Goal: Transaction & Acquisition: Book appointment/travel/reservation

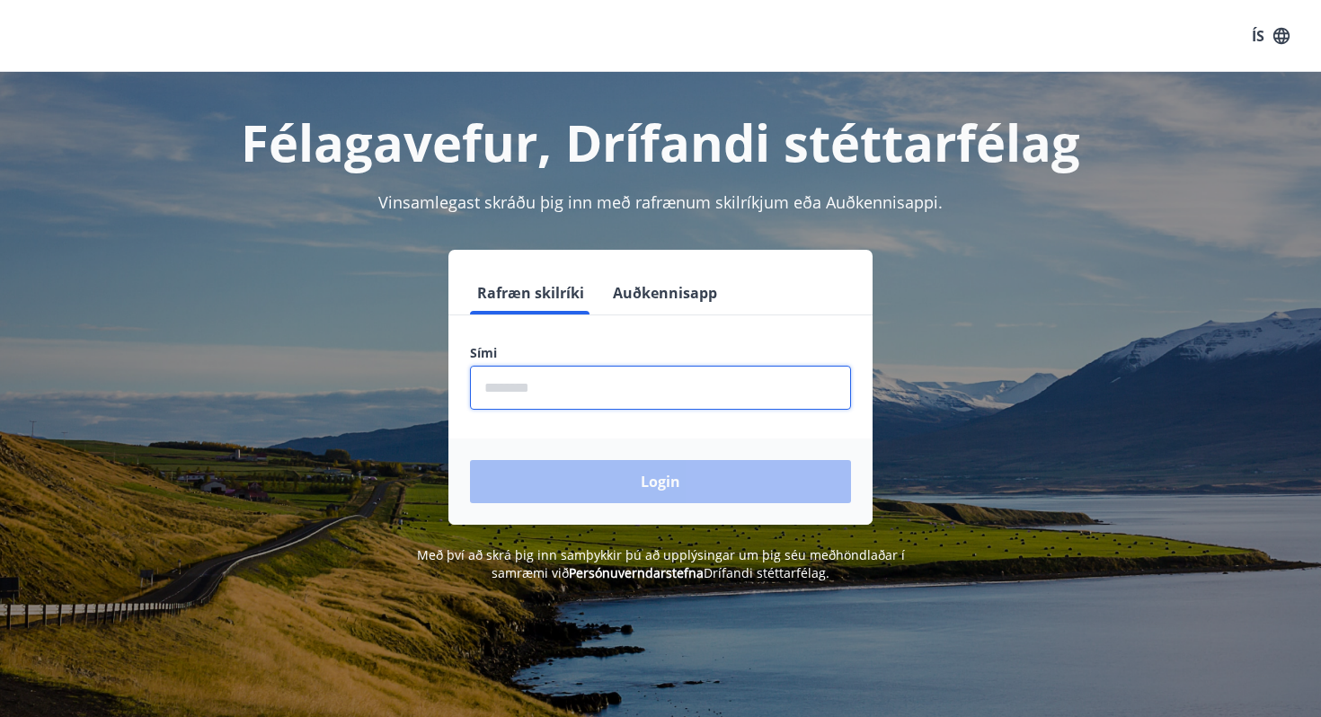
click at [596, 398] on input "phone" at bounding box center [660, 388] width 381 height 44
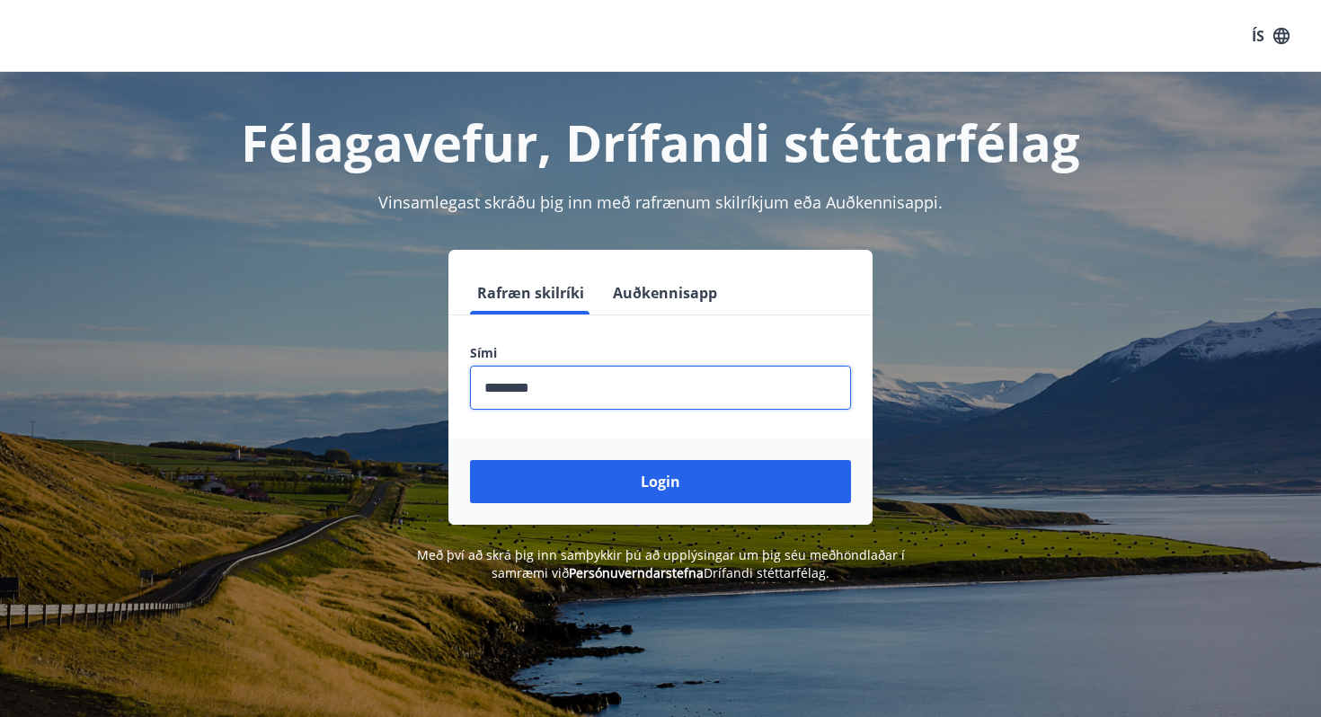
type input "********"
click at [470, 460] on button "Login" at bounding box center [660, 481] width 381 height 43
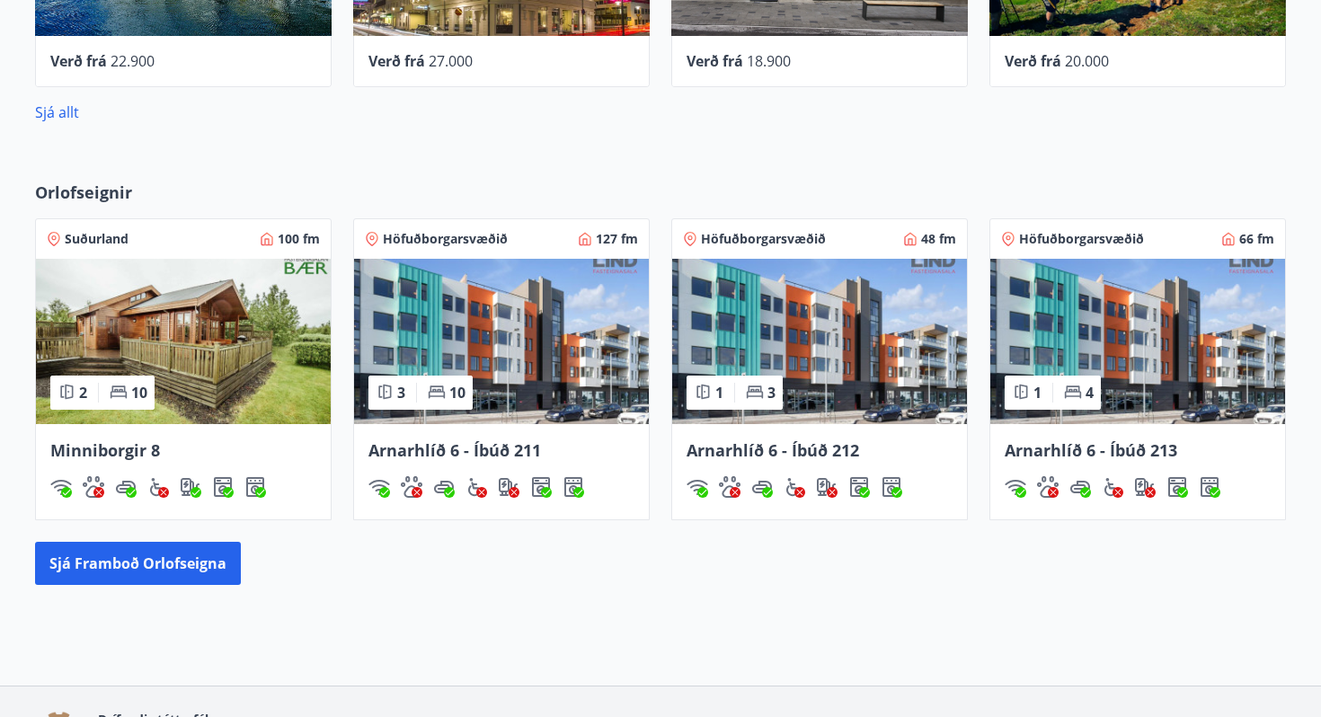
scroll to position [1048, 0]
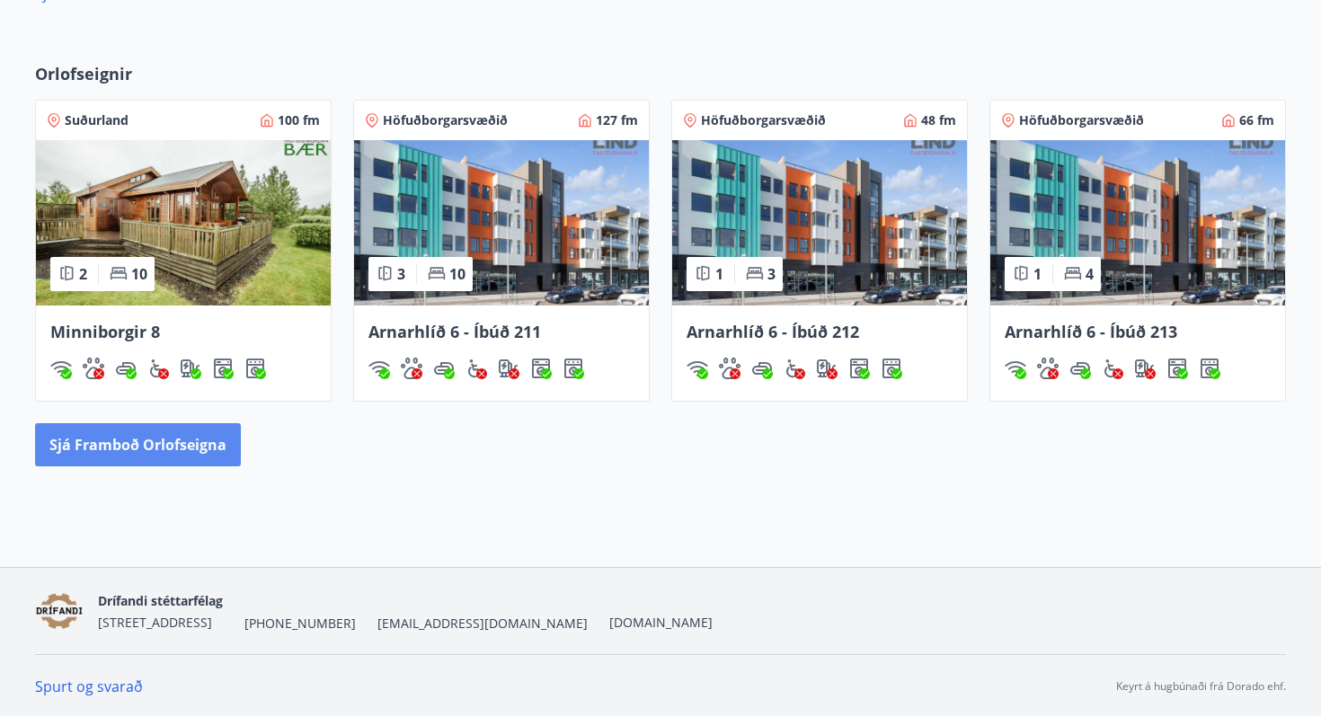
click at [181, 451] on button "Sjá framboð orlofseigna" at bounding box center [138, 444] width 206 height 43
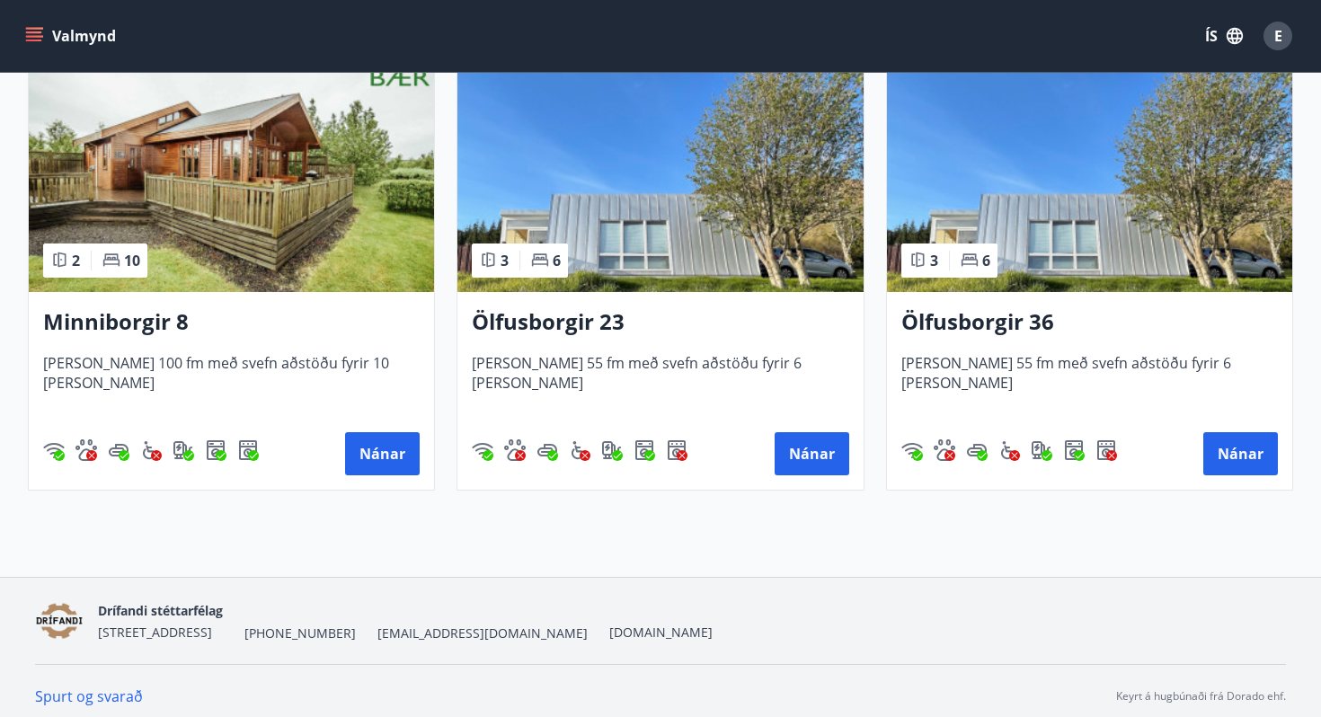
scroll to position [885, 0]
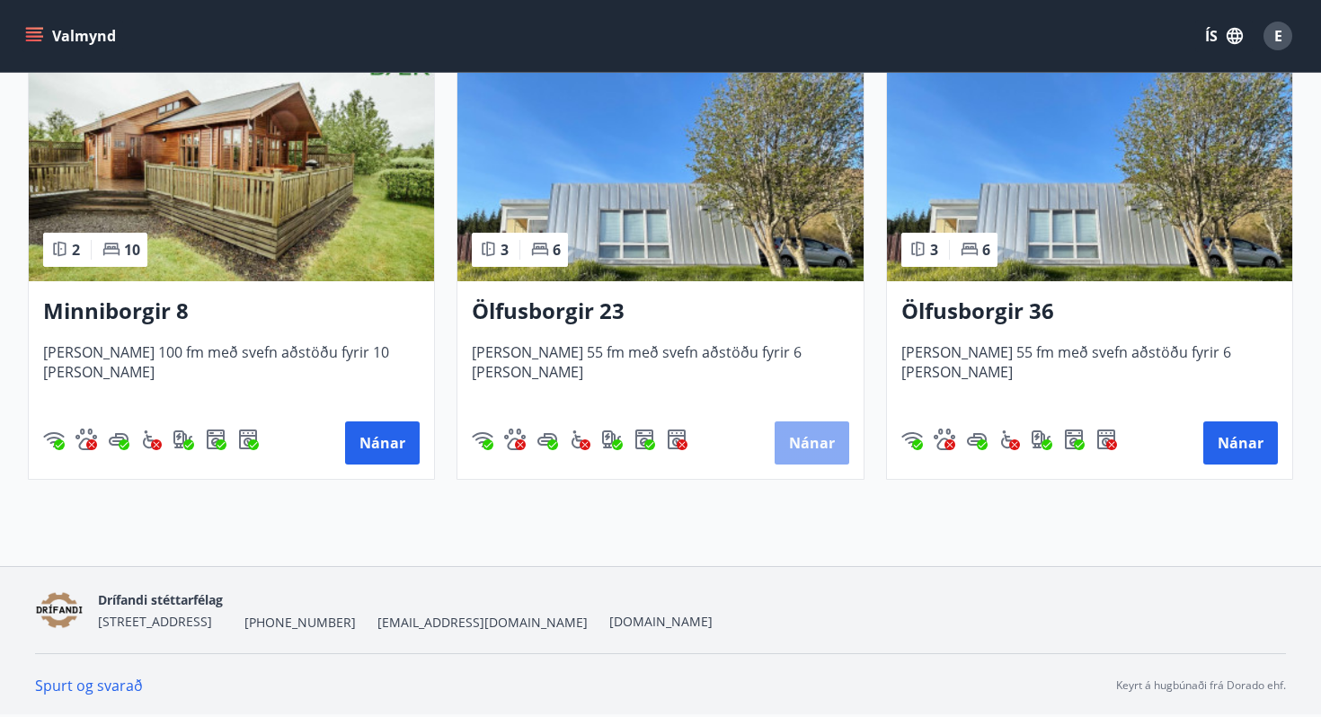
click at [791, 435] on button "Nánar" at bounding box center [811, 442] width 75 height 43
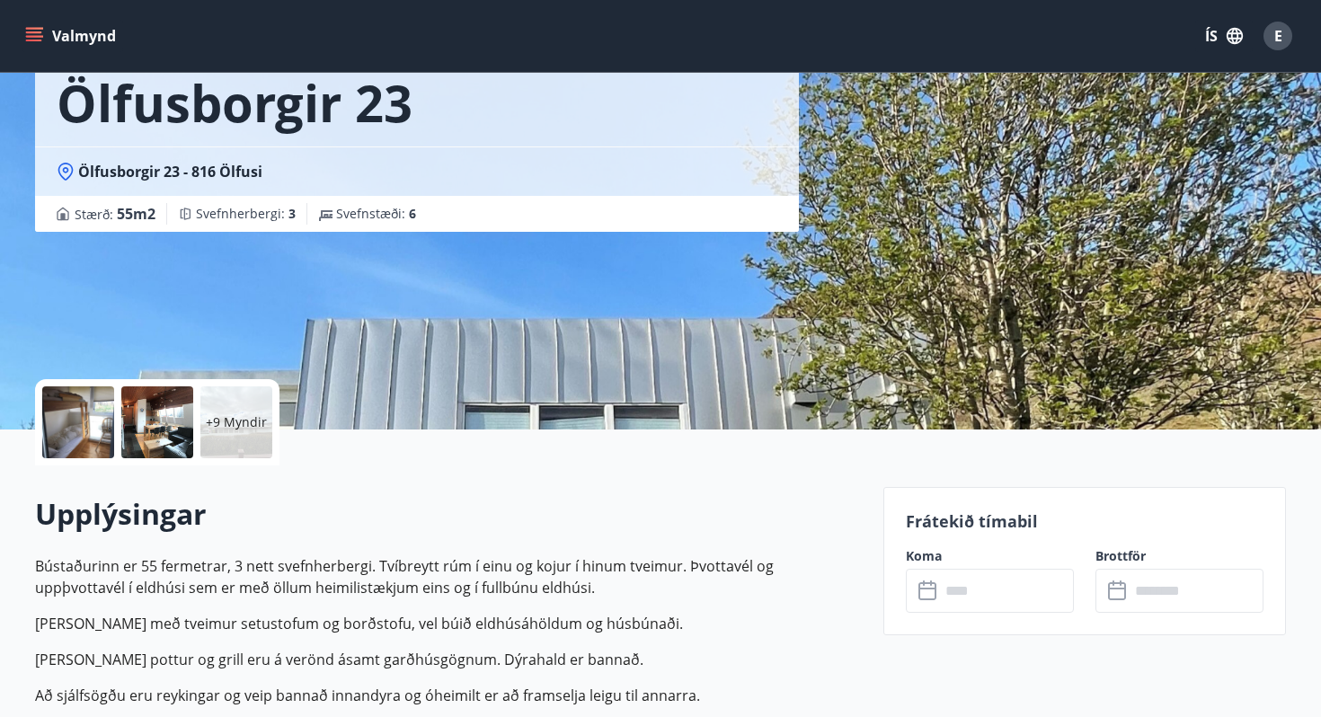
scroll to position [461, 0]
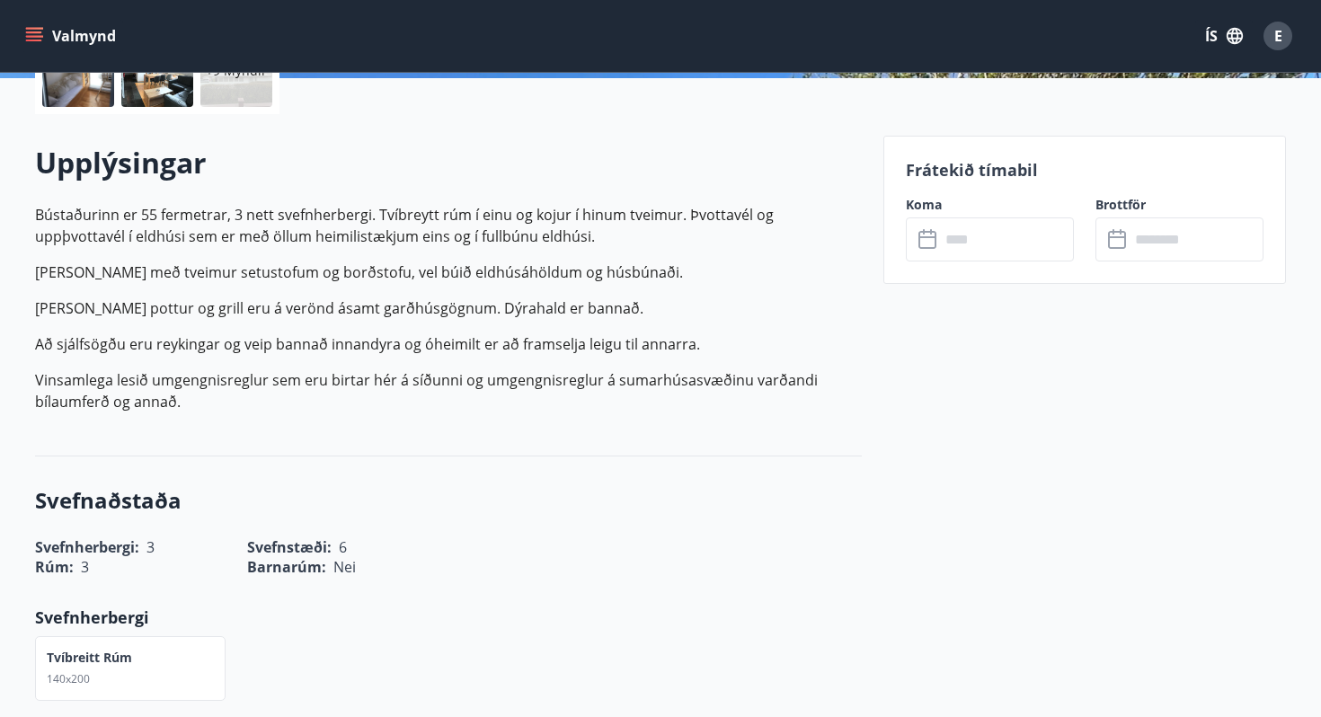
click at [951, 240] on input "text" at bounding box center [1007, 239] width 134 height 44
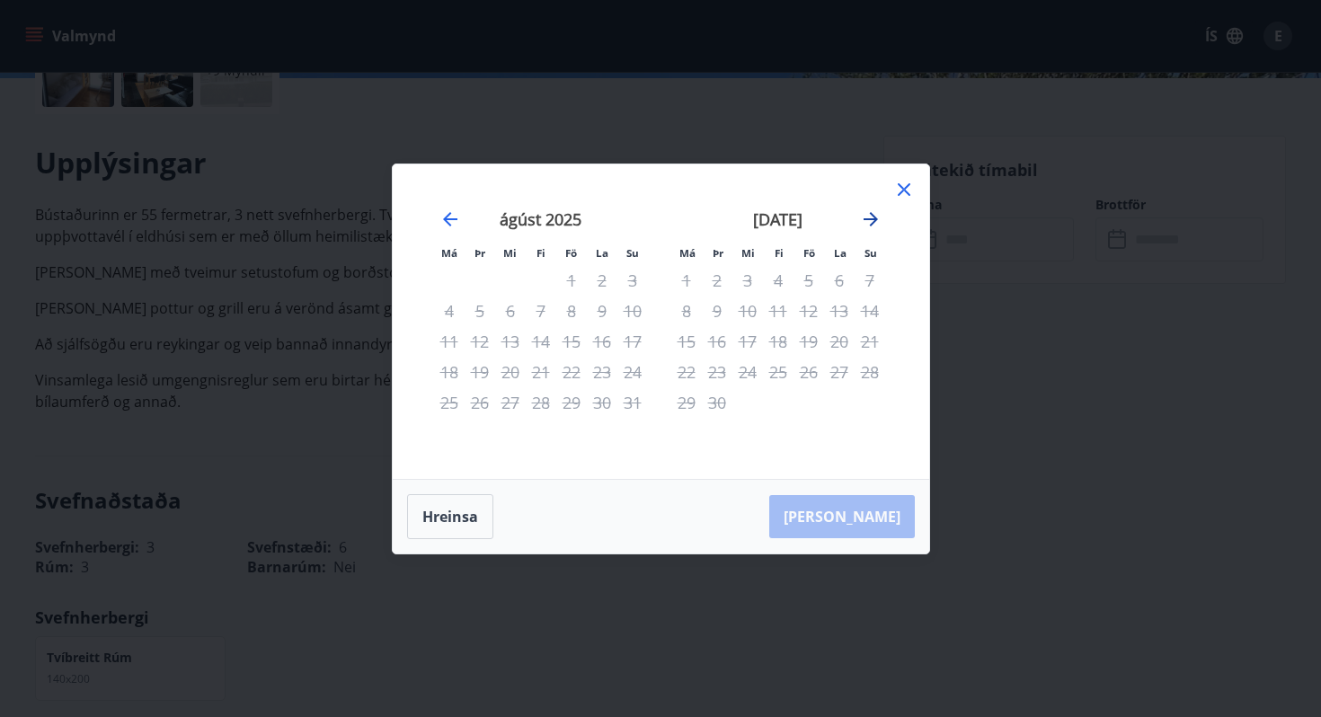
click at [871, 213] on icon "Move forward to switch to the next month." at bounding box center [870, 219] width 14 height 14
click at [791, 376] on div "20" at bounding box center [778, 372] width 31 height 31
click at [774, 376] on div "20" at bounding box center [778, 372] width 31 height 31
click at [870, 221] on icon "Move forward to switch to the next month." at bounding box center [871, 219] width 22 height 22
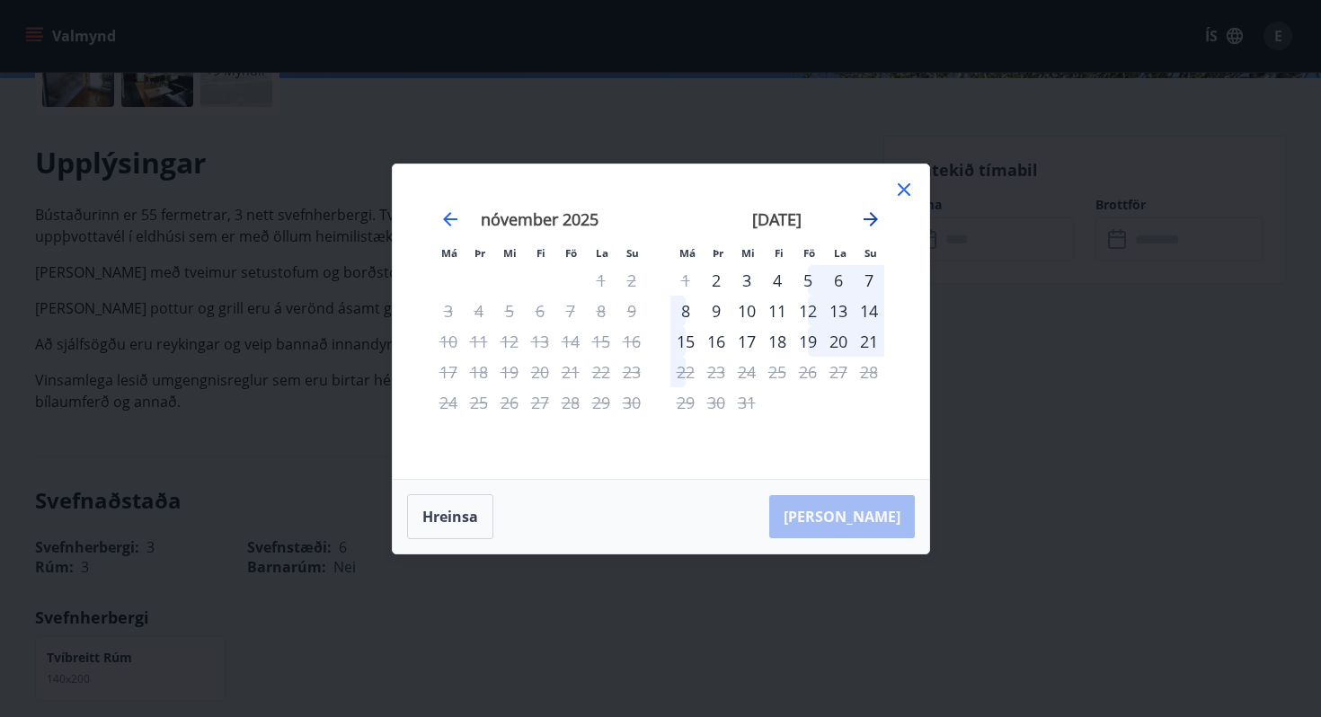
click at [870, 221] on icon "Move forward to switch to the next month." at bounding box center [871, 219] width 22 height 22
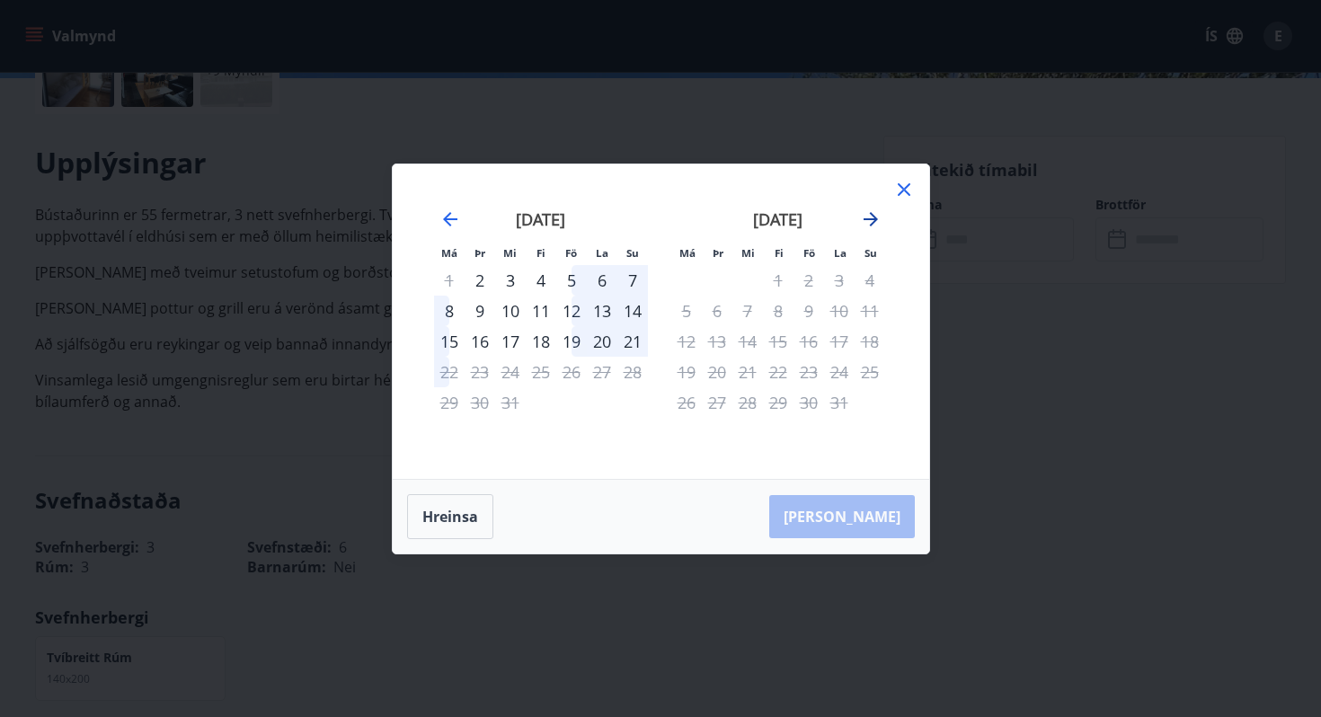
click at [868, 217] on icon "Move forward to switch to the next month." at bounding box center [871, 219] width 22 height 22
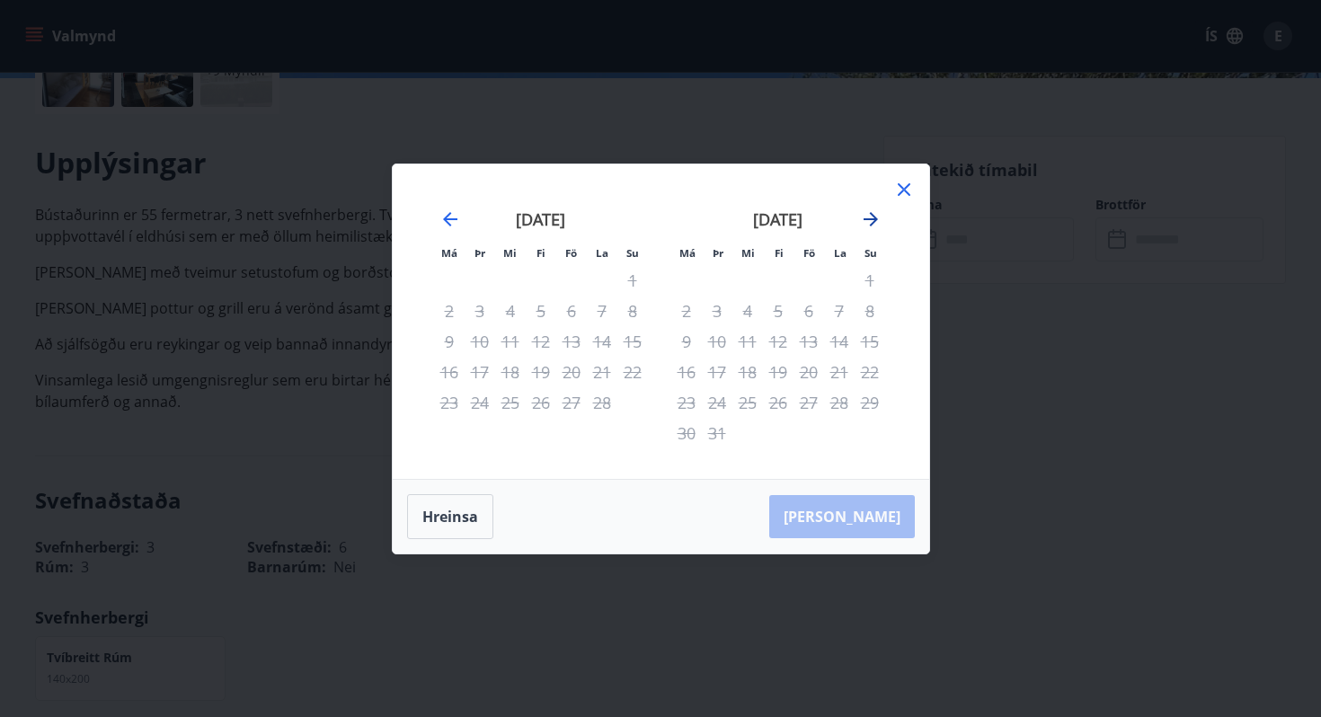
click at [868, 217] on icon "Move forward to switch to the next month." at bounding box center [871, 219] width 22 height 22
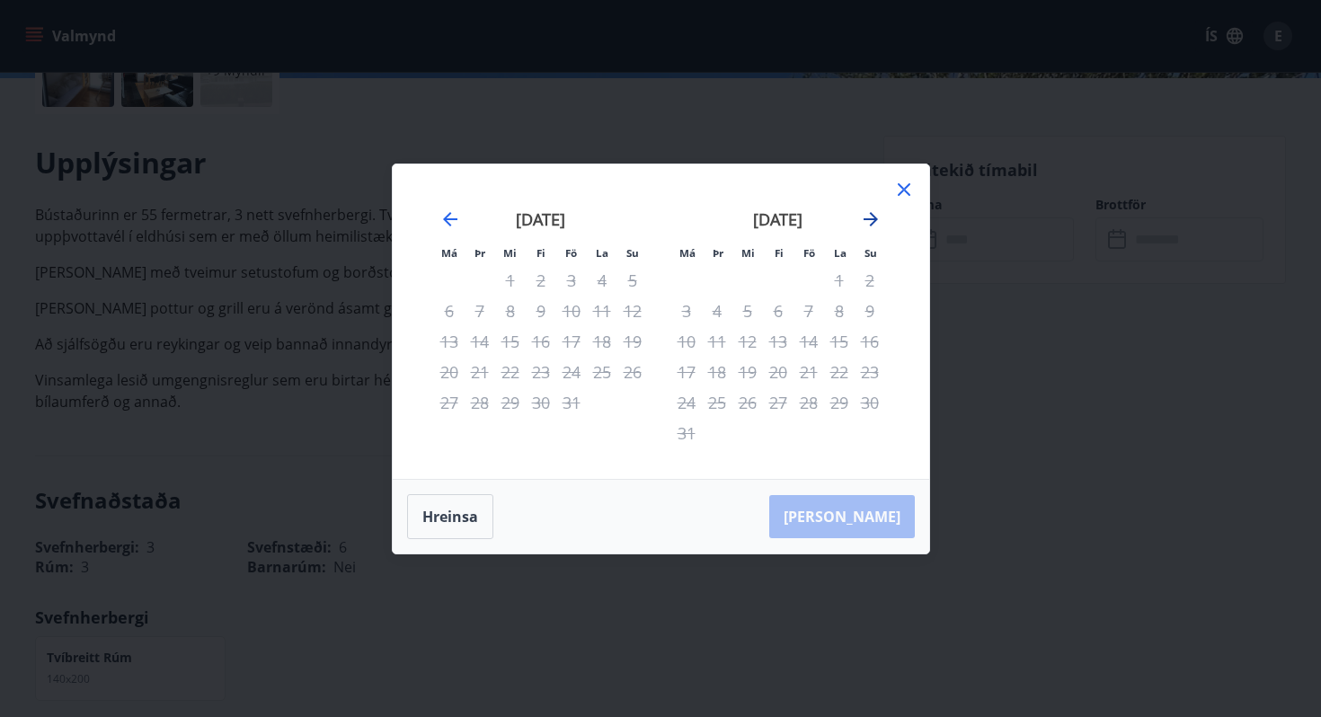
click at [868, 217] on icon "Move forward to switch to the next month." at bounding box center [871, 219] width 22 height 22
click at [1045, 320] on div "Má Þr Mi Fi Fö La Su Má Þr Mi Fi Fö La Su júlí 2026 1 2 3 4 5 6 7 8 9 10 11 12 …" at bounding box center [660, 358] width 1321 height 717
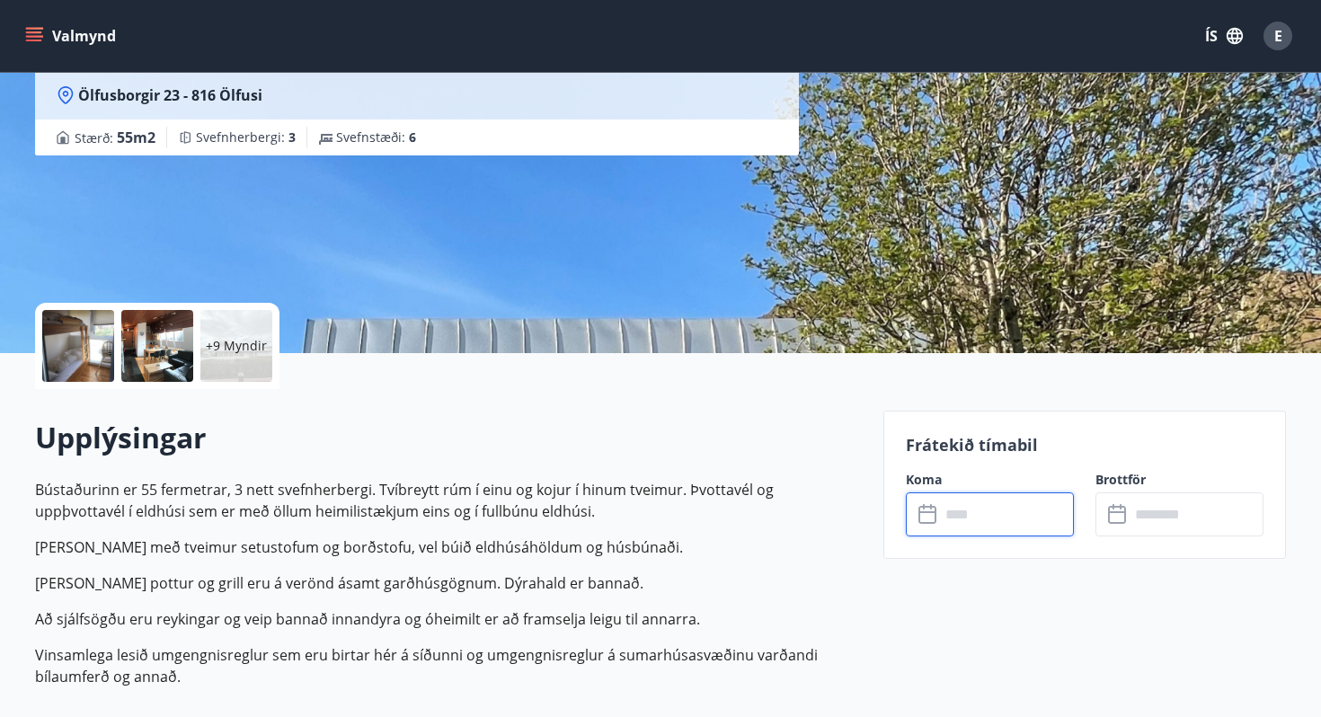
scroll to position [187, 0]
click at [985, 495] on input "text" at bounding box center [1007, 513] width 134 height 44
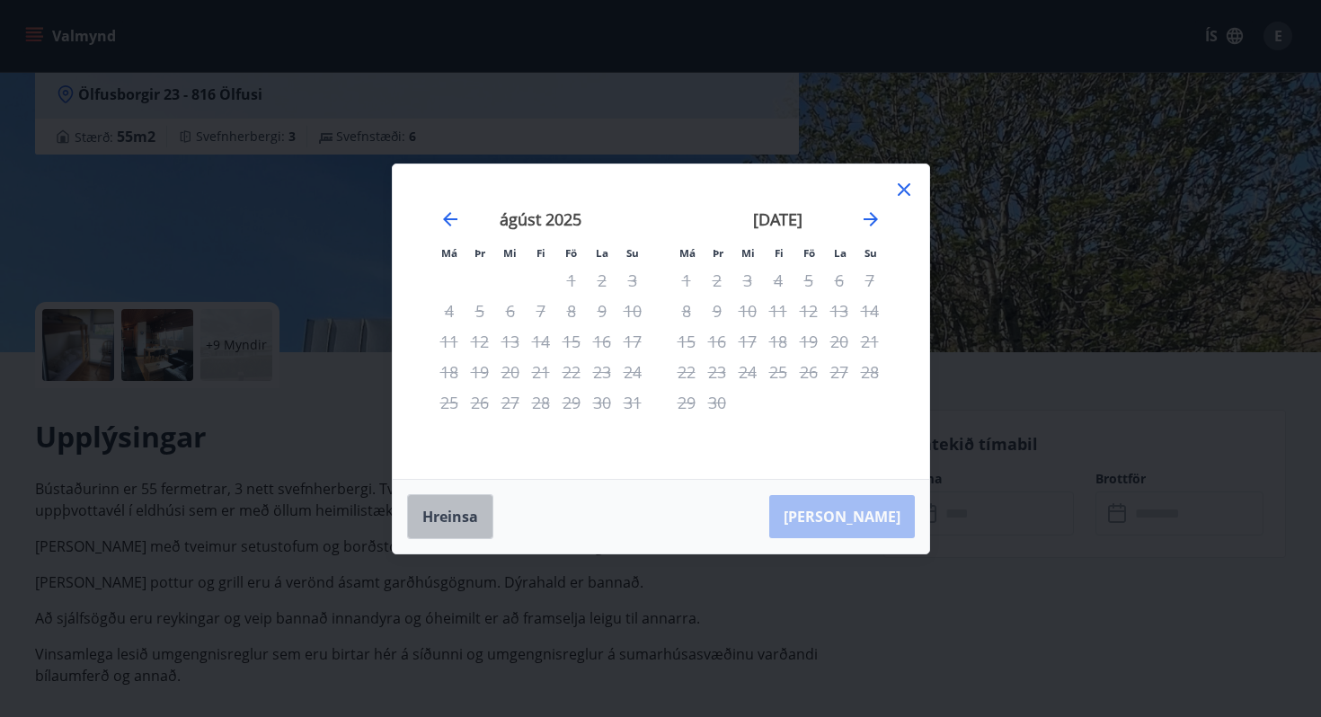
click at [460, 515] on button "Hreinsa" at bounding box center [450, 516] width 86 height 45
click at [596, 326] on div "16" at bounding box center [602, 341] width 31 height 31
click at [798, 287] on div "5" at bounding box center [808, 280] width 31 height 31
drag, startPoint x: 791, startPoint y: 278, endPoint x: 885, endPoint y: 277, distance: 94.3
click at [885, 277] on div "september 2025 1 2 3 4 5 6 7 8 9 10 11 12 13 14 15 16 17 18 19 20 21 22 23 24 2…" at bounding box center [777, 333] width 237 height 295
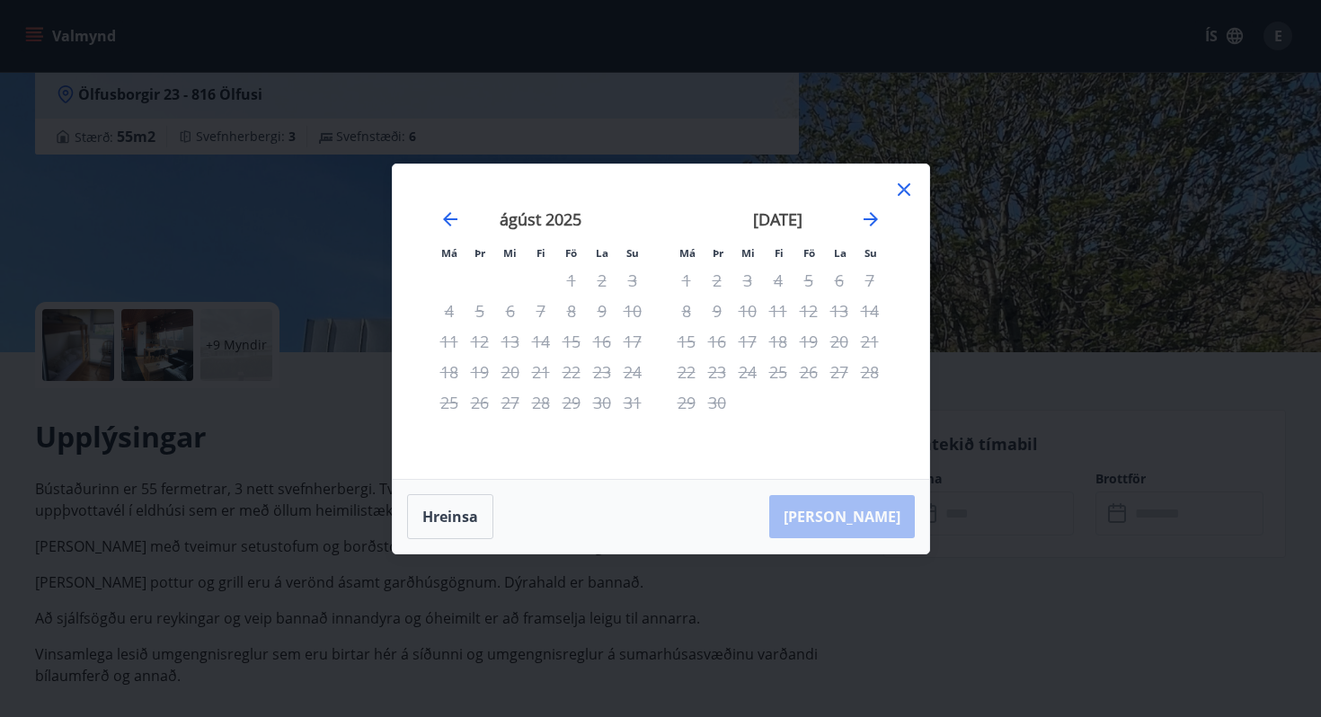
click at [964, 287] on div "Má Þr Mi Fi Fö La Su Má Þr Mi Fi Fö La Su júlí 2025 1 2 3 4 5 6 7 8 9 10 11 12 …" at bounding box center [660, 358] width 1321 height 717
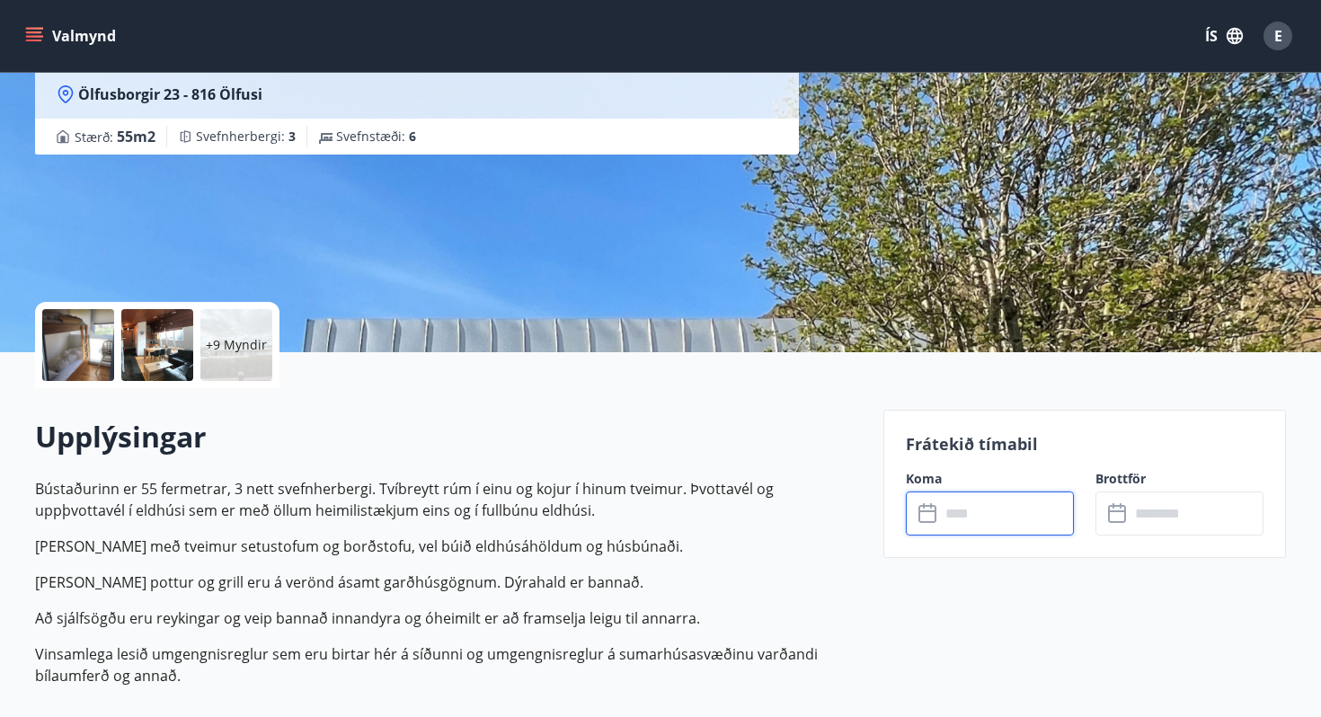
click at [1156, 508] on input "text" at bounding box center [1196, 513] width 134 height 44
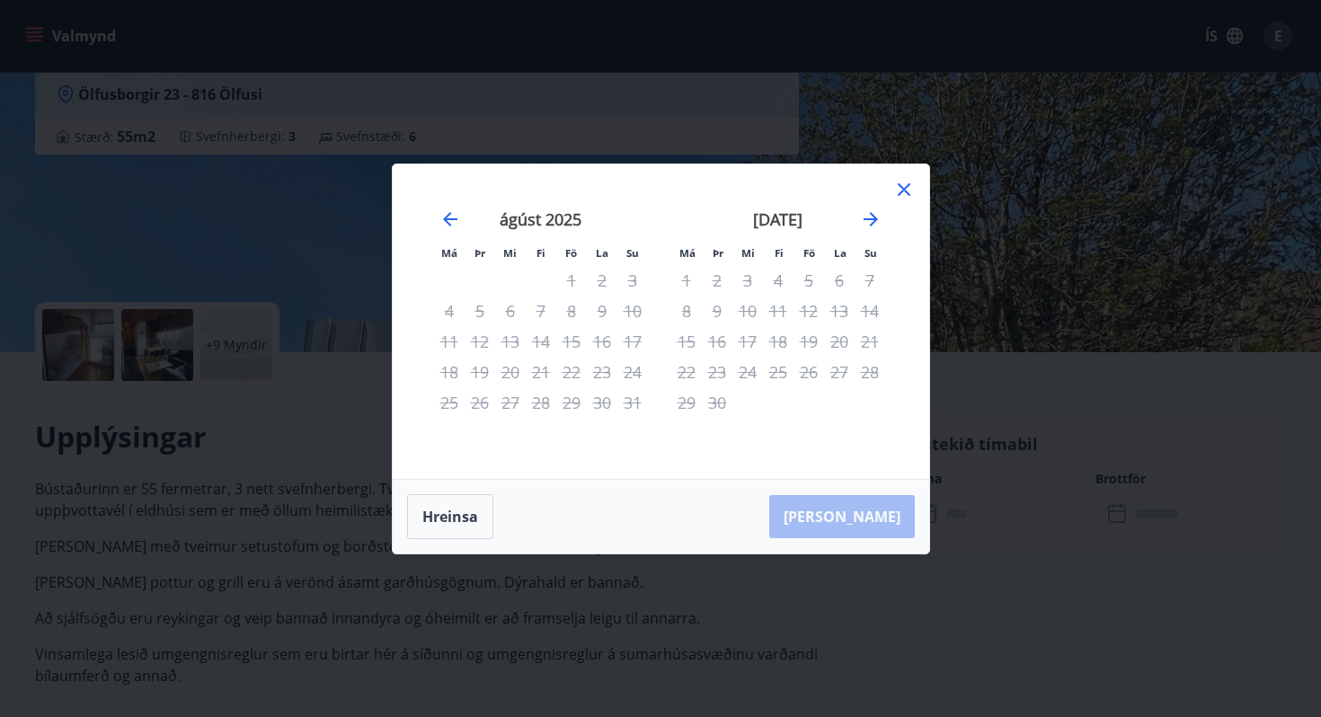
click at [1021, 348] on div "Má Þr Mi Fi Fö La Su Má Þr Mi Fi Fö La Su júlí 2025 1 2 3 4 5 6 7 8 9 10 11 12 …" at bounding box center [660, 358] width 1321 height 717
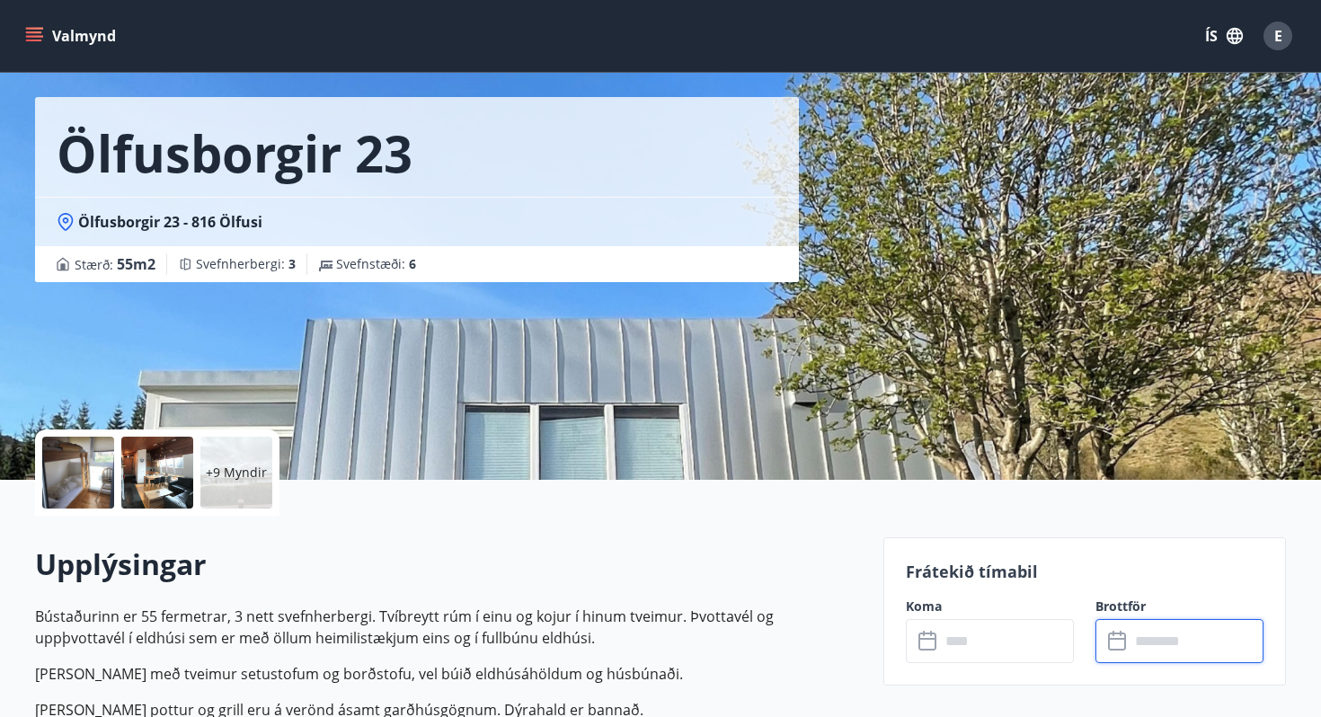
scroll to position [0, 0]
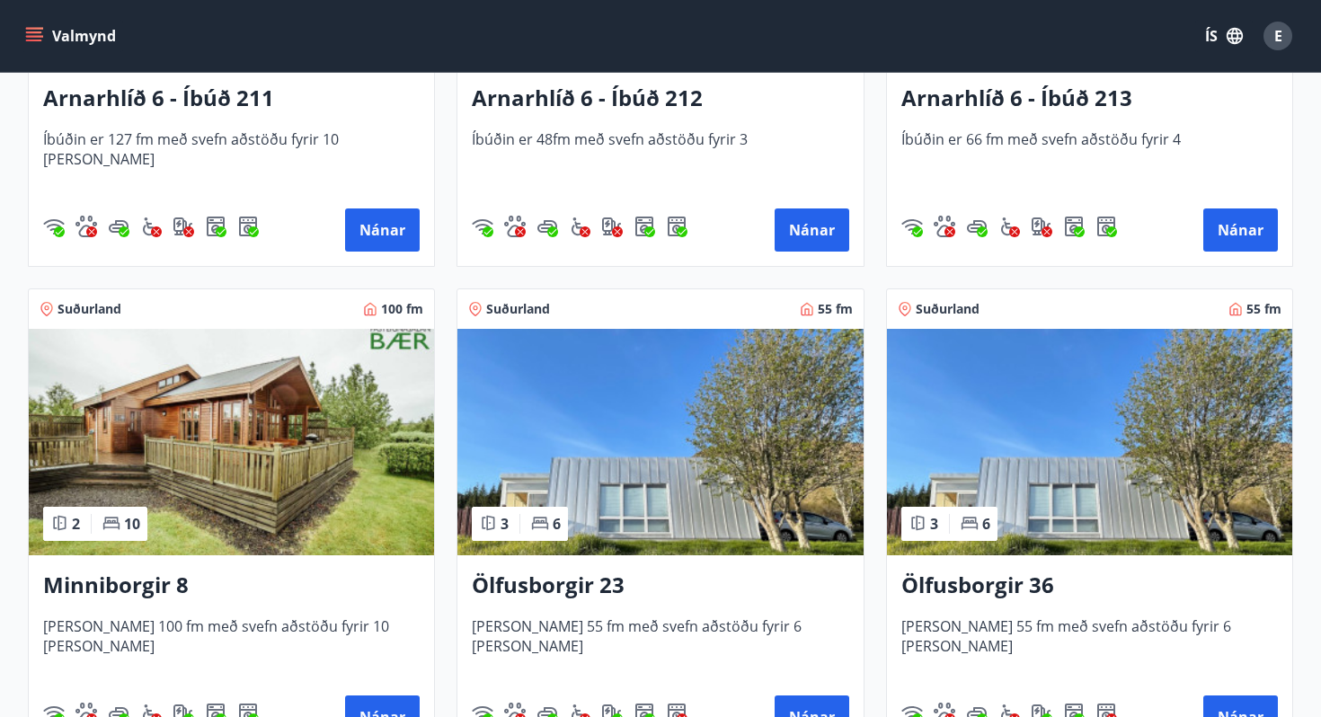
scroll to position [613, 0]
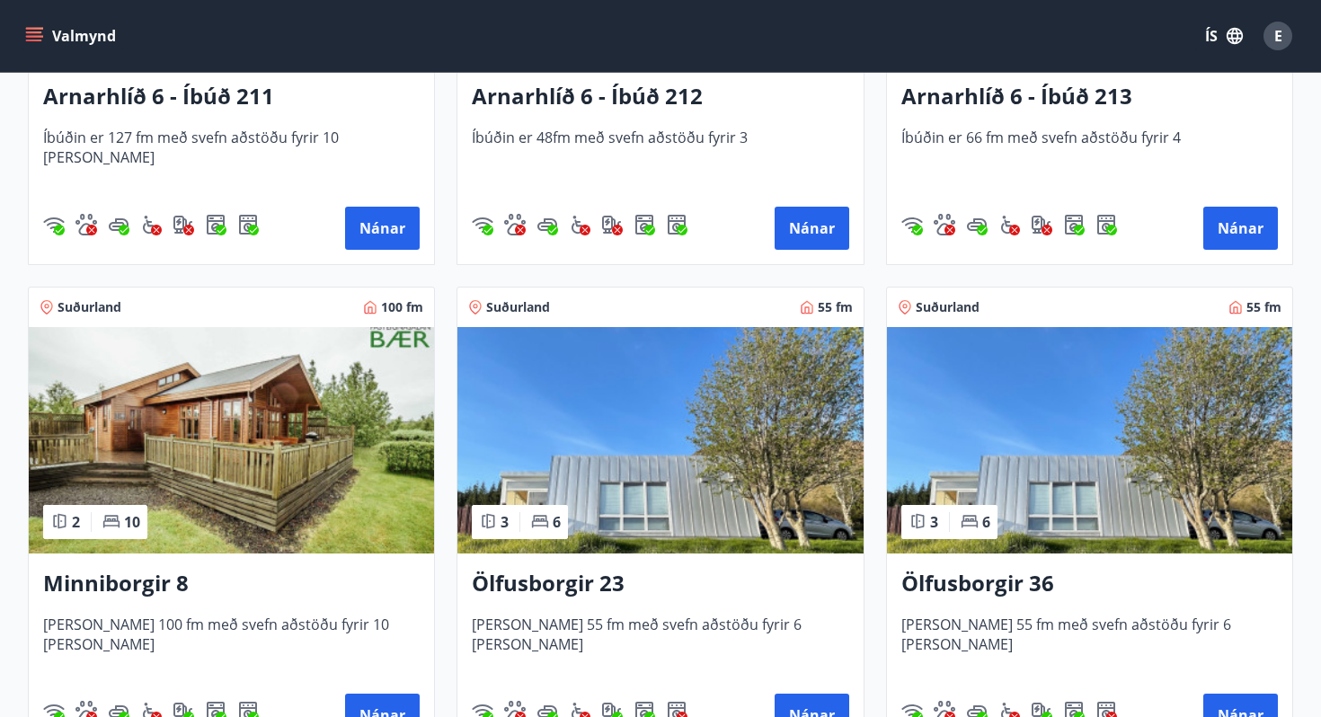
click at [1021, 587] on h3 "Ölfusborgir 36" at bounding box center [1089, 584] width 376 height 32
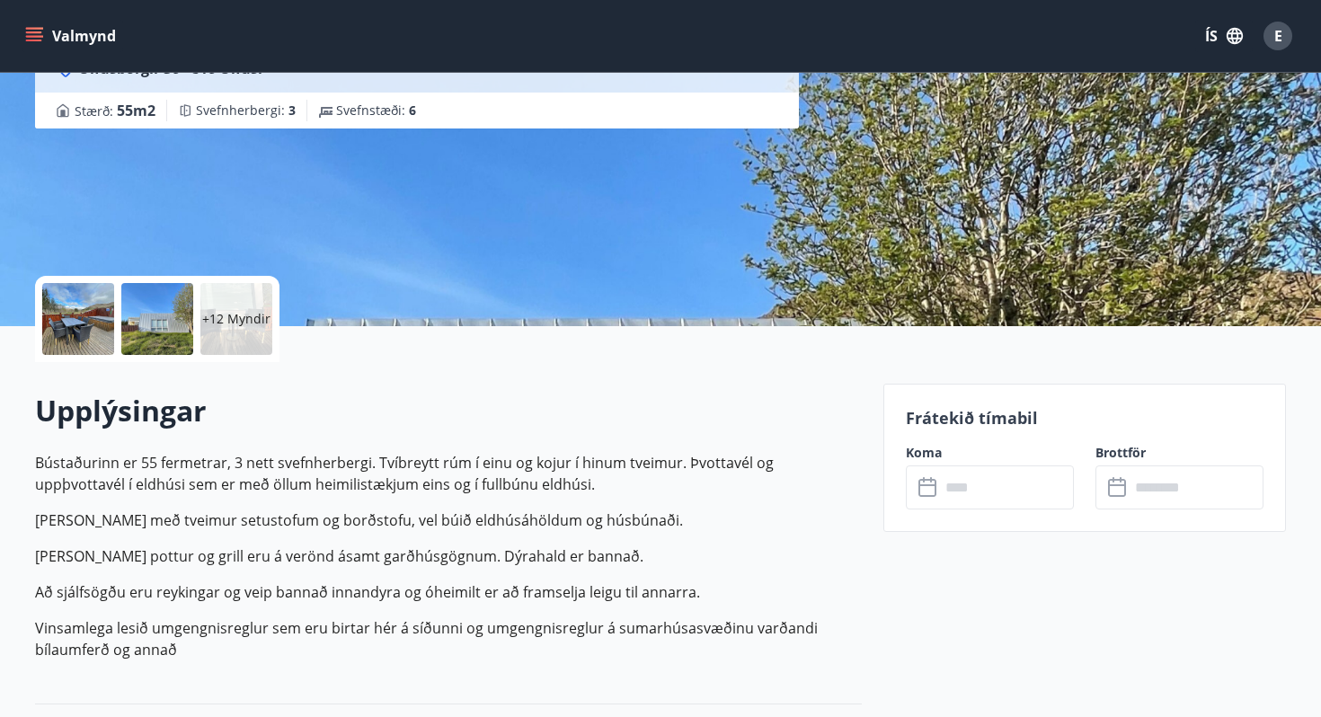
scroll to position [223, 0]
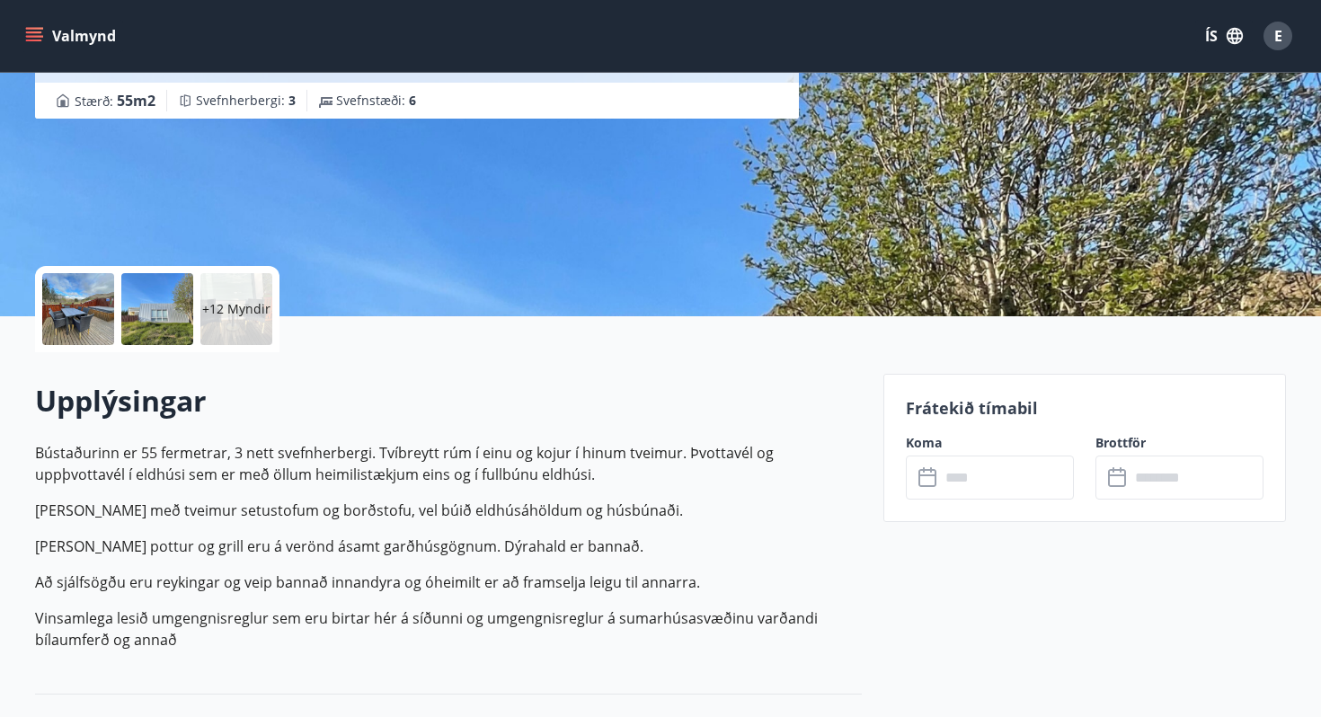
click at [998, 476] on input "text" at bounding box center [1007, 477] width 134 height 44
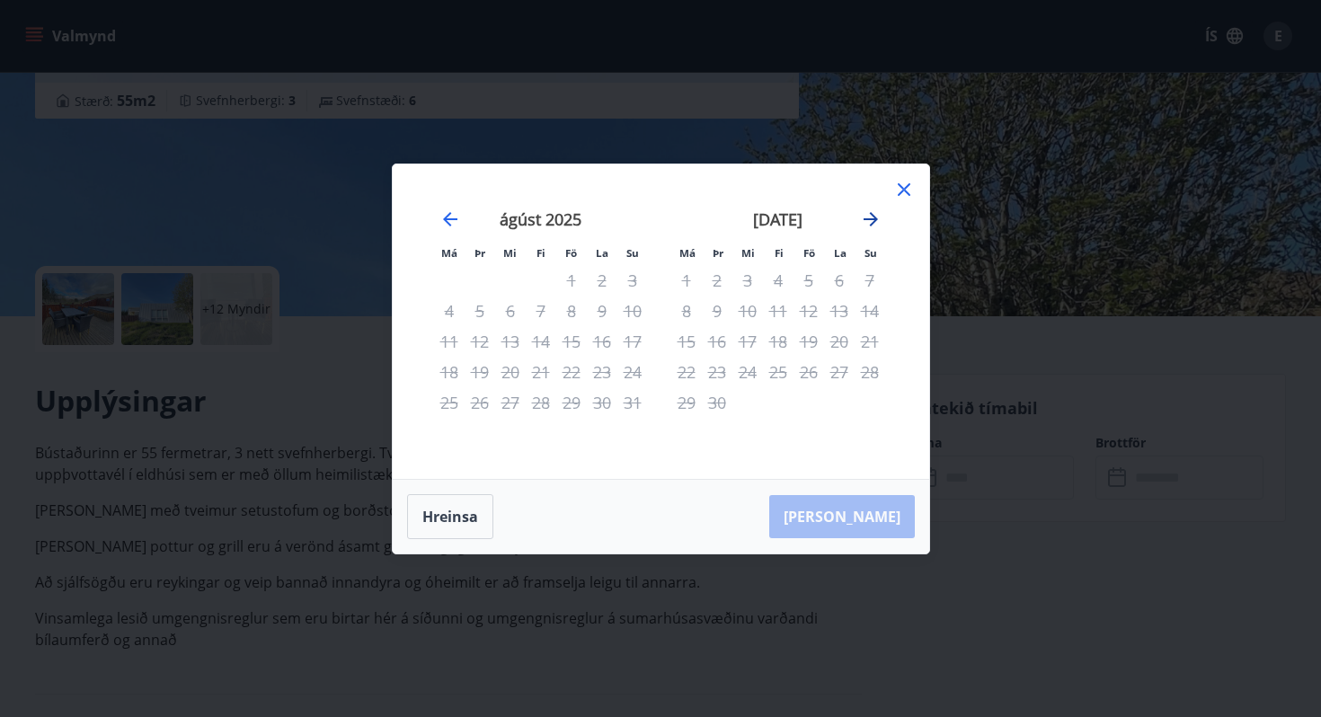
click at [860, 221] on icon "Move forward to switch to the next month." at bounding box center [871, 219] width 22 height 22
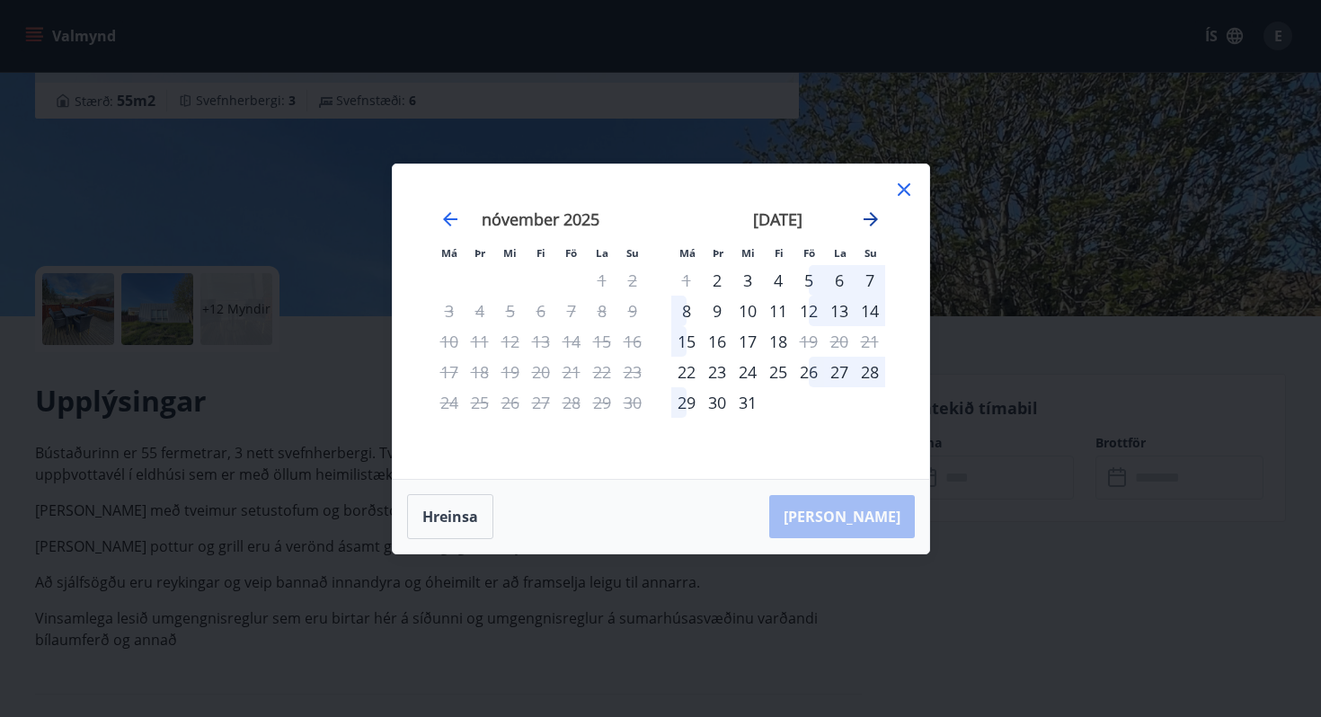
click at [860, 221] on icon "Move forward to switch to the next month." at bounding box center [871, 219] width 22 height 22
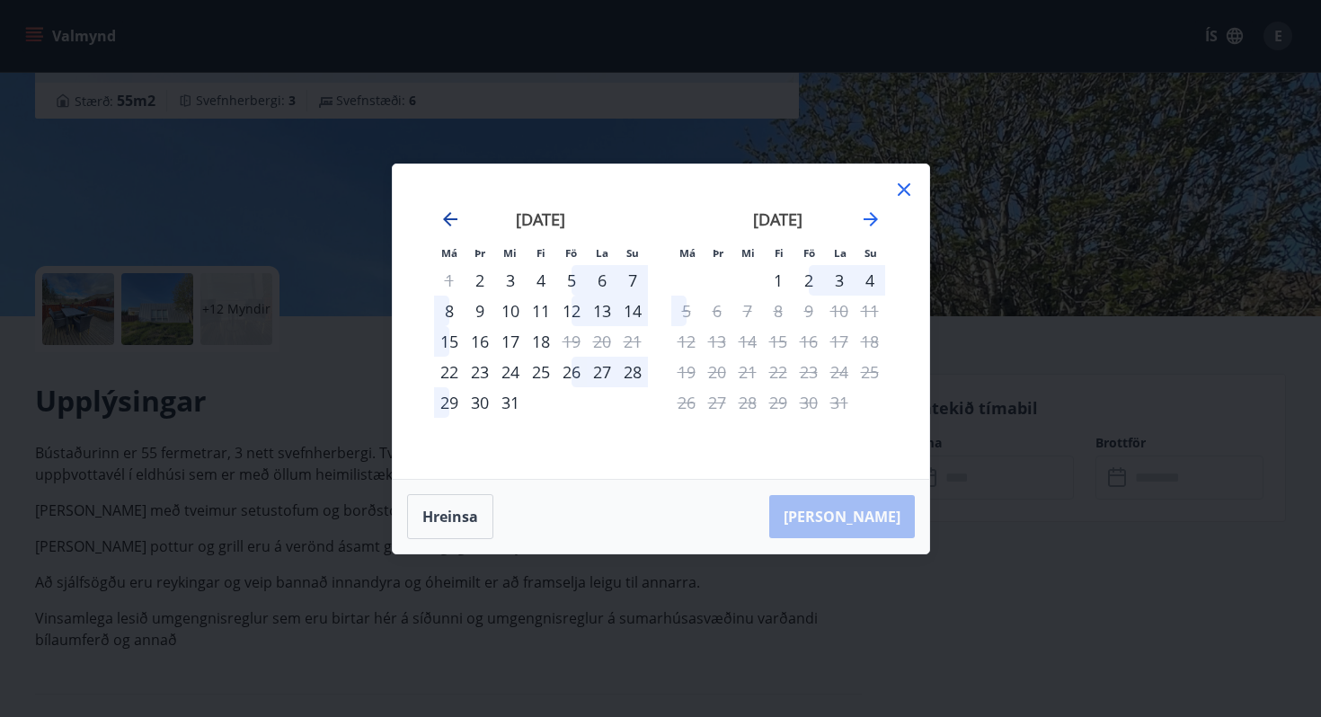
click at [451, 217] on icon "Move backward to switch to the previous month." at bounding box center [450, 219] width 22 height 22
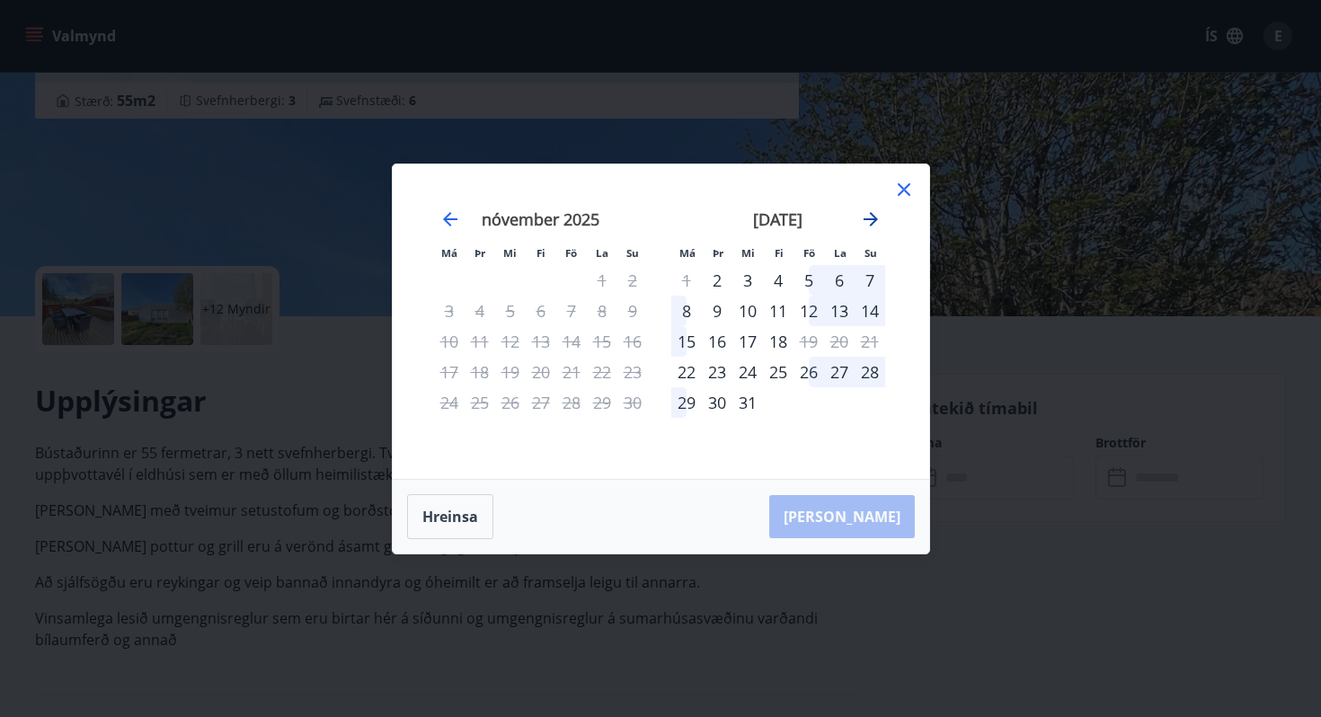
click at [871, 221] on icon "Move forward to switch to the next month." at bounding box center [871, 219] width 22 height 22
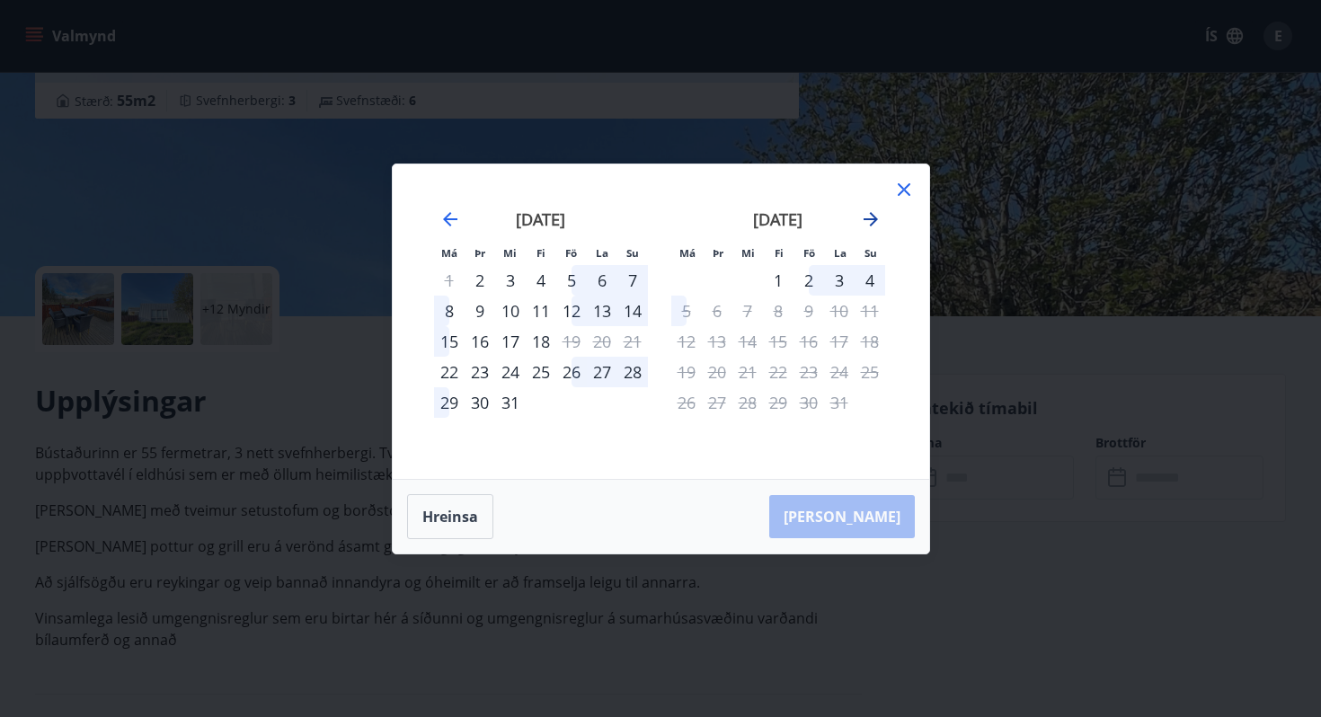
click at [871, 221] on icon "Move forward to switch to the next month." at bounding box center [871, 219] width 22 height 22
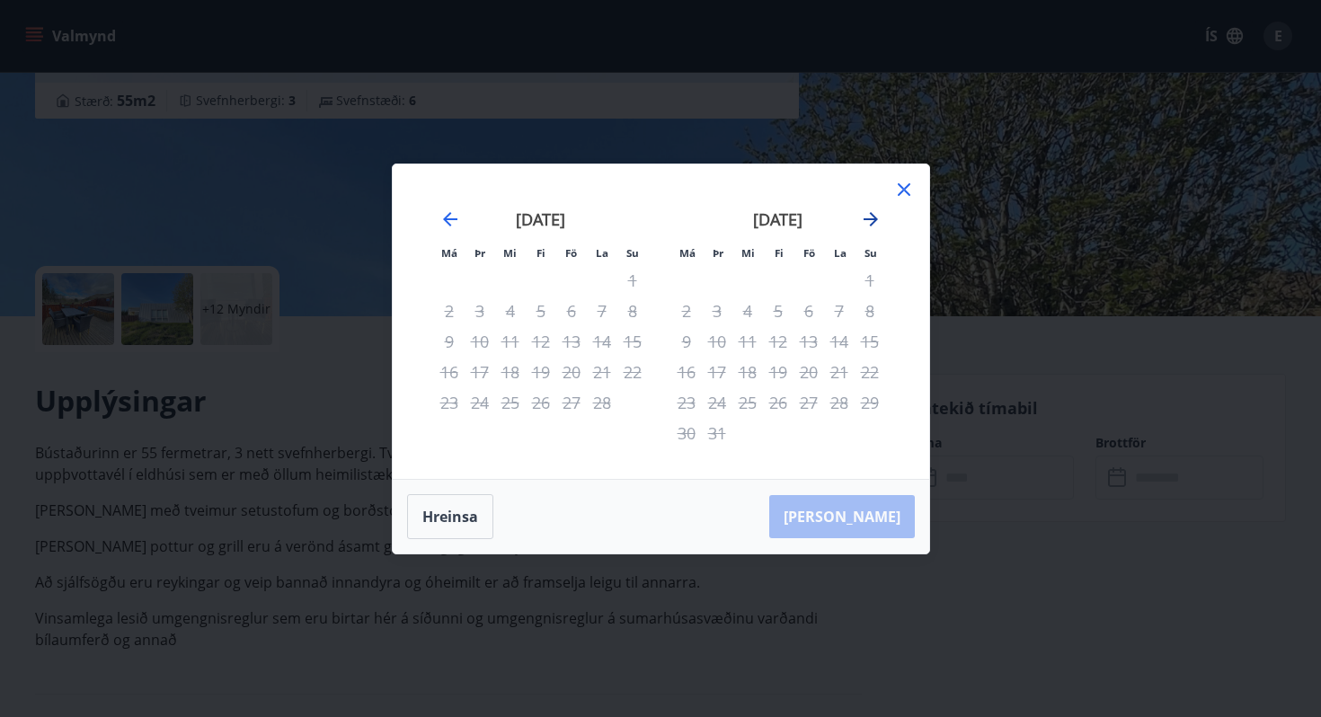
click at [871, 221] on icon "Move forward to switch to the next month." at bounding box center [871, 219] width 22 height 22
click at [1008, 301] on div "Má Þr Mi Fi Fö La Su Má Þr Mi Fi Fö La Su mars 2026 1 2 3 4 5 6 7 8 9 10 11 12 …" at bounding box center [660, 358] width 1321 height 717
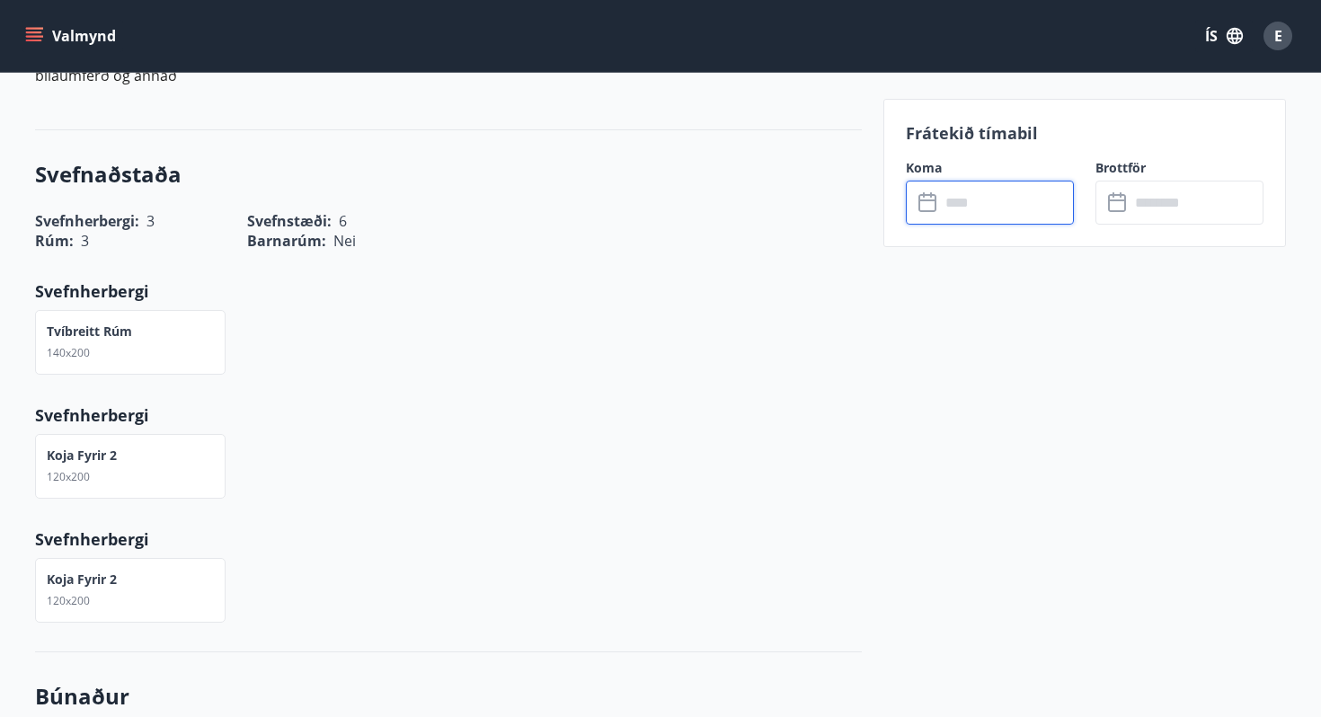
scroll to position [992, 0]
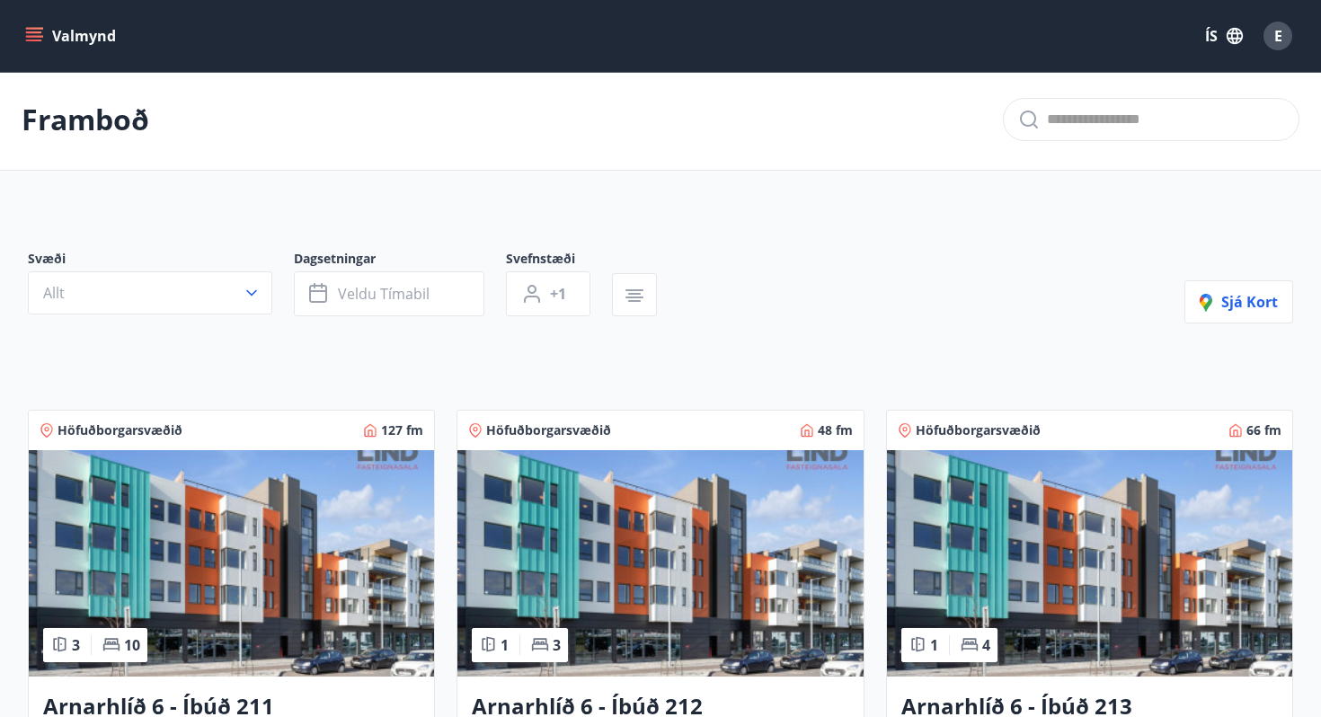
scroll to position [757, 0]
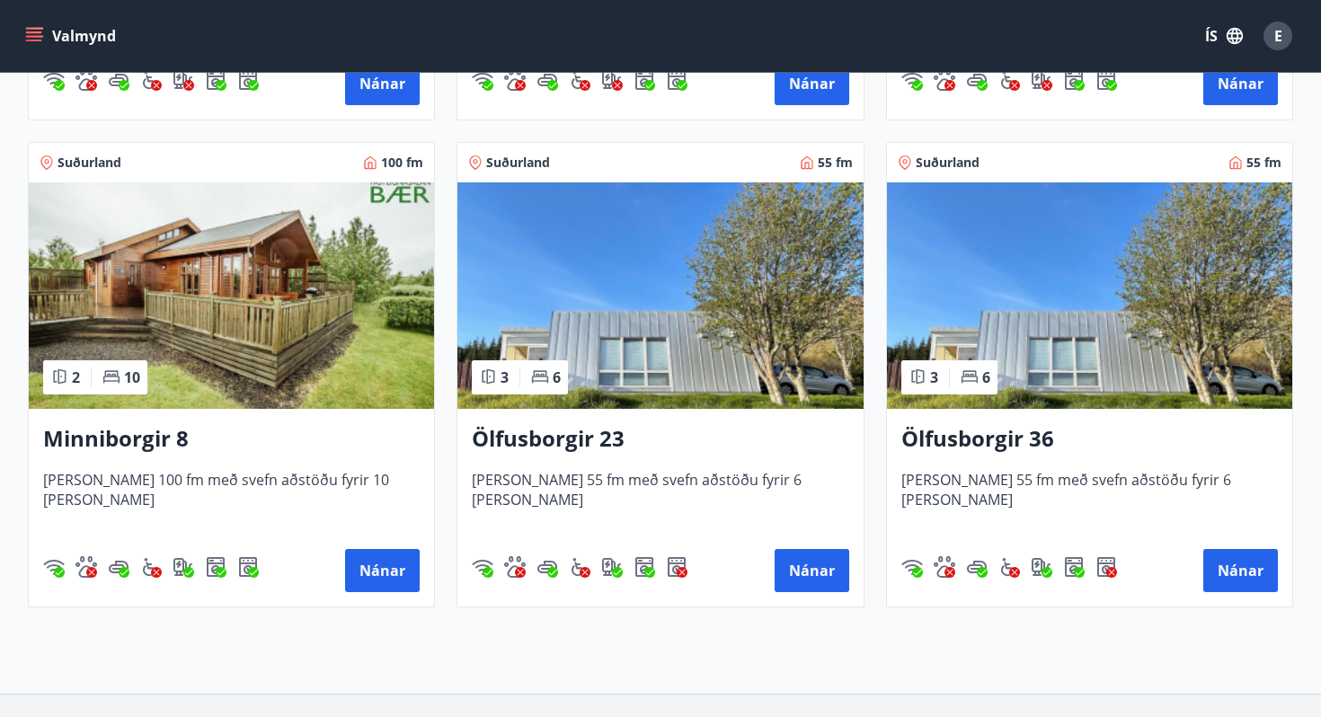
click at [143, 436] on h3 "Minniborgir 8" at bounding box center [231, 439] width 376 height 32
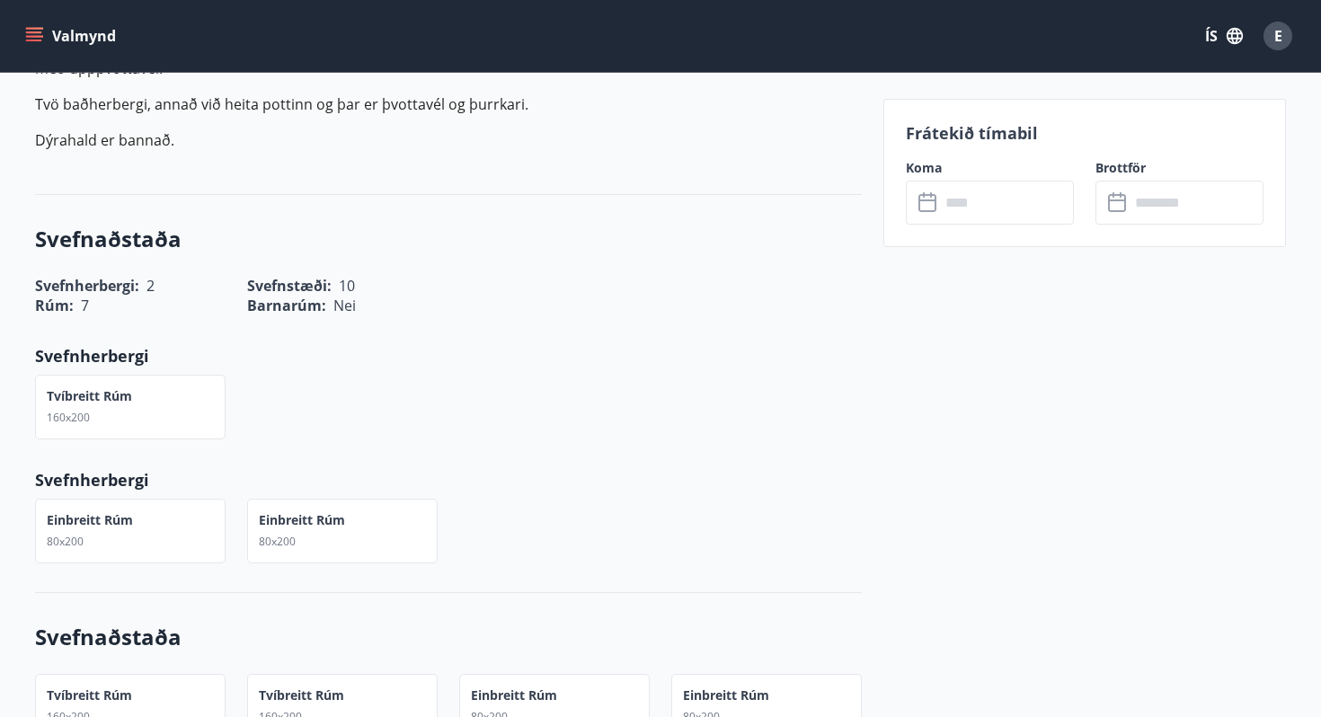
scroll to position [387, 0]
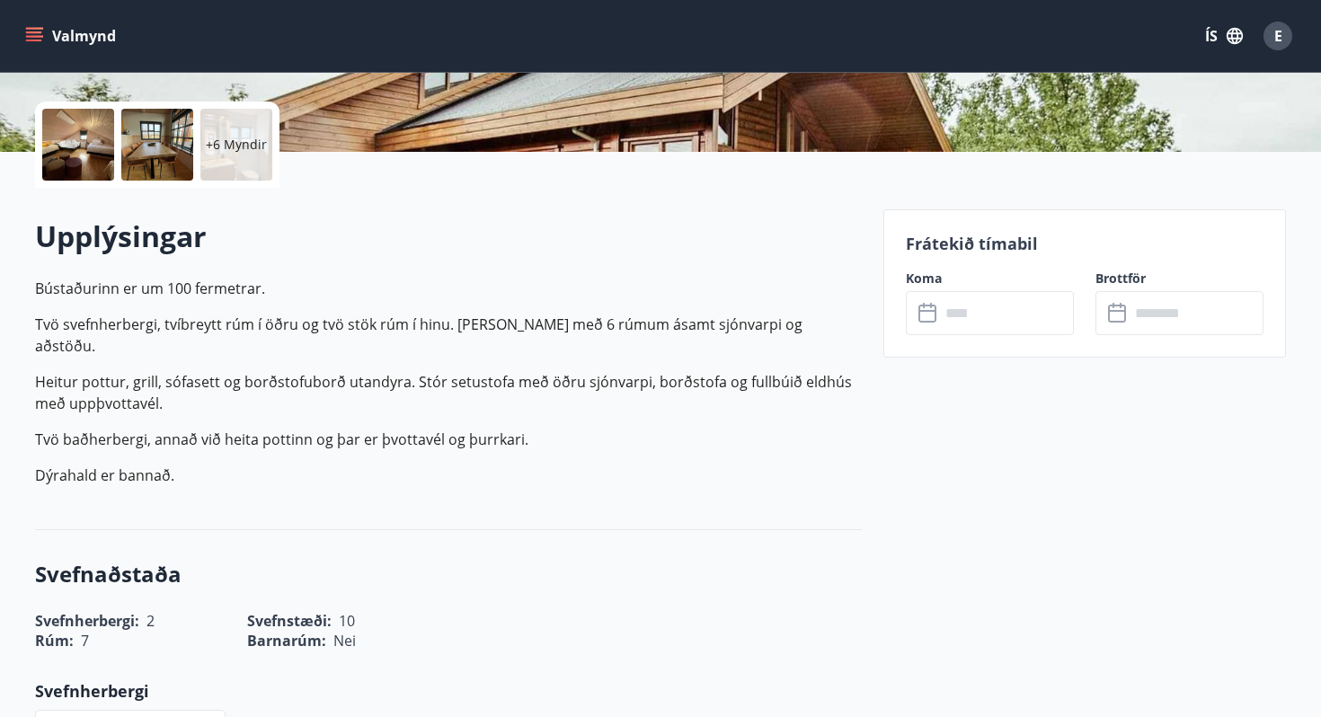
click at [988, 303] on input "text" at bounding box center [1007, 313] width 134 height 44
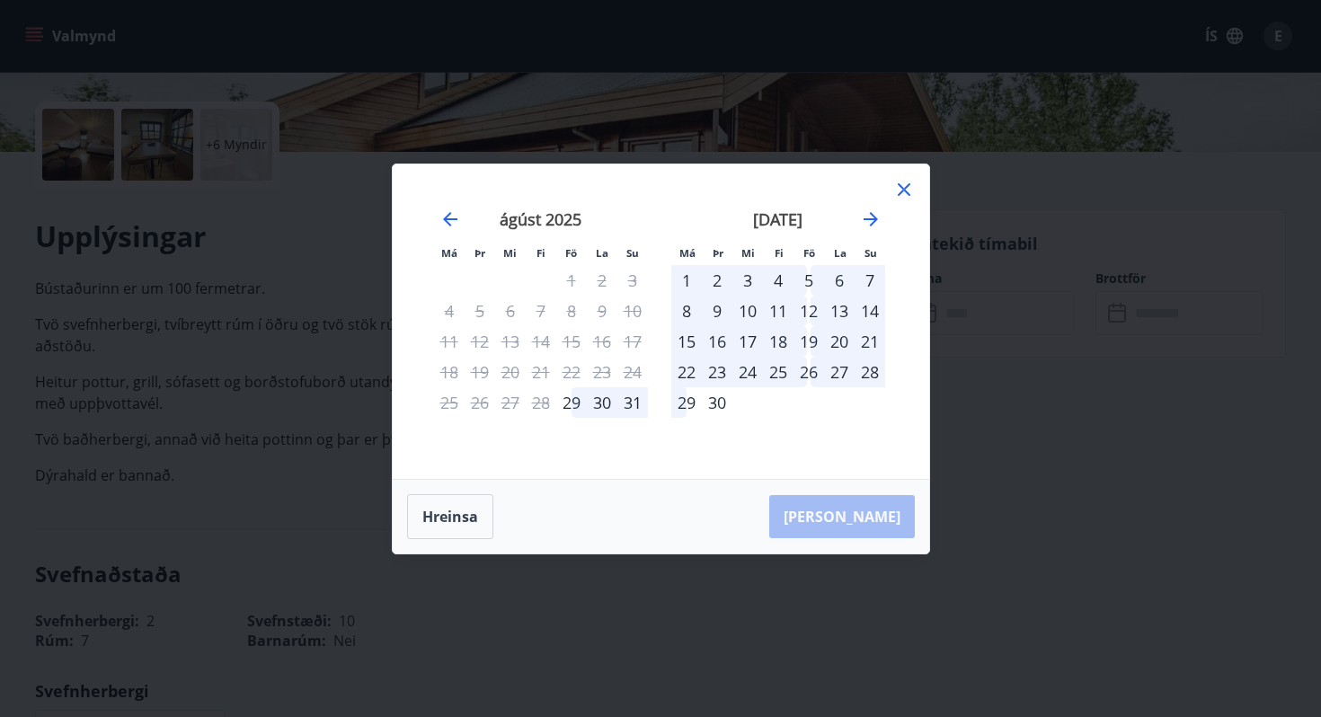
click at [808, 280] on div "5" at bounding box center [808, 280] width 31 height 31
click at [866, 279] on div "7" at bounding box center [869, 280] width 31 height 31
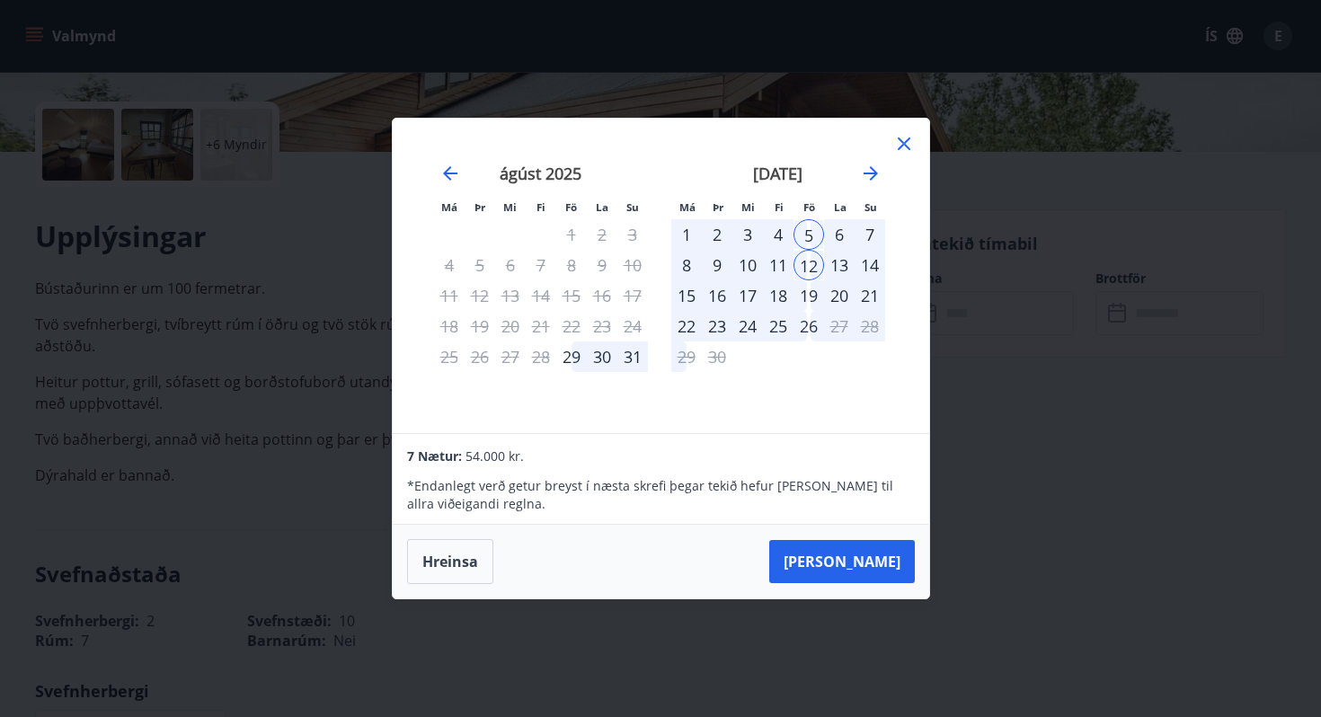
click at [867, 232] on div "7" at bounding box center [869, 234] width 31 height 31
click at [871, 239] on div "7" at bounding box center [869, 234] width 31 height 31
click at [809, 261] on div "12" at bounding box center [808, 265] width 31 height 31
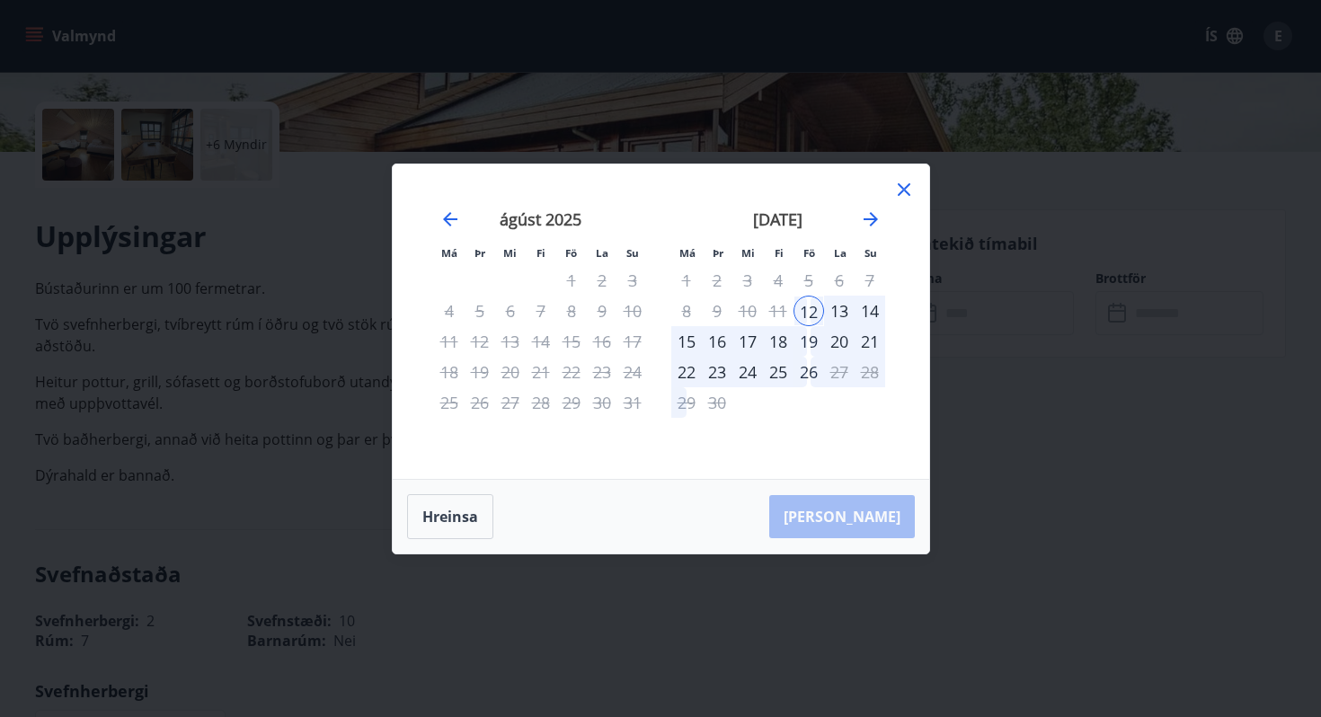
click at [775, 306] on div "11" at bounding box center [778, 311] width 31 height 31
click at [451, 509] on button "Hreinsa" at bounding box center [450, 516] width 86 height 45
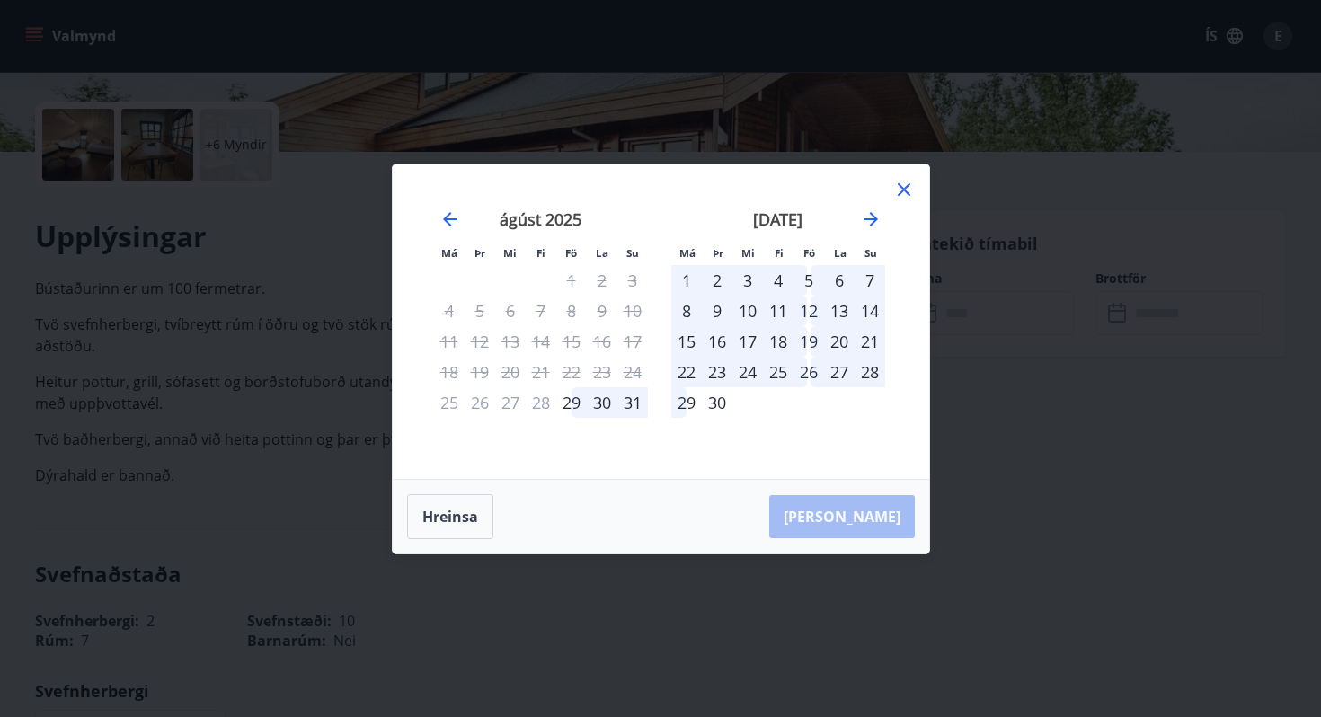
click at [806, 279] on div "5" at bounding box center [808, 280] width 31 height 31
click at [806, 306] on div "12" at bounding box center [808, 311] width 31 height 31
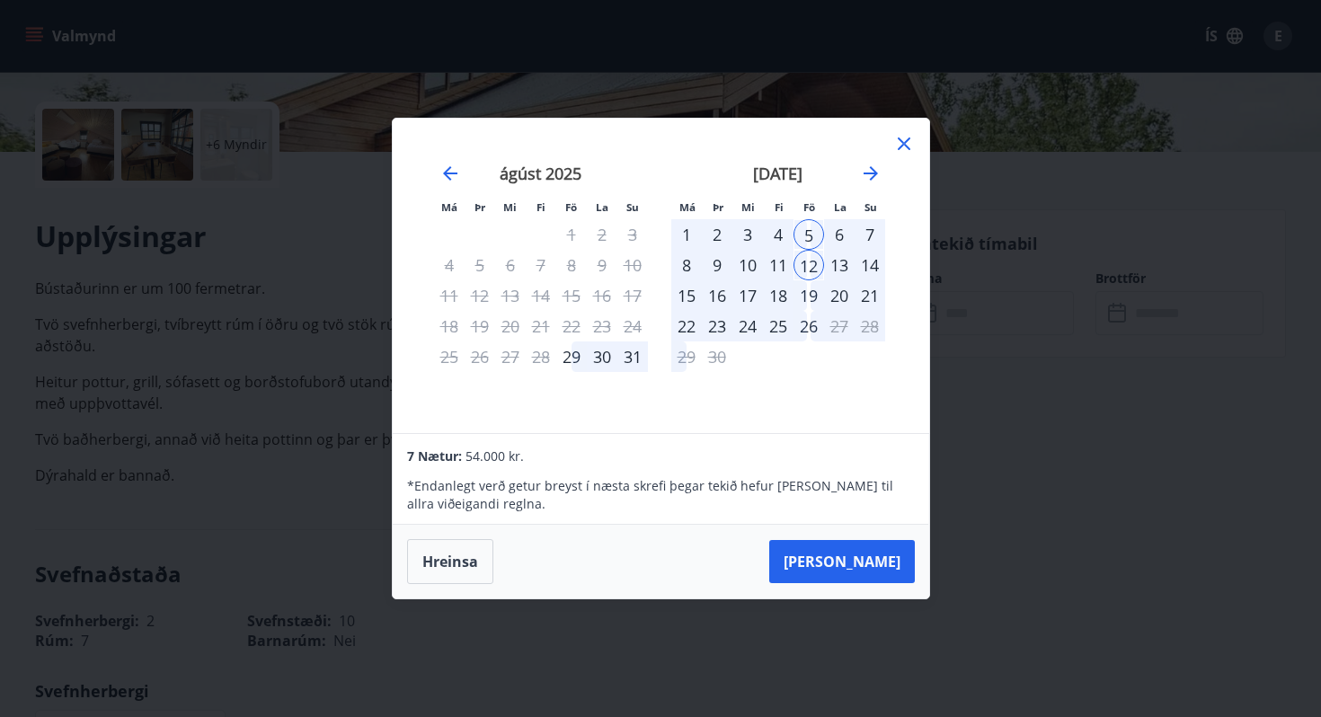
click at [866, 232] on div "7" at bounding box center [869, 234] width 31 height 31
drag, startPoint x: 807, startPoint y: 258, endPoint x: 755, endPoint y: 252, distance: 52.4
click at [756, 252] on tr "8 9 10 11 12 13 14" at bounding box center [778, 265] width 214 height 31
click at [455, 558] on button "Hreinsa" at bounding box center [450, 561] width 86 height 45
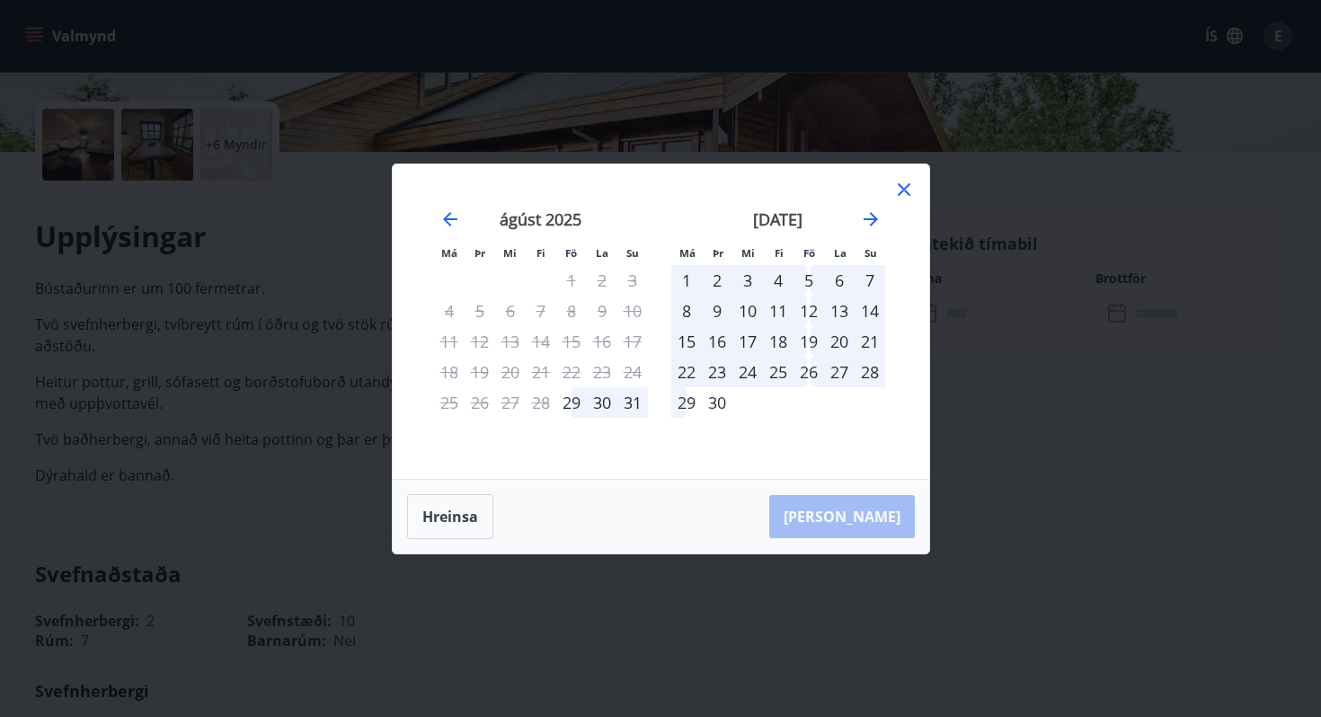
click at [800, 280] on div "5" at bounding box center [808, 280] width 31 height 31
click at [873, 271] on div "7" at bounding box center [869, 280] width 31 height 31
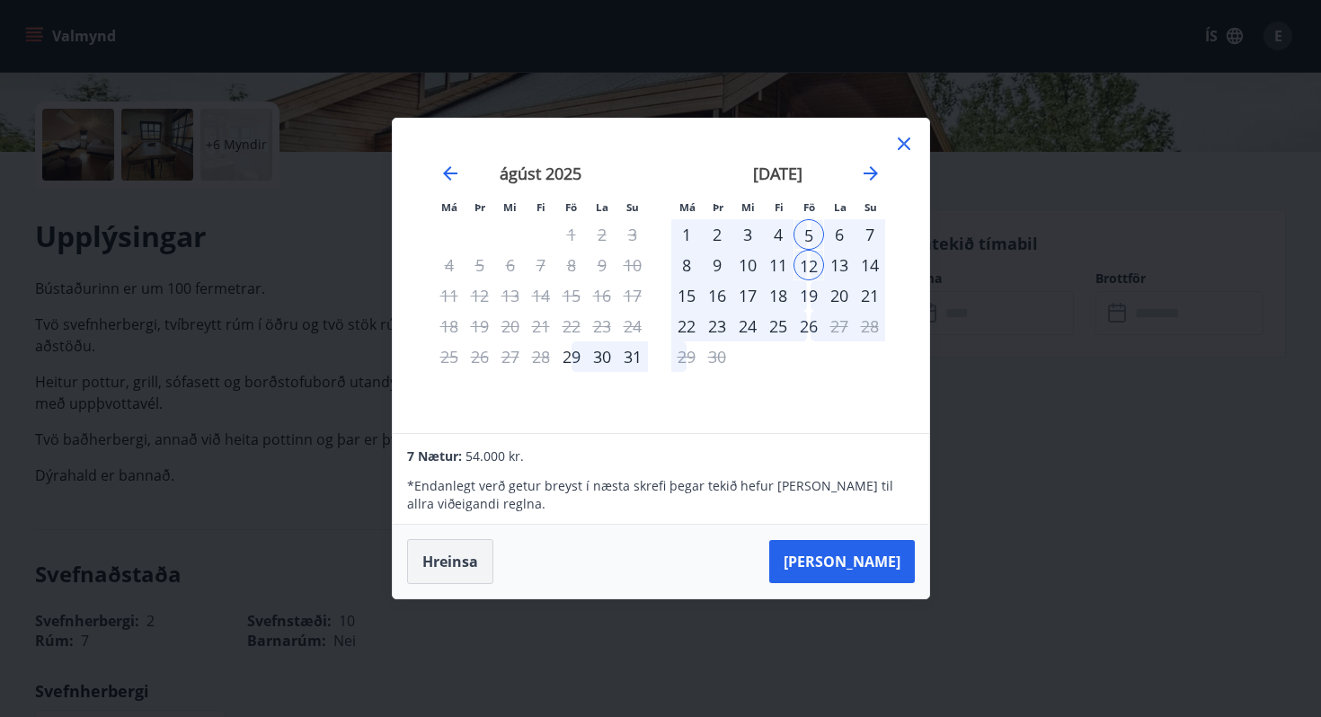
click at [447, 561] on button "Hreinsa" at bounding box center [450, 561] width 86 height 45
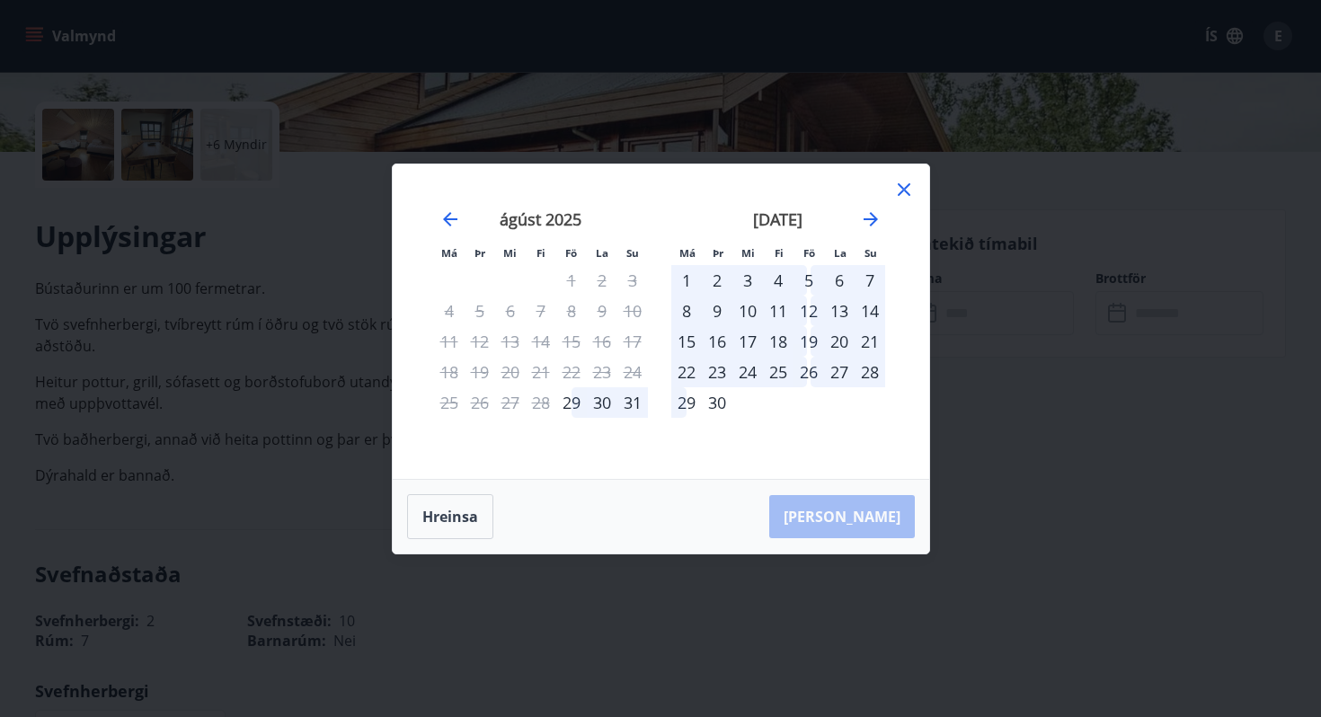
click at [774, 281] on div "4" at bounding box center [778, 280] width 31 height 31
click at [808, 280] on div "5" at bounding box center [808, 280] width 31 height 31
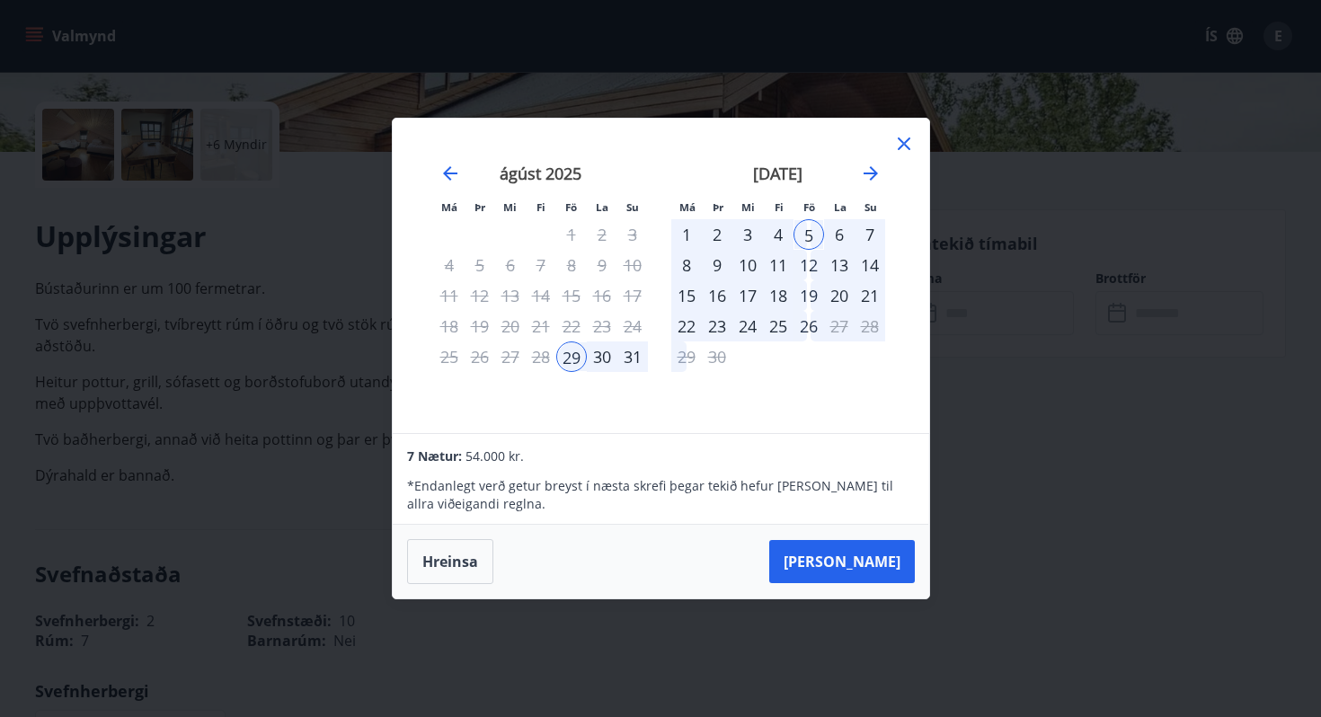
click at [807, 266] on div "12" at bounding box center [808, 265] width 31 height 31
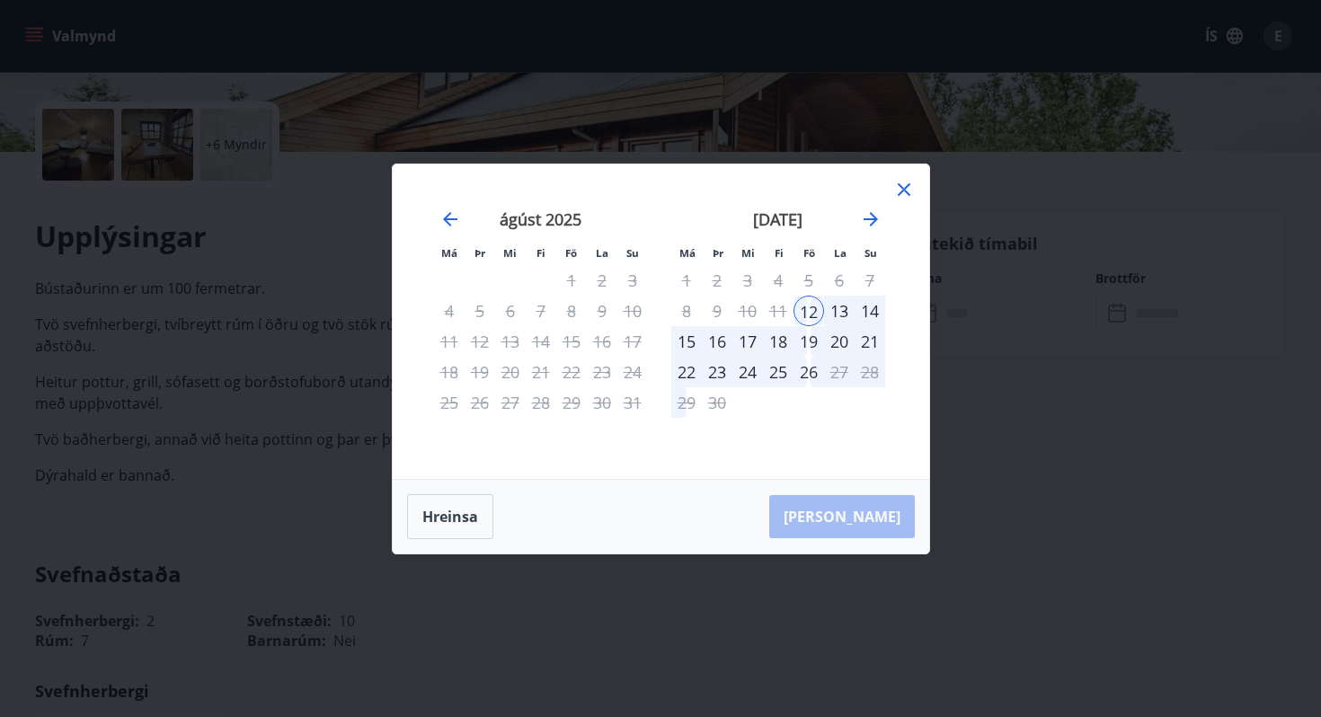
click at [806, 278] on div "5" at bounding box center [808, 280] width 31 height 31
click at [450, 508] on button "Hreinsa" at bounding box center [450, 516] width 86 height 45
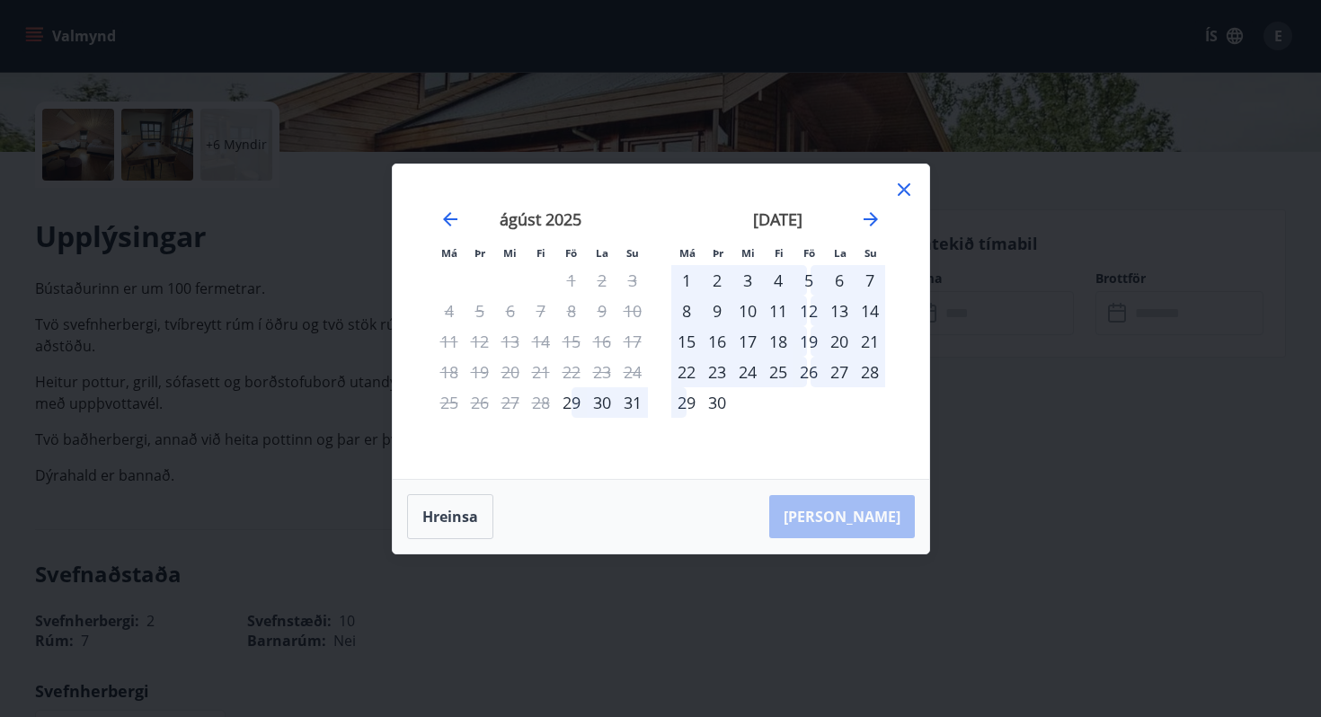
click at [812, 275] on div "5" at bounding box center [808, 280] width 31 height 31
click at [812, 302] on div "12" at bounding box center [808, 311] width 31 height 31
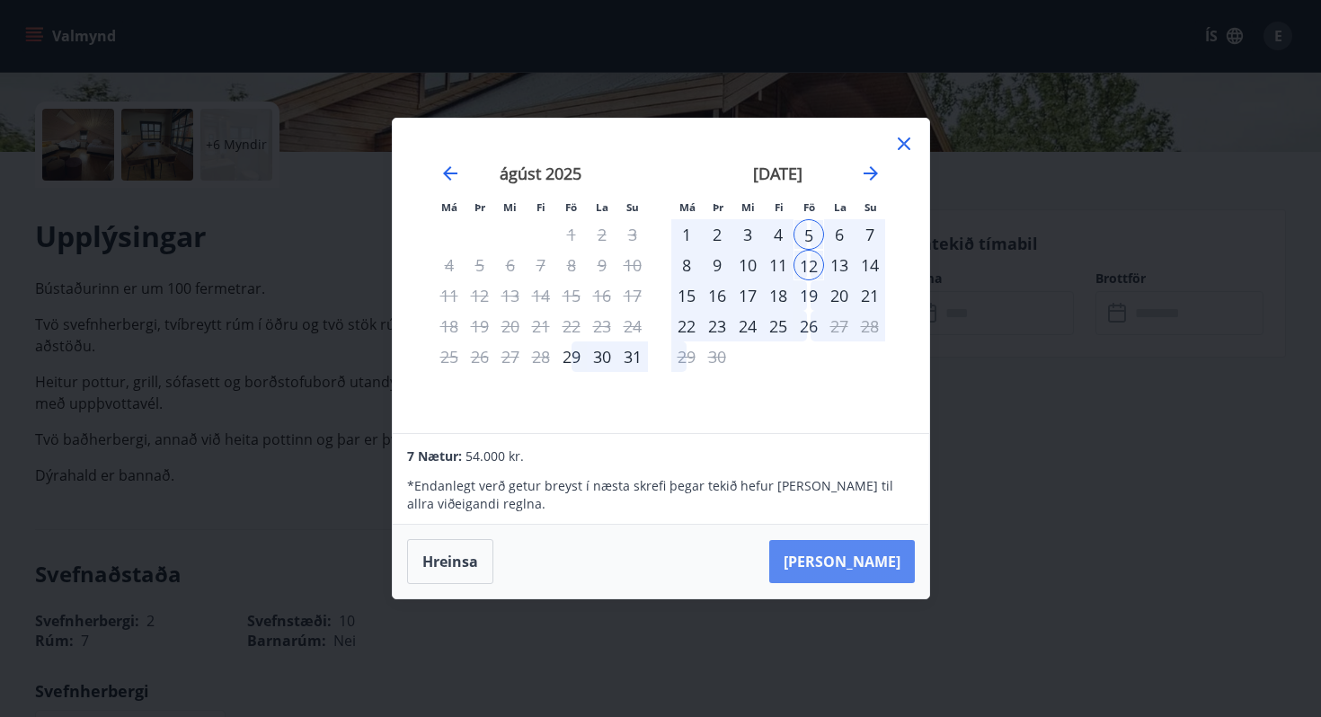
click at [866, 560] on button "Taka Frá" at bounding box center [842, 561] width 146 height 43
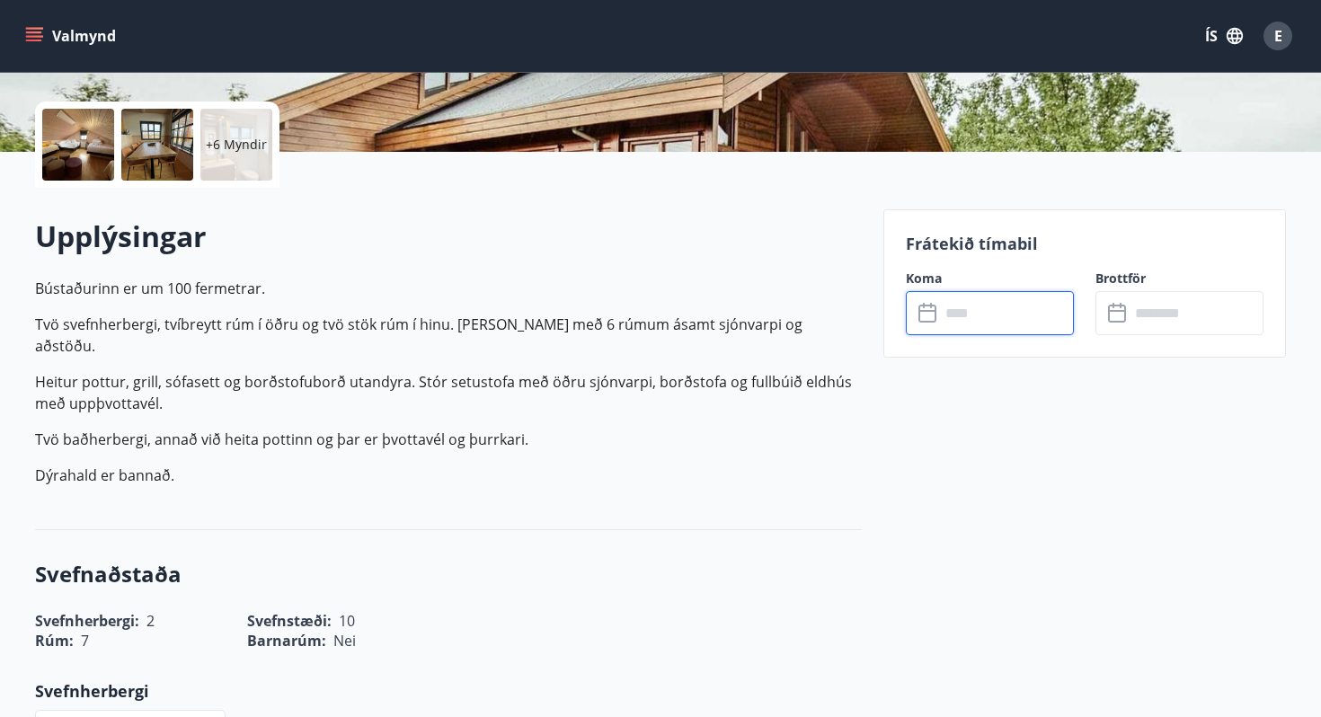
type input "******"
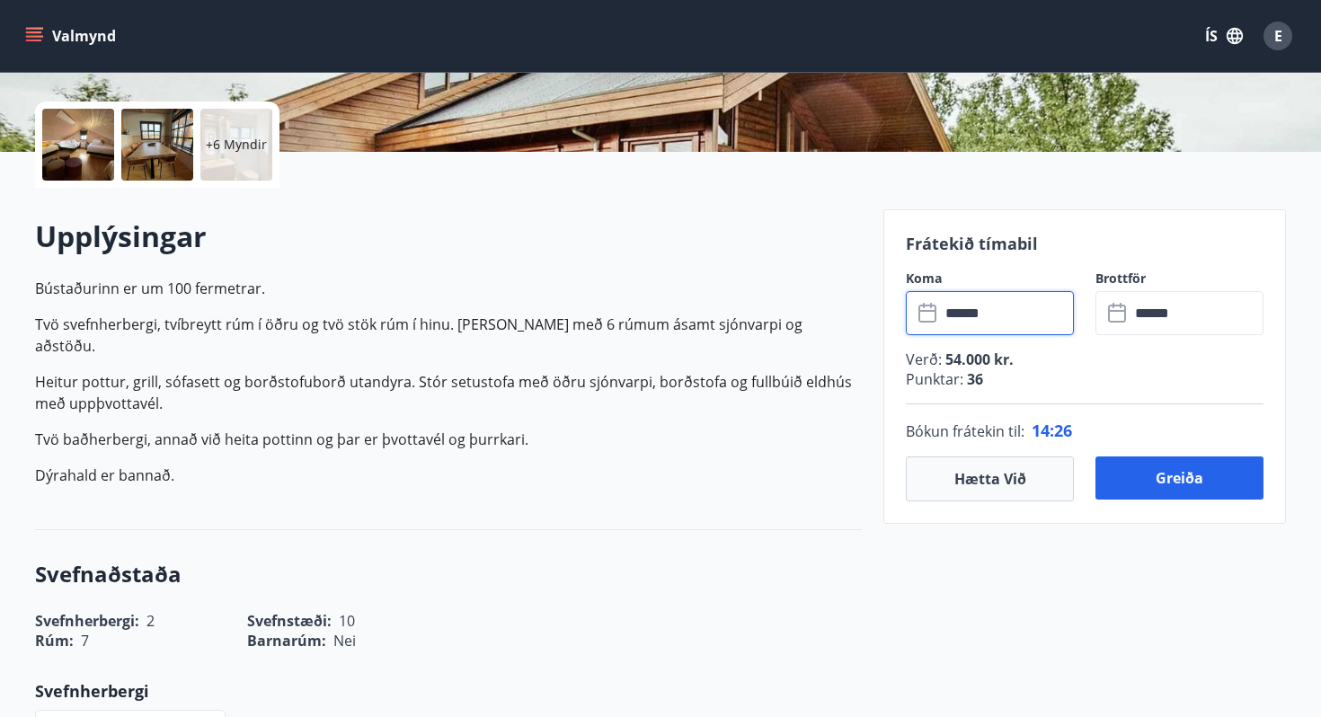
click at [227, 151] on p "+6 Myndir" at bounding box center [236, 145] width 61 height 18
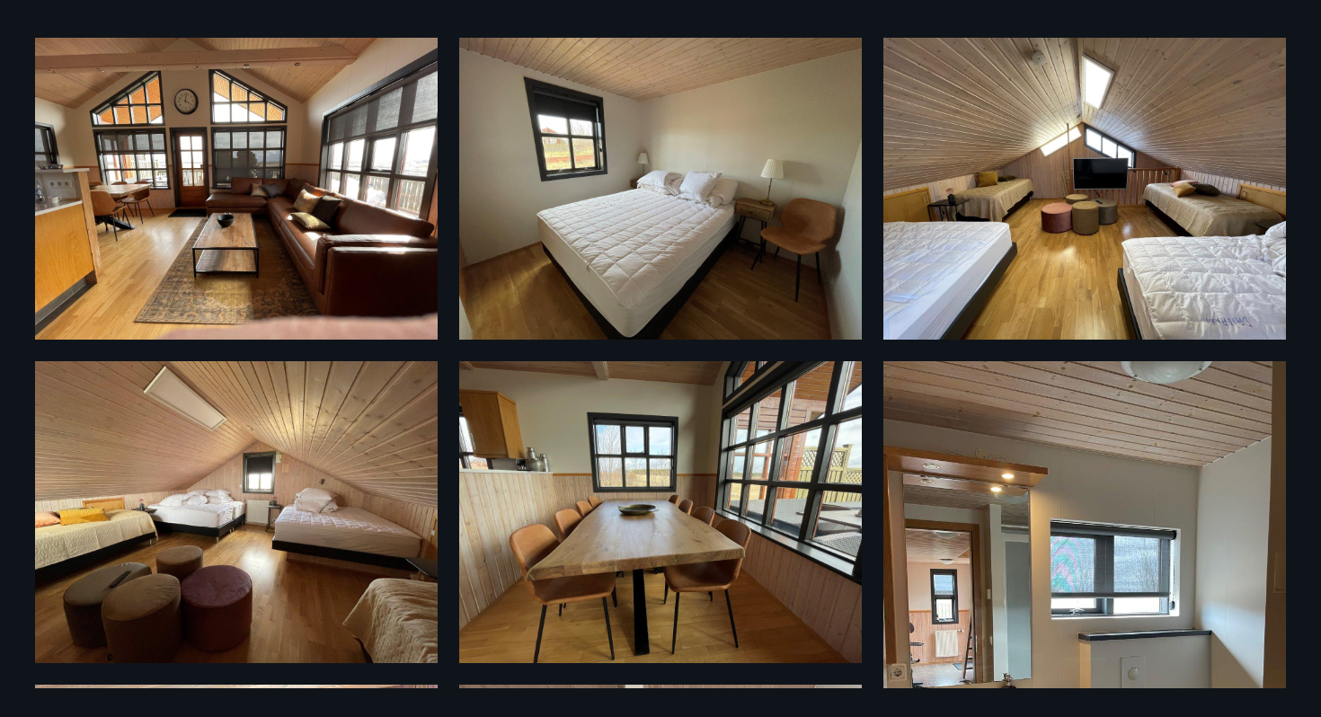
scroll to position [0, 0]
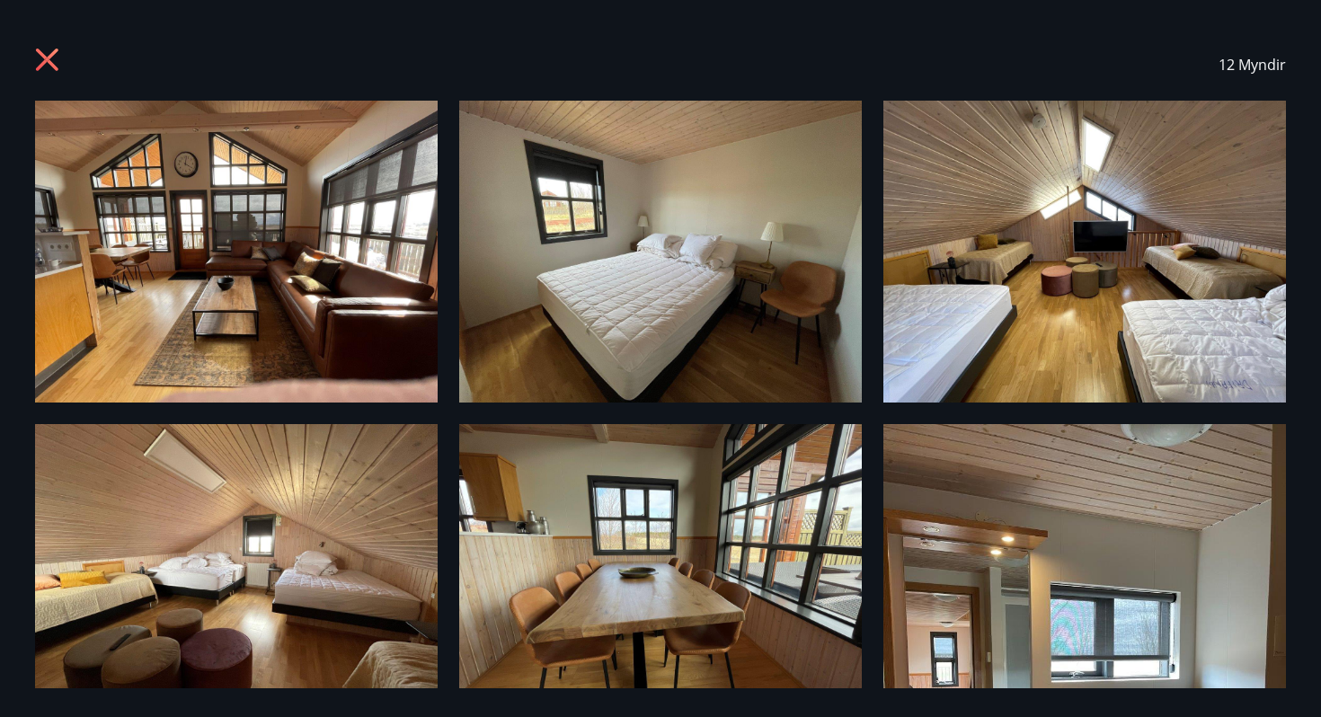
click at [34, 62] on div "12 Myndir" at bounding box center [660, 65] width 1294 height 72
click at [44, 62] on icon at bounding box center [47, 60] width 22 height 22
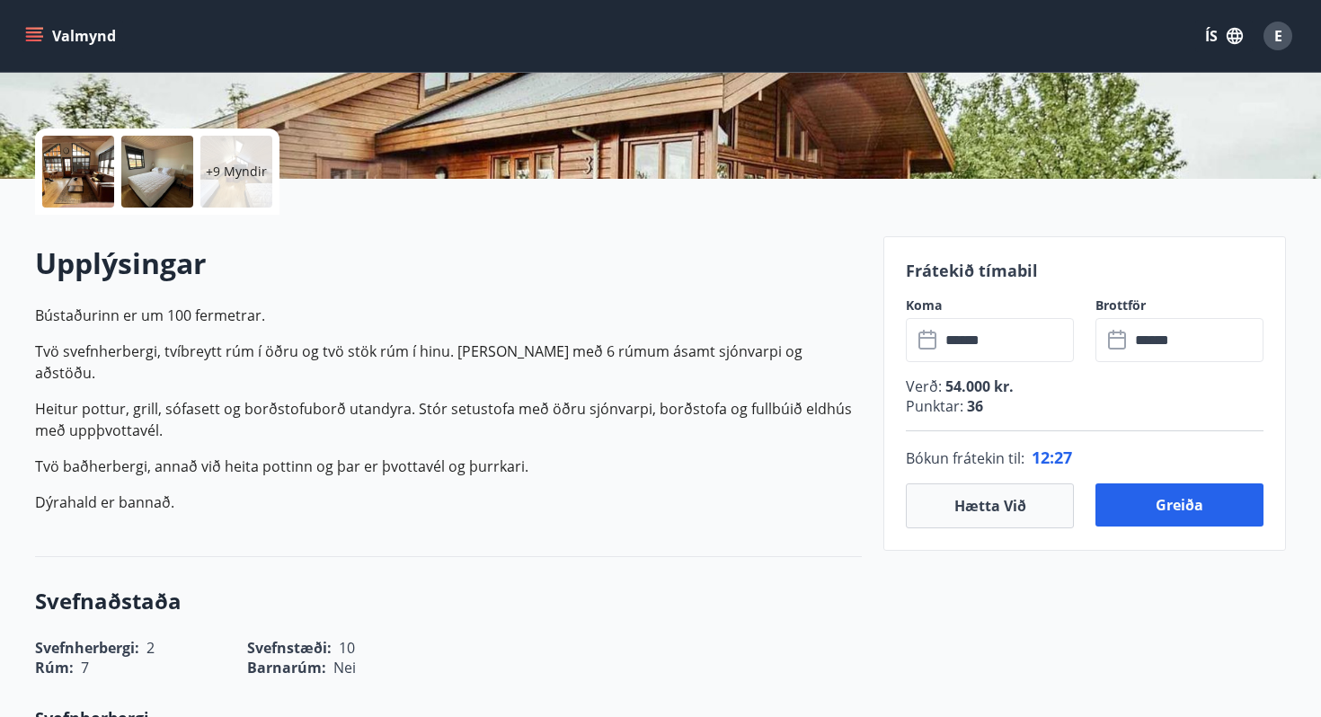
scroll to position [361, 0]
click at [1156, 509] on button "Greiða" at bounding box center [1179, 503] width 168 height 43
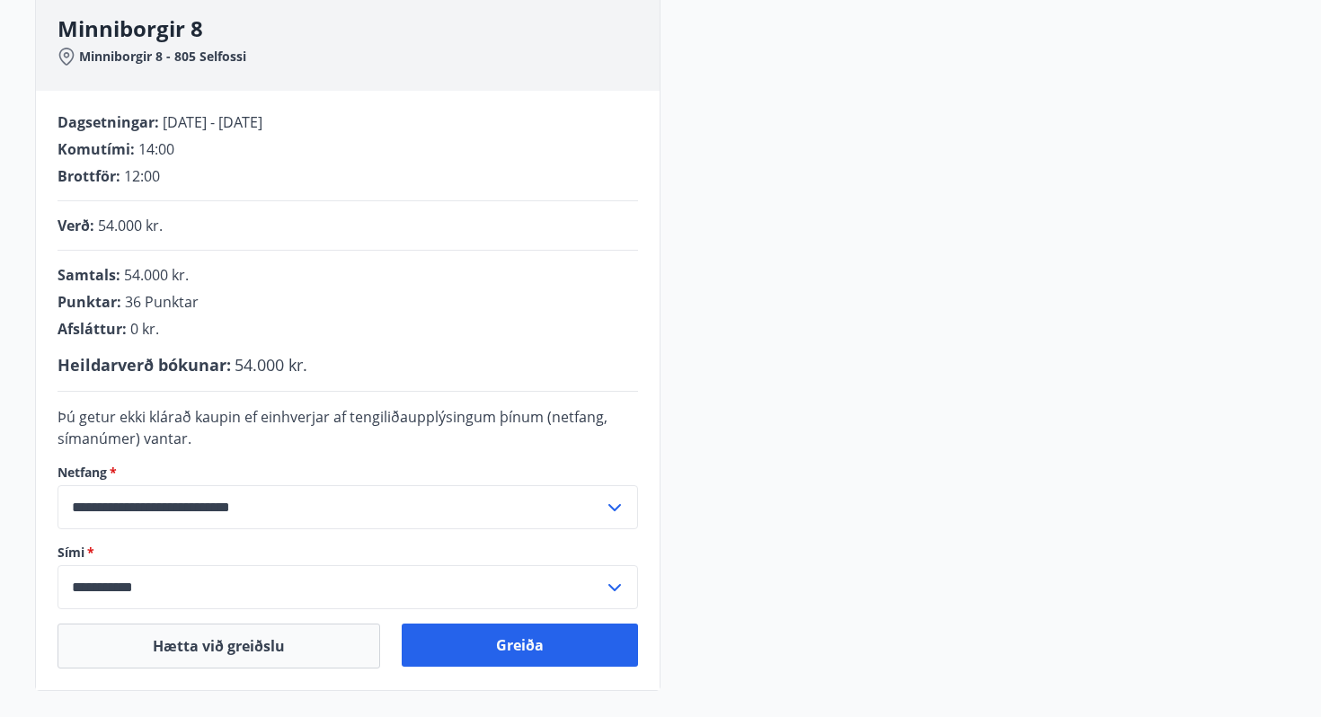
scroll to position [273, 0]
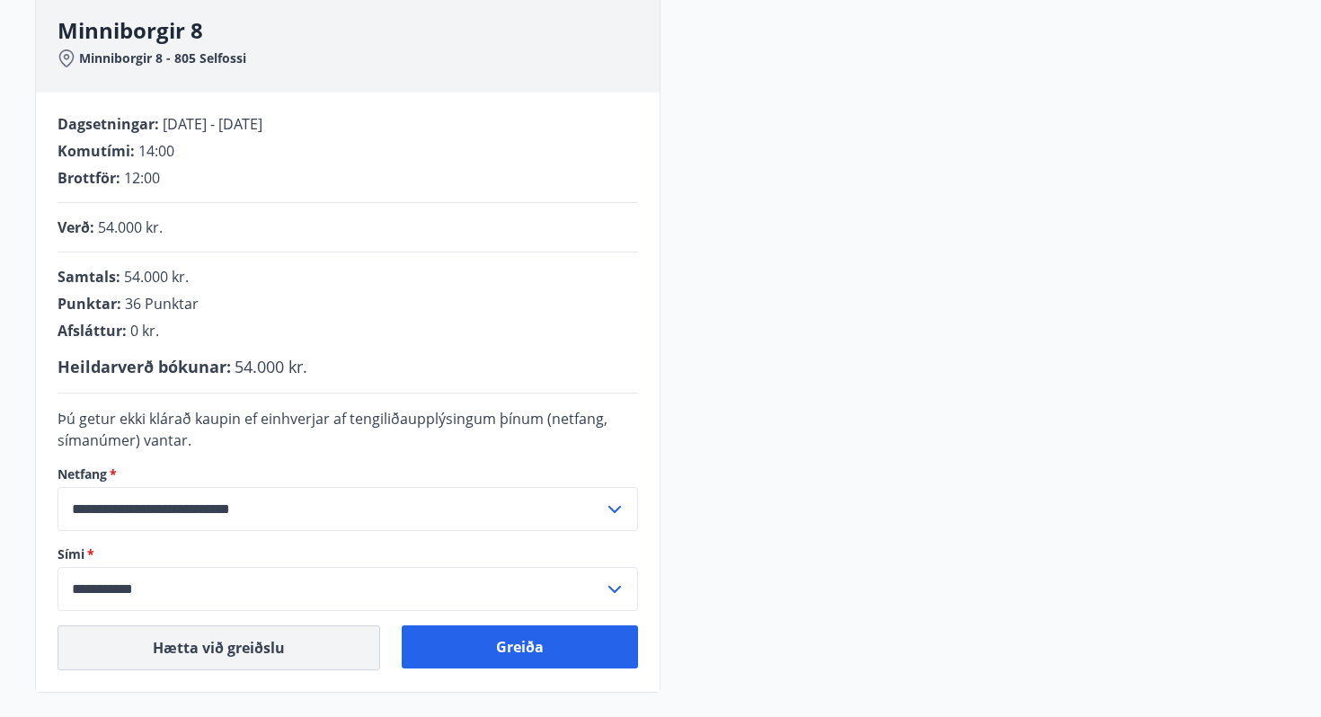
click at [227, 661] on button "Hætta við greiðslu" at bounding box center [218, 647] width 323 height 45
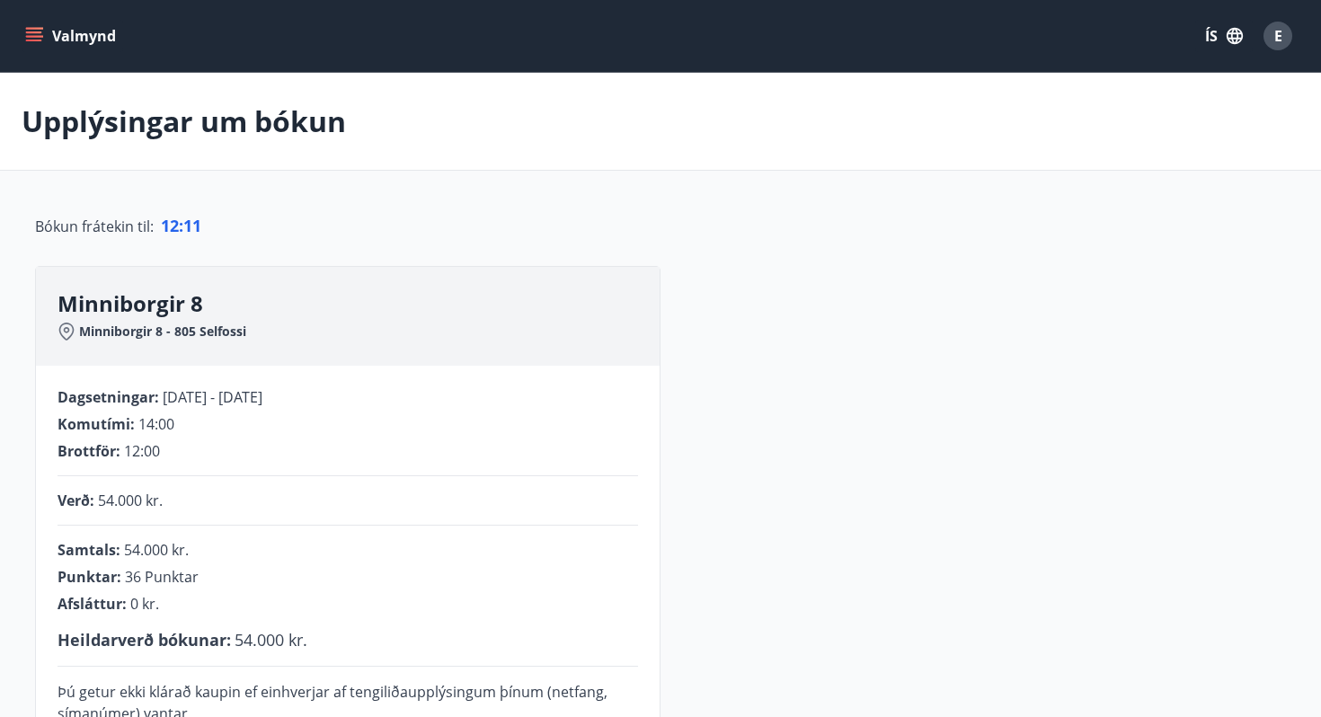
click at [24, 15] on div "Valmynd ÍS E" at bounding box center [661, 35] width 1278 height 43
click at [34, 31] on icon "menu" at bounding box center [34, 36] width 18 height 18
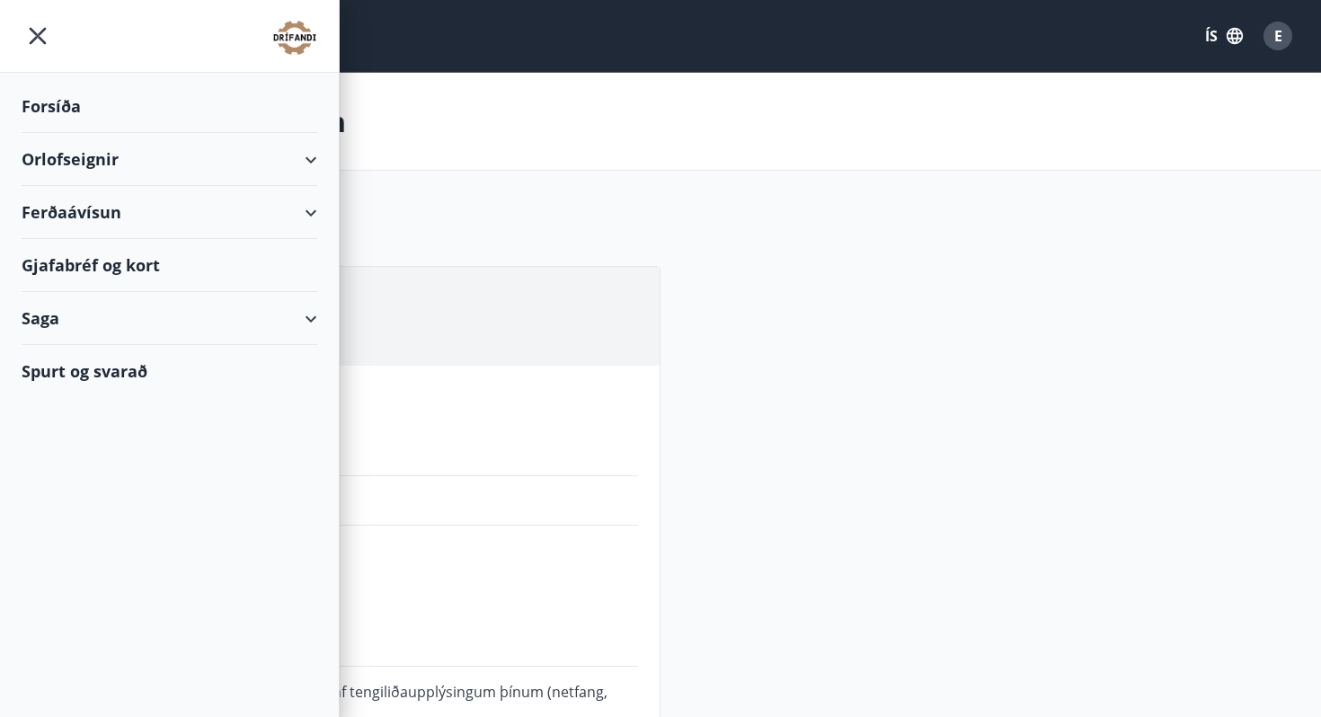
click at [83, 150] on div "Orlofseignir" at bounding box center [170, 159] width 296 height 53
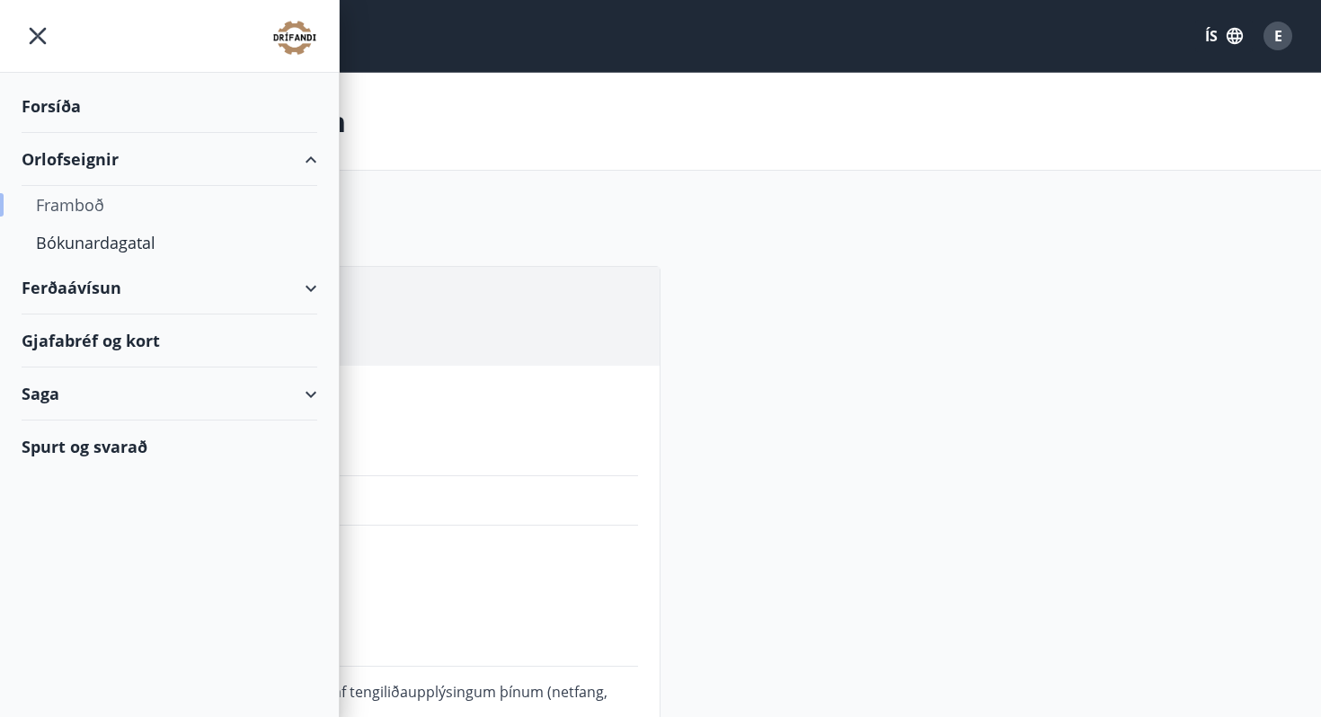
click at [75, 196] on div "Framboð" at bounding box center [169, 205] width 267 height 38
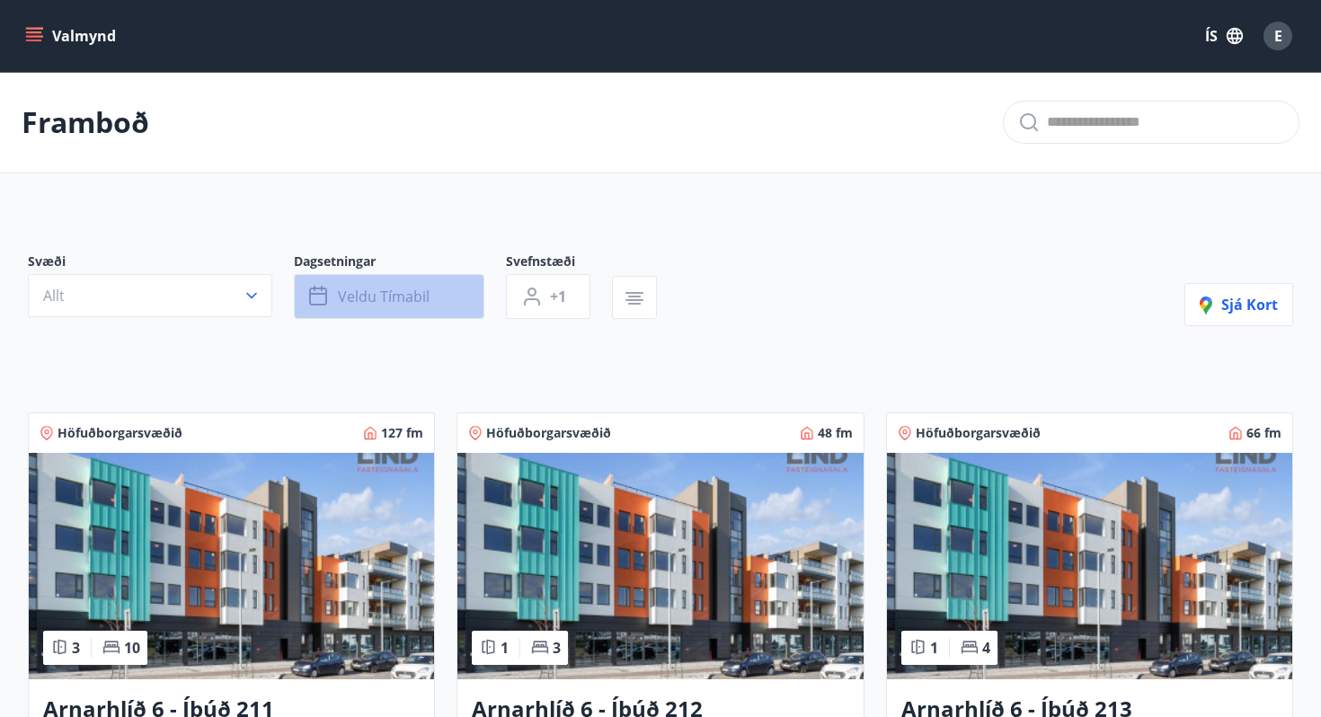
click at [386, 305] on span "Veldu tímabil" at bounding box center [384, 297] width 92 height 20
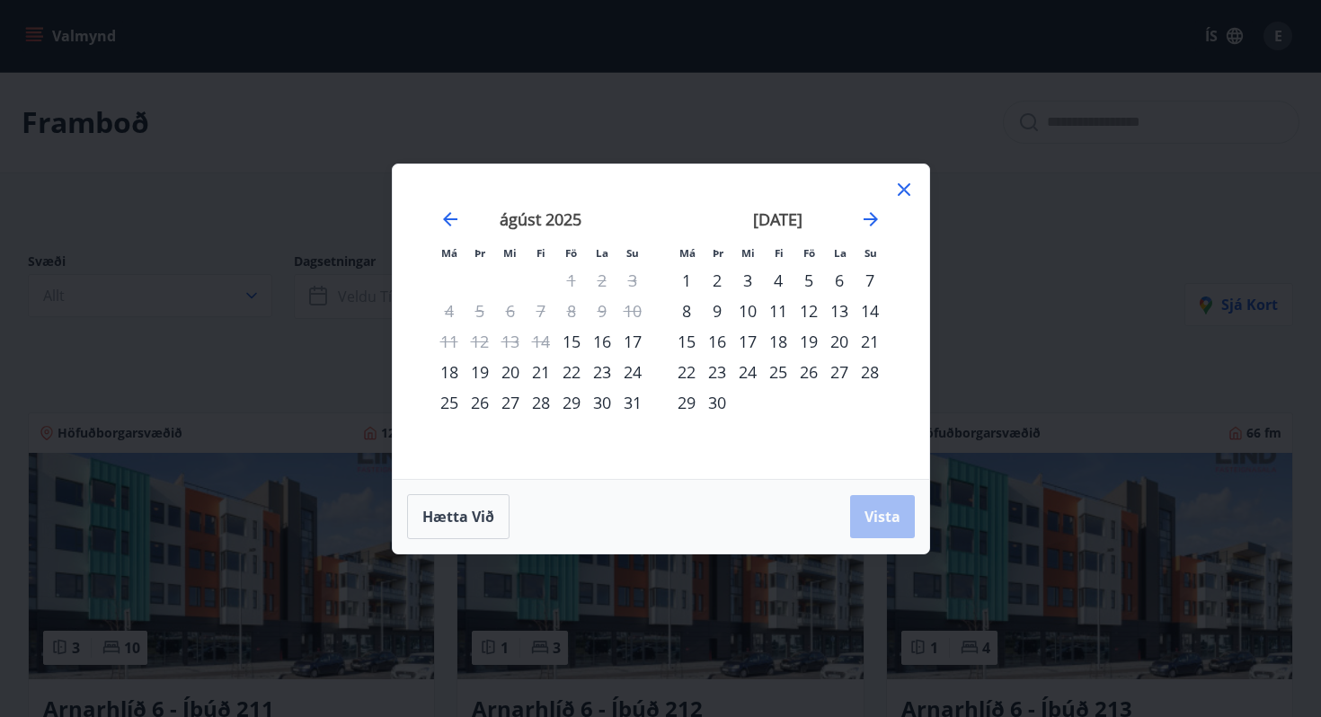
click at [783, 274] on div "4" at bounding box center [778, 280] width 31 height 31
click at [865, 279] on div "7" at bounding box center [869, 280] width 31 height 31
click at [791, 277] on div "4" at bounding box center [778, 280] width 31 height 31
click at [783, 278] on div "4" at bounding box center [778, 280] width 31 height 31
click at [809, 278] on div "5" at bounding box center [808, 280] width 31 height 31
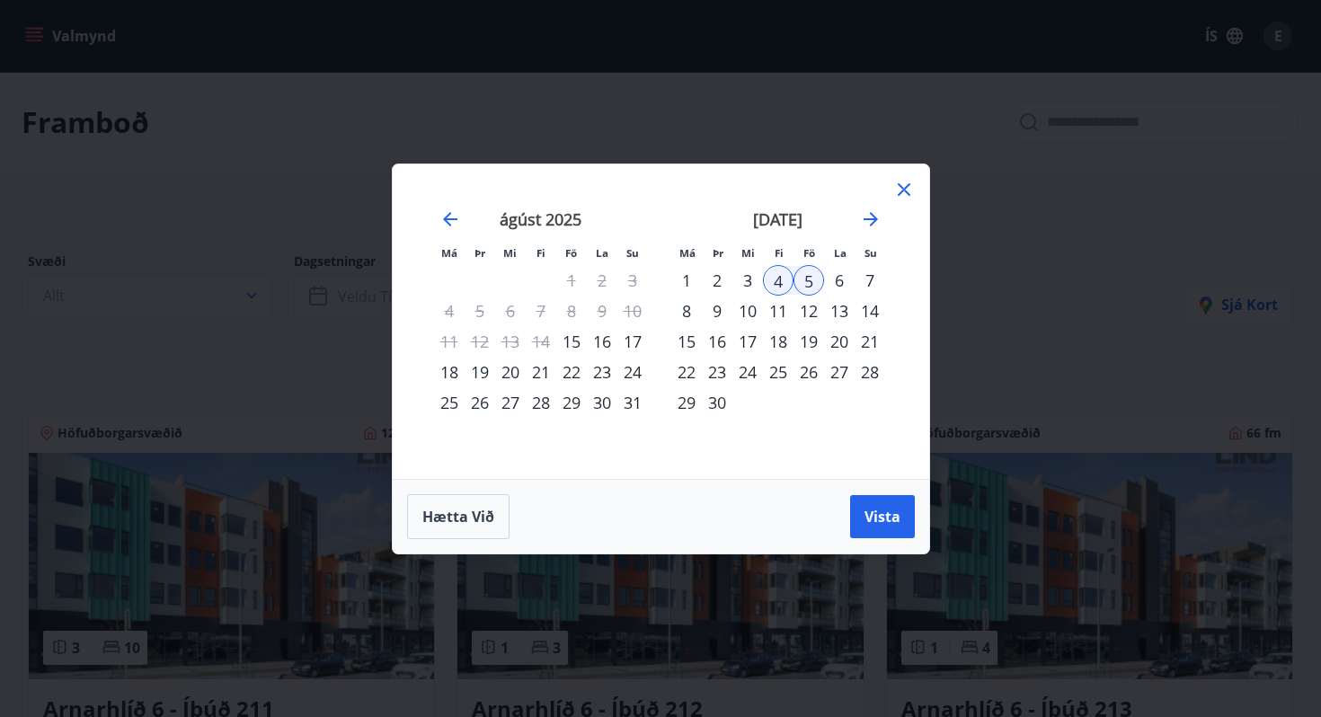
click at [770, 280] on div "4" at bounding box center [778, 280] width 31 height 31
click at [457, 531] on button "Hætta við" at bounding box center [458, 516] width 102 height 45
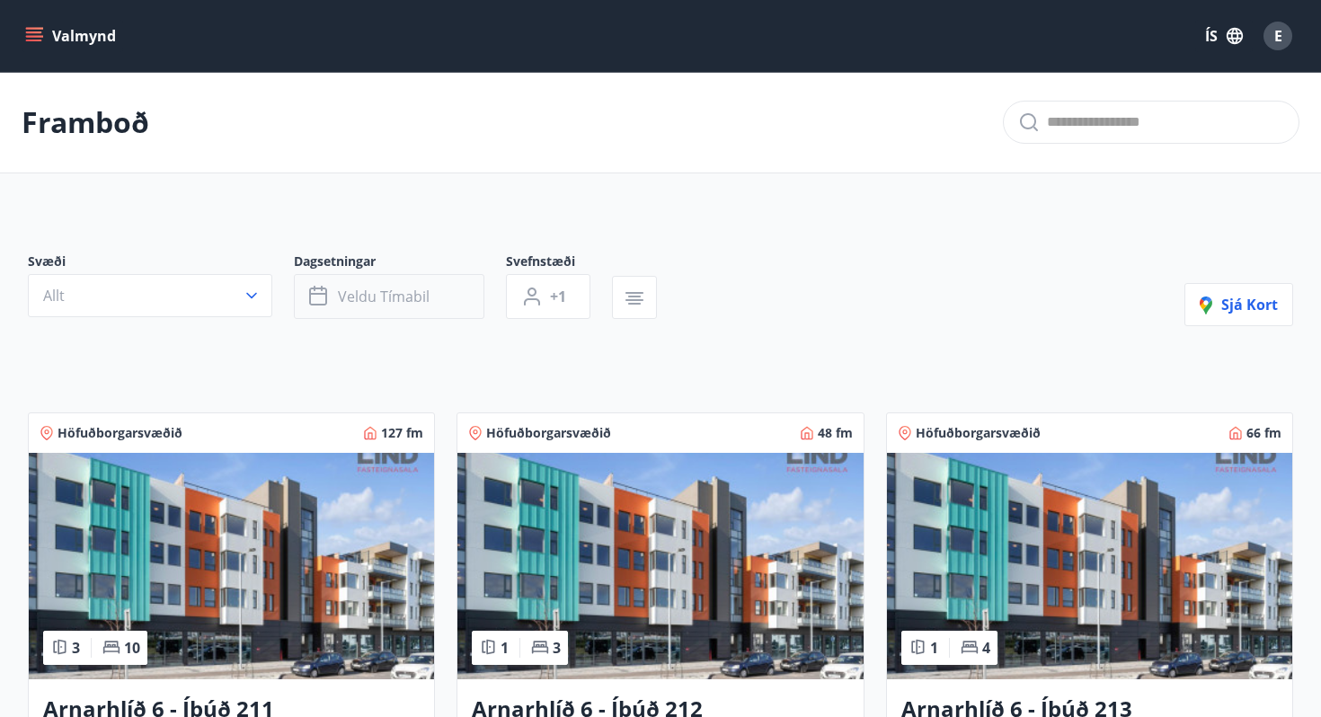
click at [372, 294] on span "Veldu tímabil" at bounding box center [384, 297] width 92 height 20
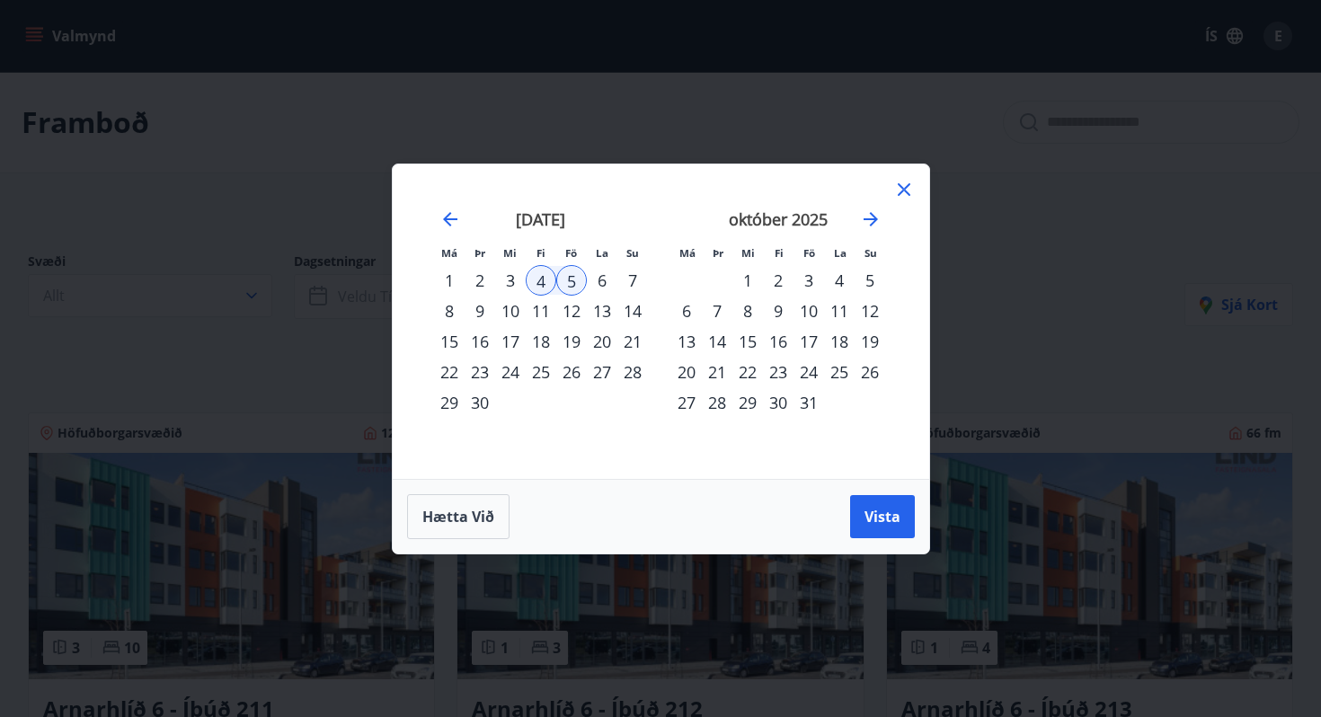
click at [549, 279] on div "4" at bounding box center [541, 280] width 31 height 31
click at [617, 279] on div "7" at bounding box center [632, 280] width 31 height 31
drag, startPoint x: 542, startPoint y: 276, endPoint x: 576, endPoint y: 279, distance: 34.2
click at [576, 279] on tr "1 2 3 4 5 6 7" at bounding box center [541, 280] width 214 height 31
click at [490, 507] on span "Hætta við" at bounding box center [458, 517] width 72 height 20
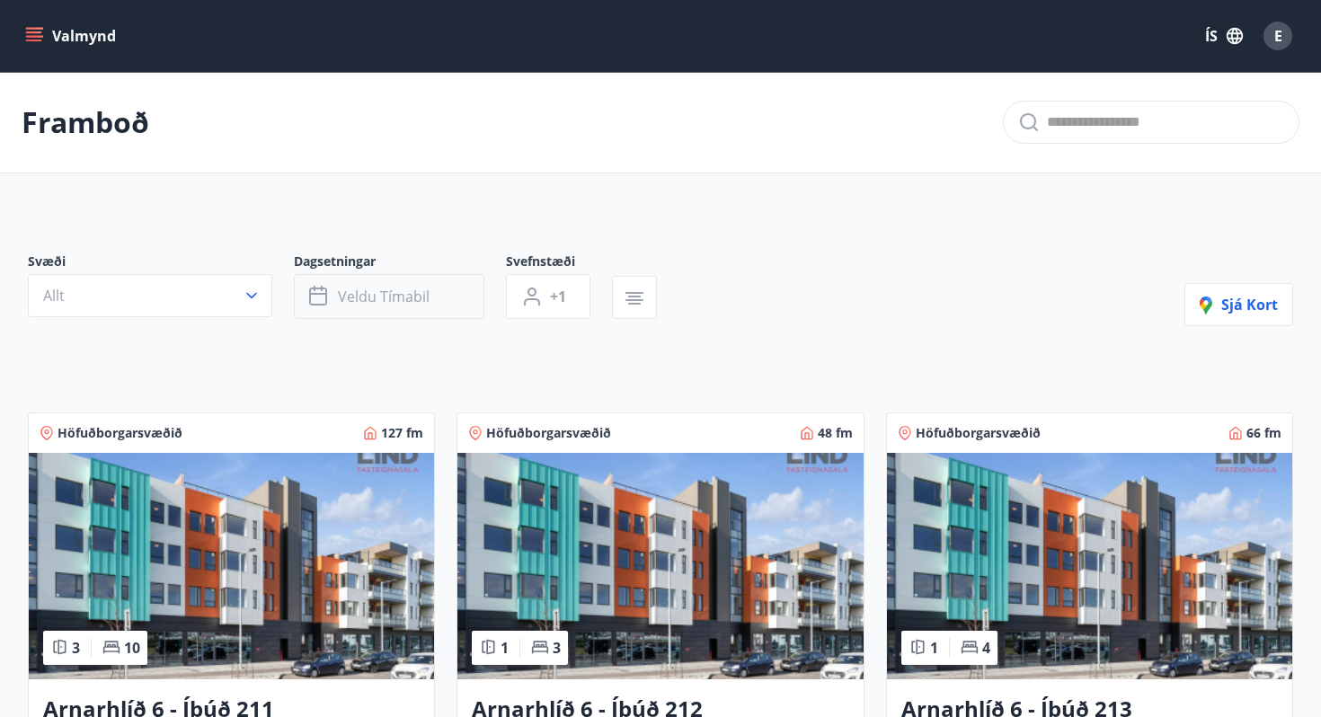
click at [373, 287] on span "Veldu tímabil" at bounding box center [384, 297] width 92 height 20
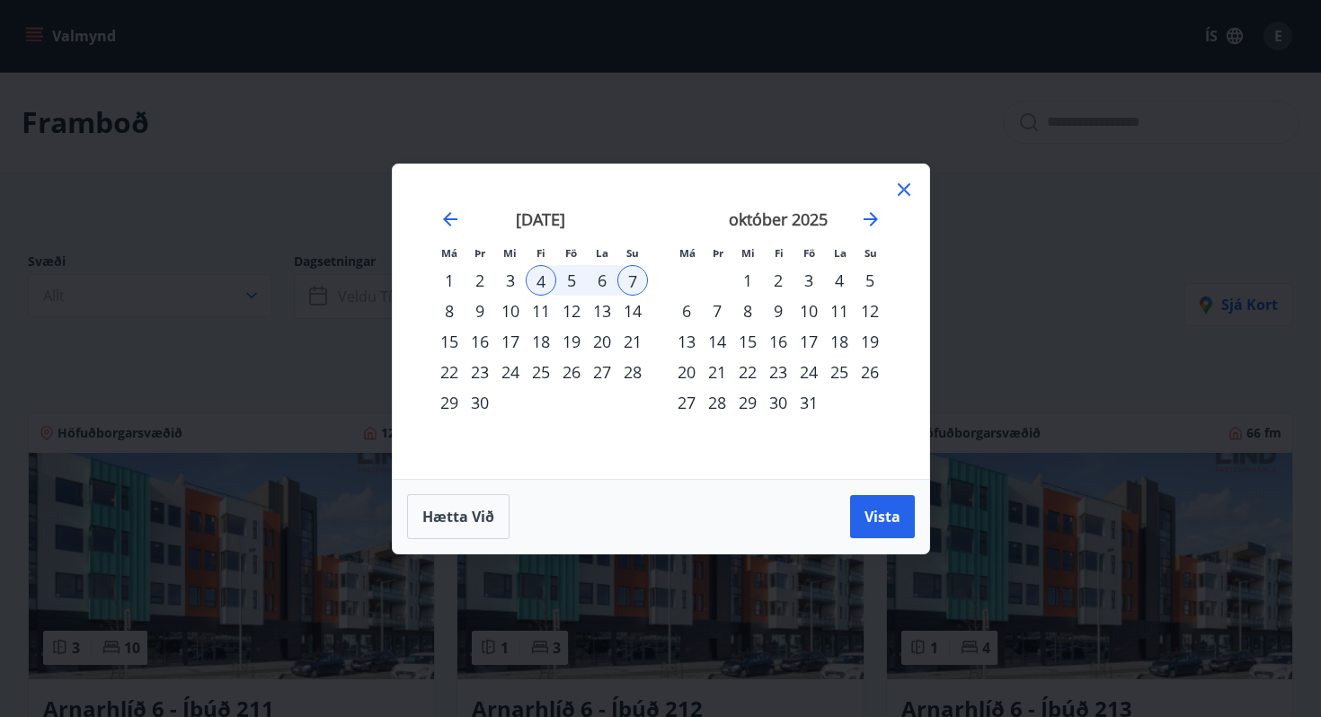
drag, startPoint x: 546, startPoint y: 274, endPoint x: 625, endPoint y: 274, distance: 79.1
click at [625, 274] on tr "1 2 3 4 5 6 7" at bounding box center [541, 280] width 214 height 31
click at [875, 508] on span "Vista" at bounding box center [882, 517] width 36 height 20
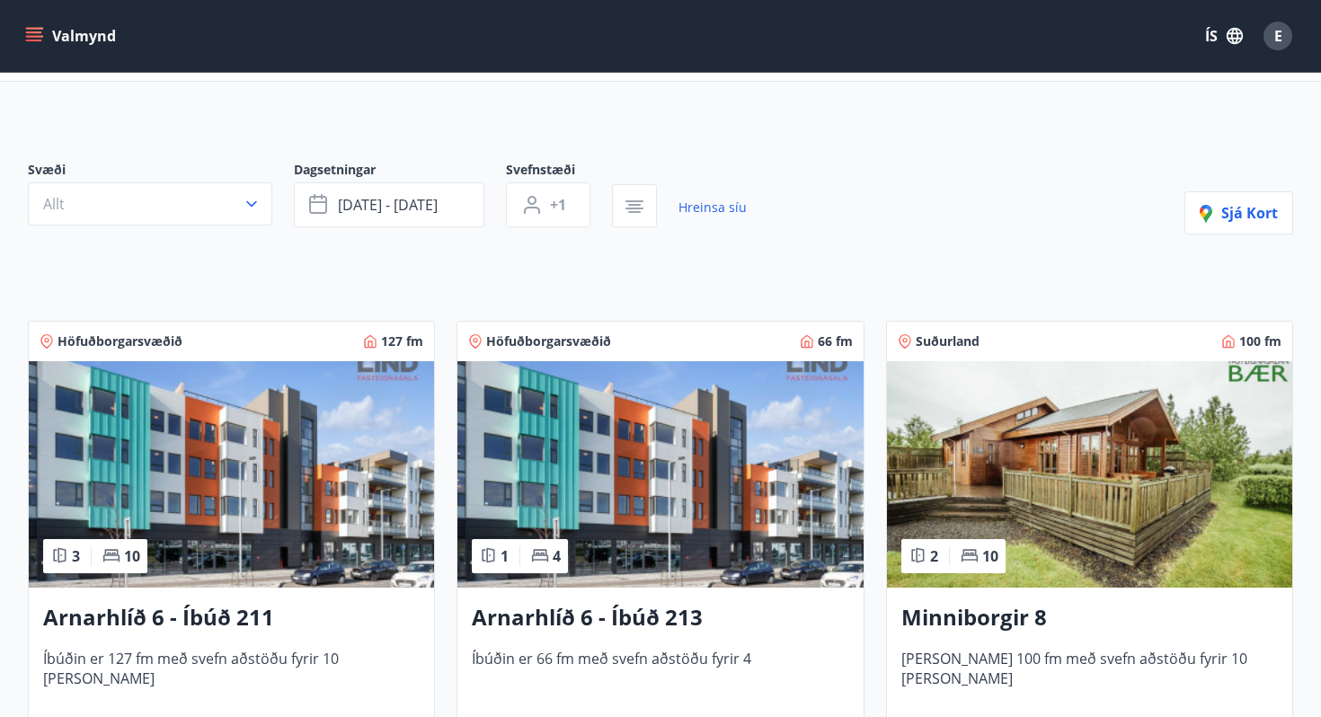
scroll to position [14, 0]
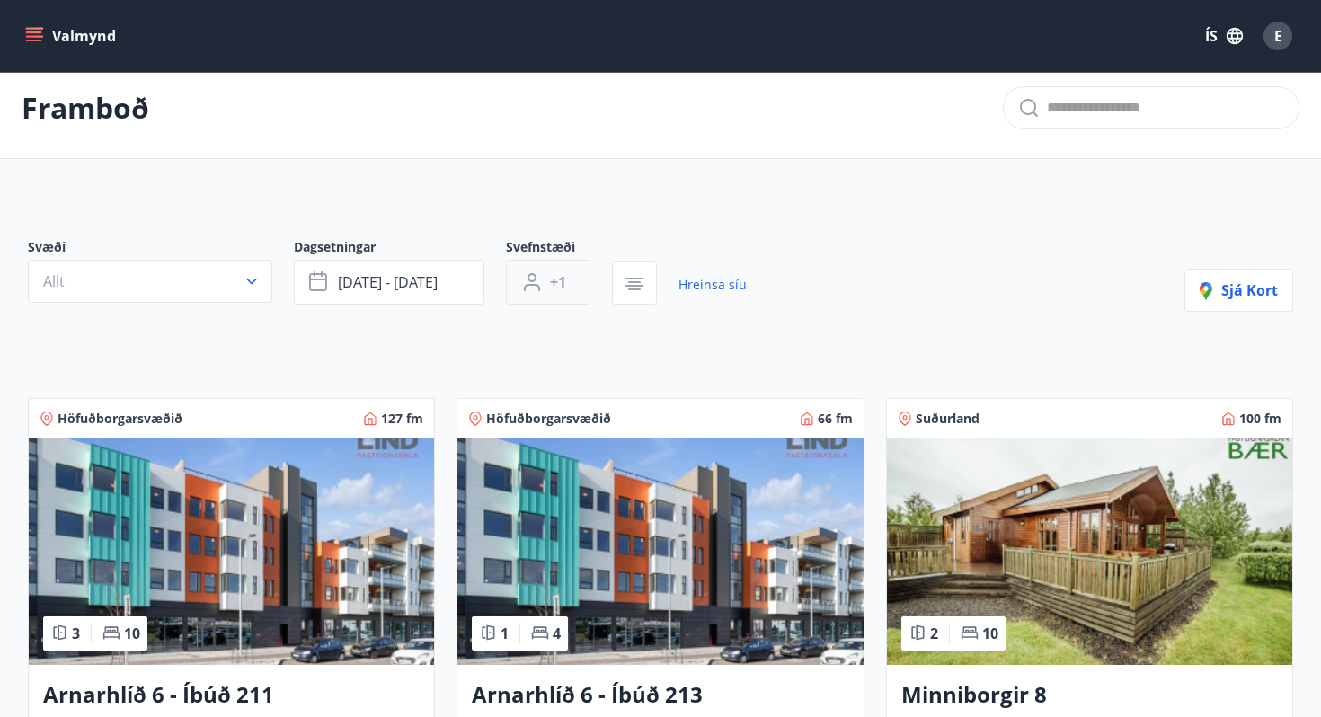
click at [562, 279] on span "+1" at bounding box center [558, 282] width 16 height 20
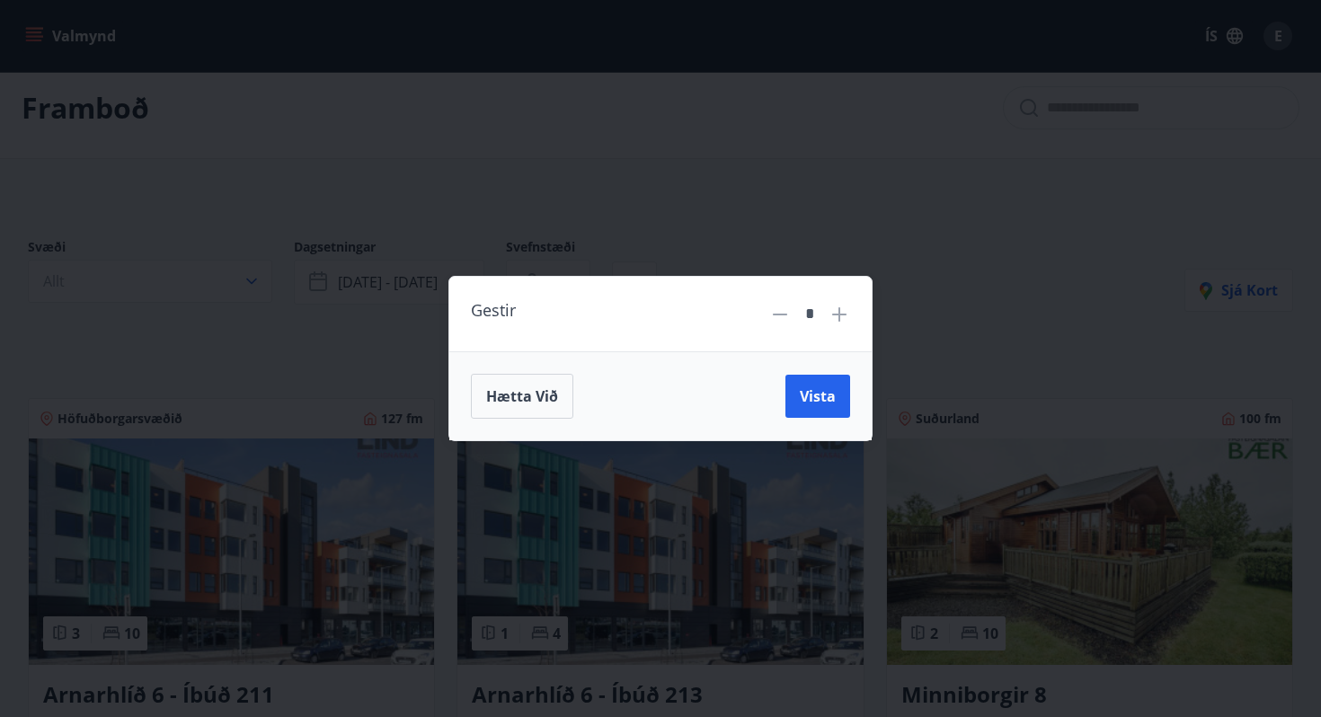
click at [840, 309] on icon at bounding box center [839, 315] width 22 height 22
type input "*"
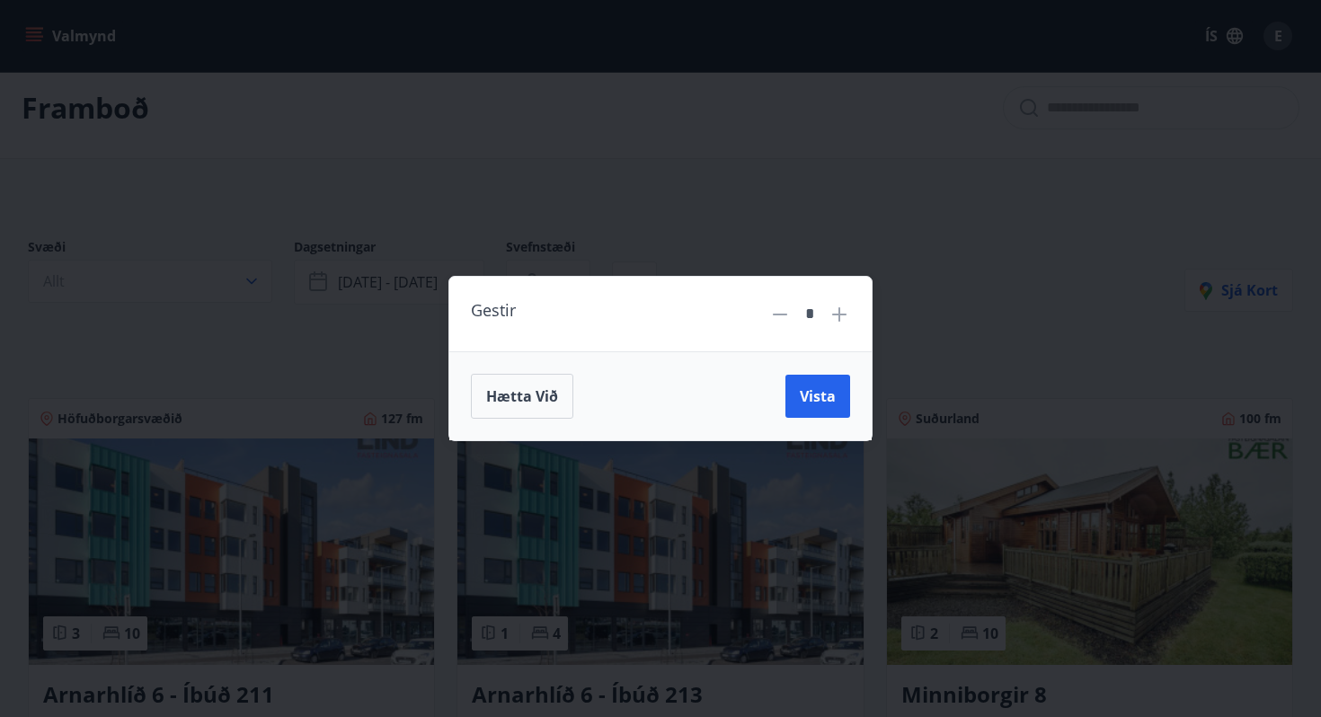
click at [820, 367] on div "Hætta við Vista" at bounding box center [660, 395] width 422 height 89
click at [817, 385] on button "Vista" at bounding box center [817, 396] width 65 height 43
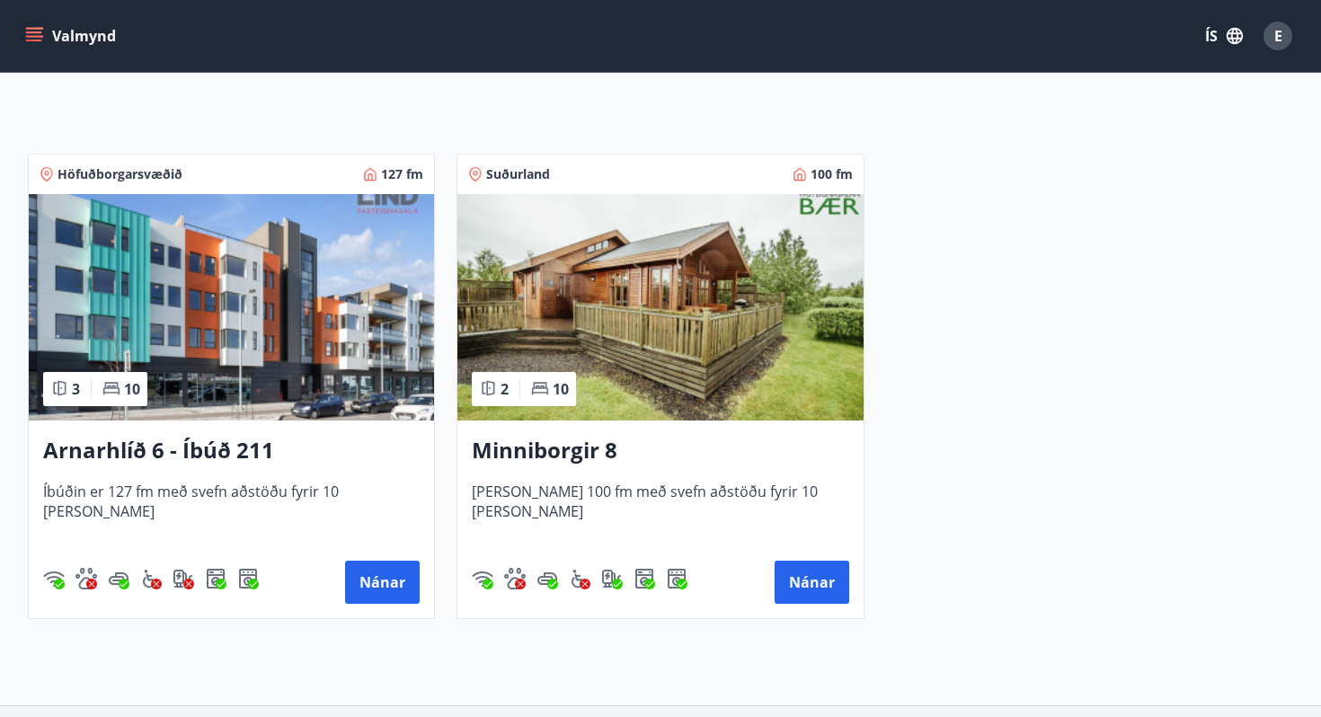
scroll to position [264, 0]
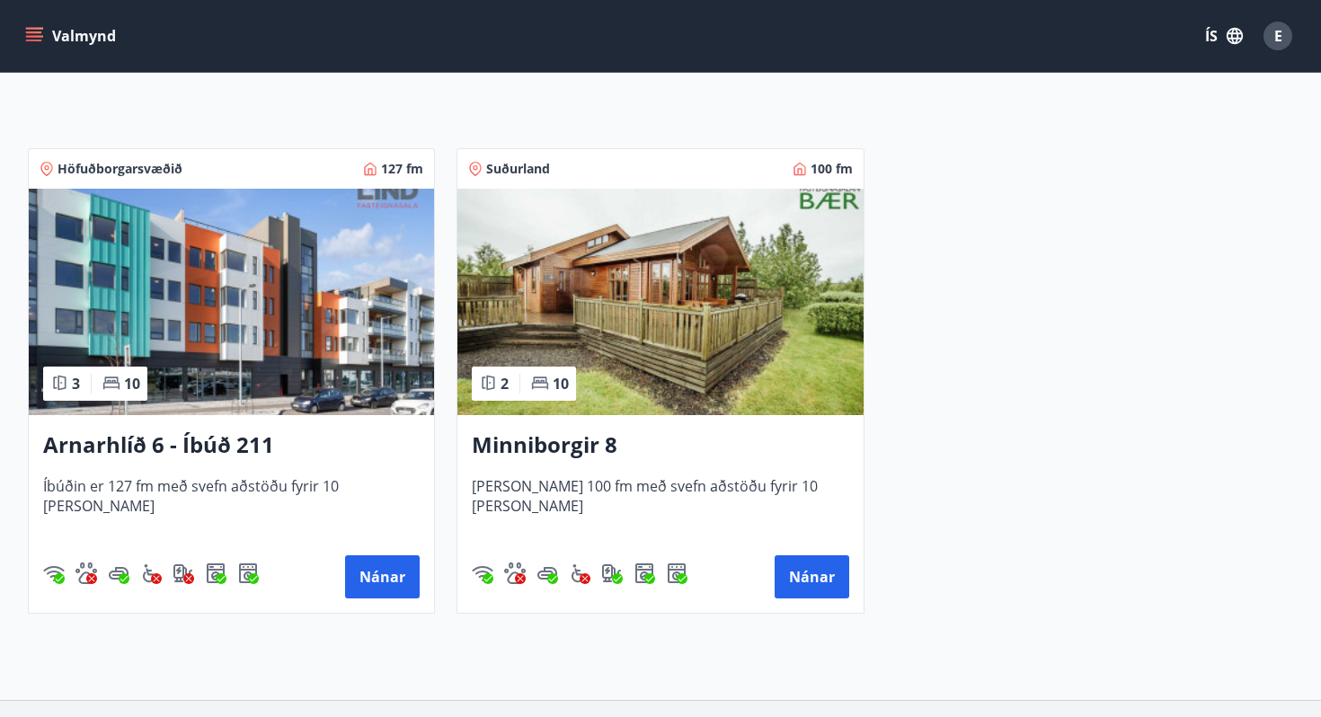
click at [597, 440] on h3 "Minniborgir 8" at bounding box center [660, 445] width 376 height 32
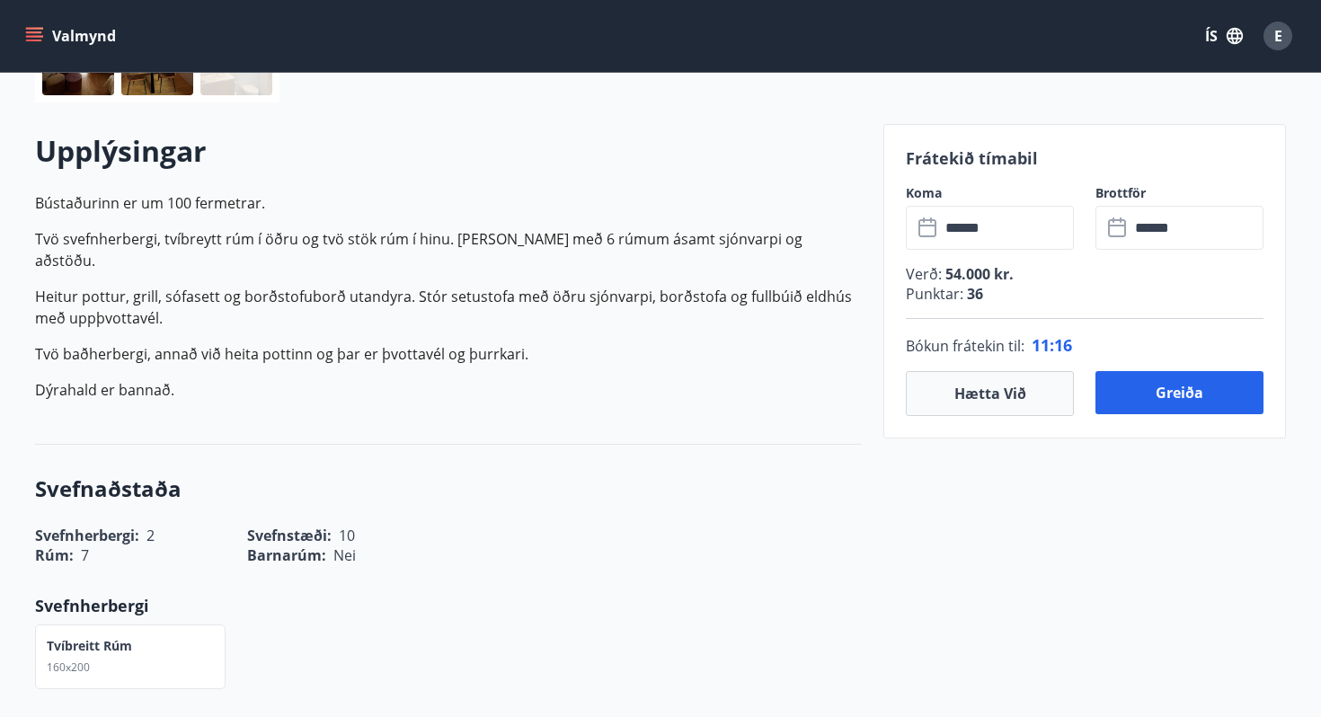
scroll to position [373, 0]
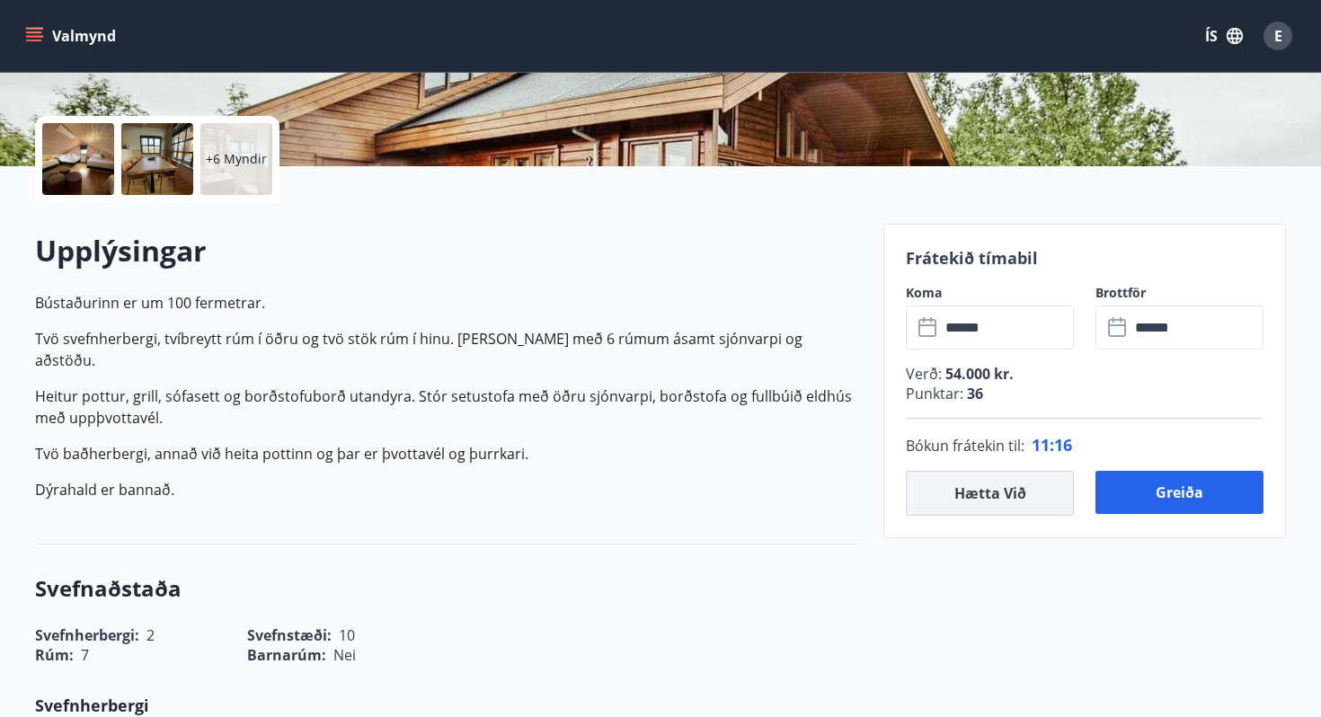
click at [980, 495] on button "Hætta við" at bounding box center [990, 493] width 168 height 45
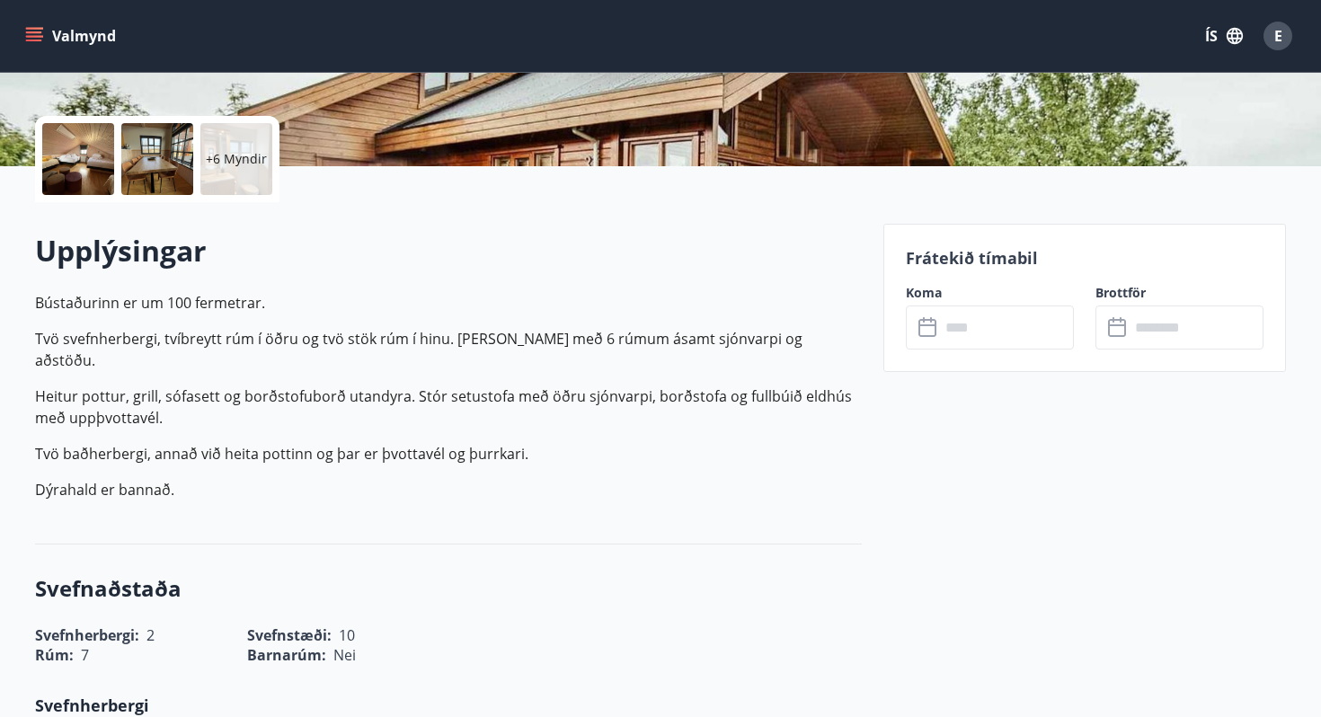
click at [985, 332] on input "text" at bounding box center [1007, 327] width 134 height 44
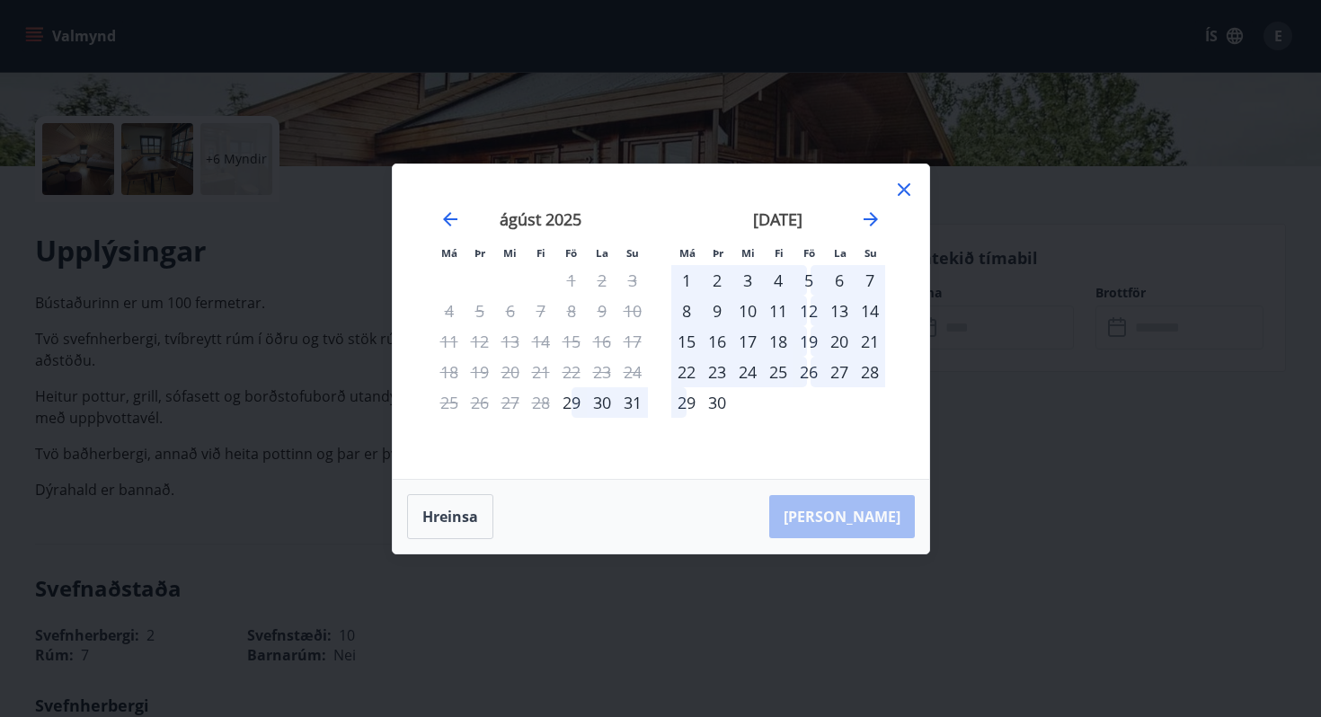
click at [815, 278] on div "5" at bounding box center [808, 280] width 31 height 31
click at [867, 281] on div "7" at bounding box center [869, 280] width 31 height 31
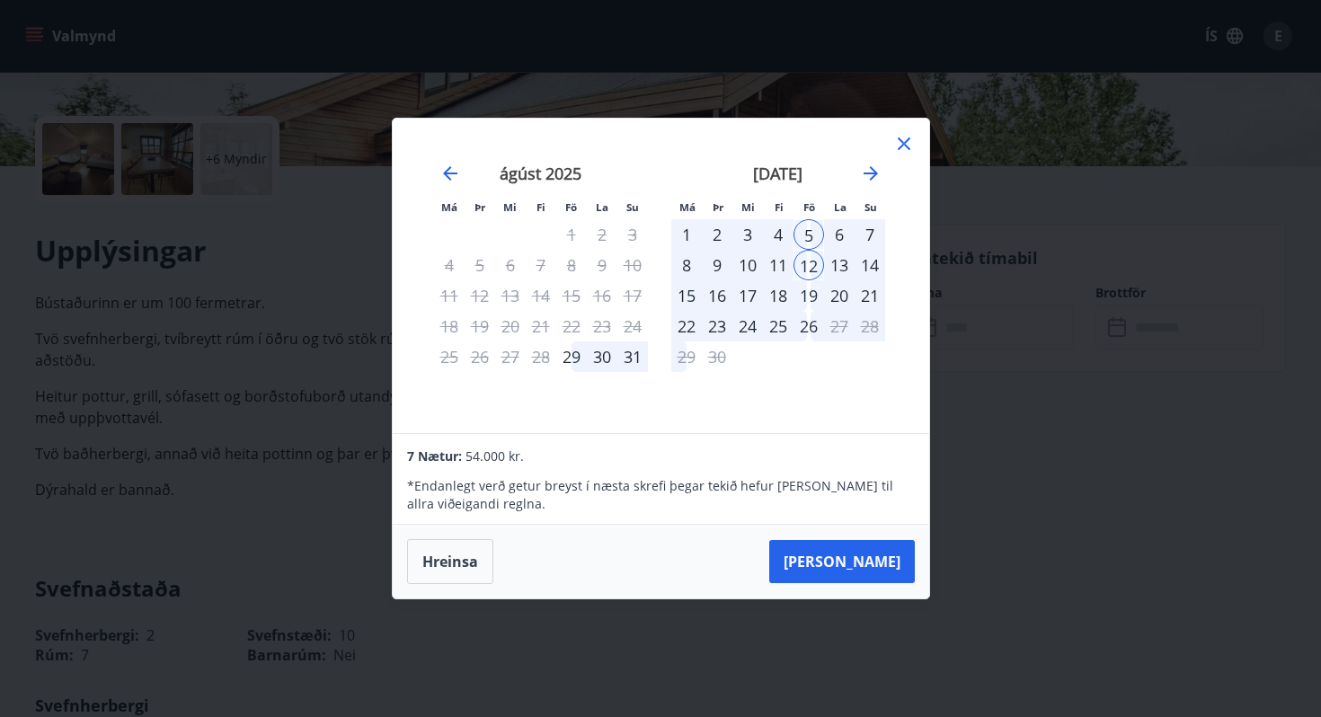
click at [869, 233] on div "7" at bounding box center [869, 234] width 31 height 31
click at [783, 260] on div "11" at bounding box center [778, 265] width 31 height 31
click at [904, 143] on icon at bounding box center [903, 143] width 13 height 13
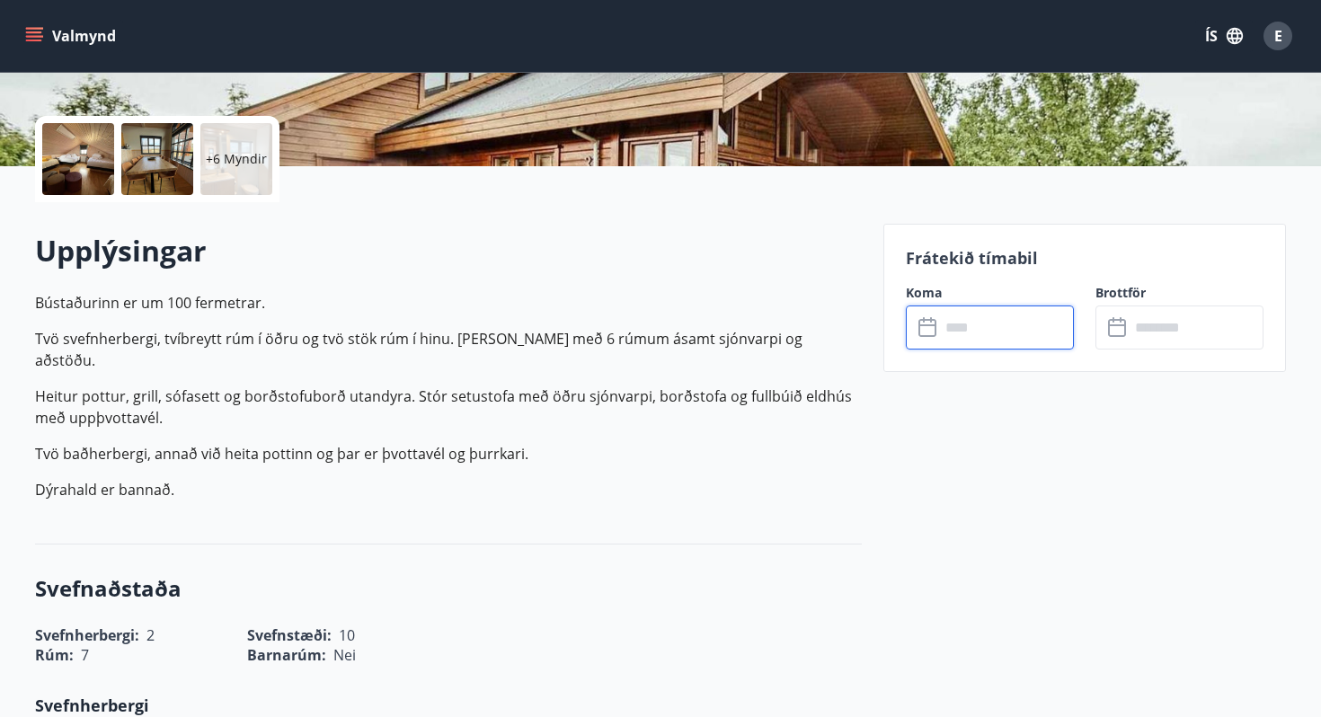
click at [796, 508] on div "Upplýsingar Bústaðurinn er um 100 fermetrar. Tvö svefnherbergi, tvíbreytt rúm í…" at bounding box center [448, 373] width 827 height 342
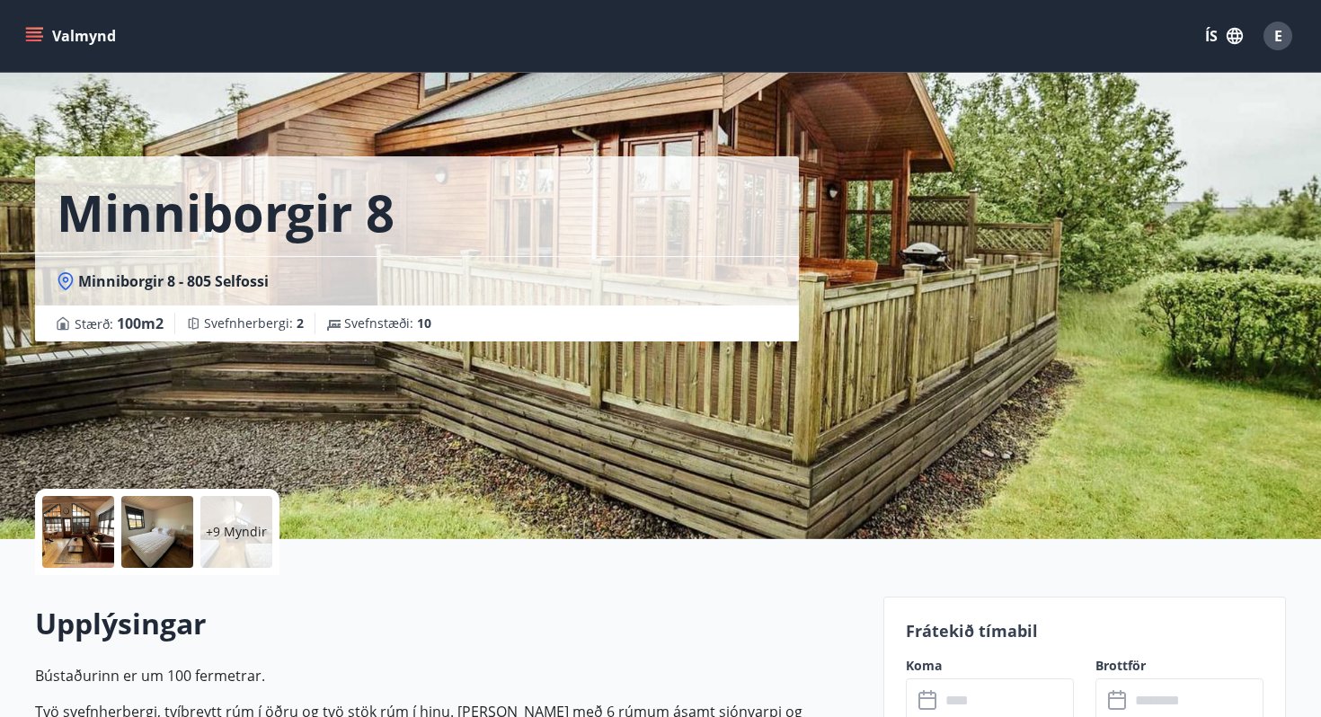
scroll to position [485, 0]
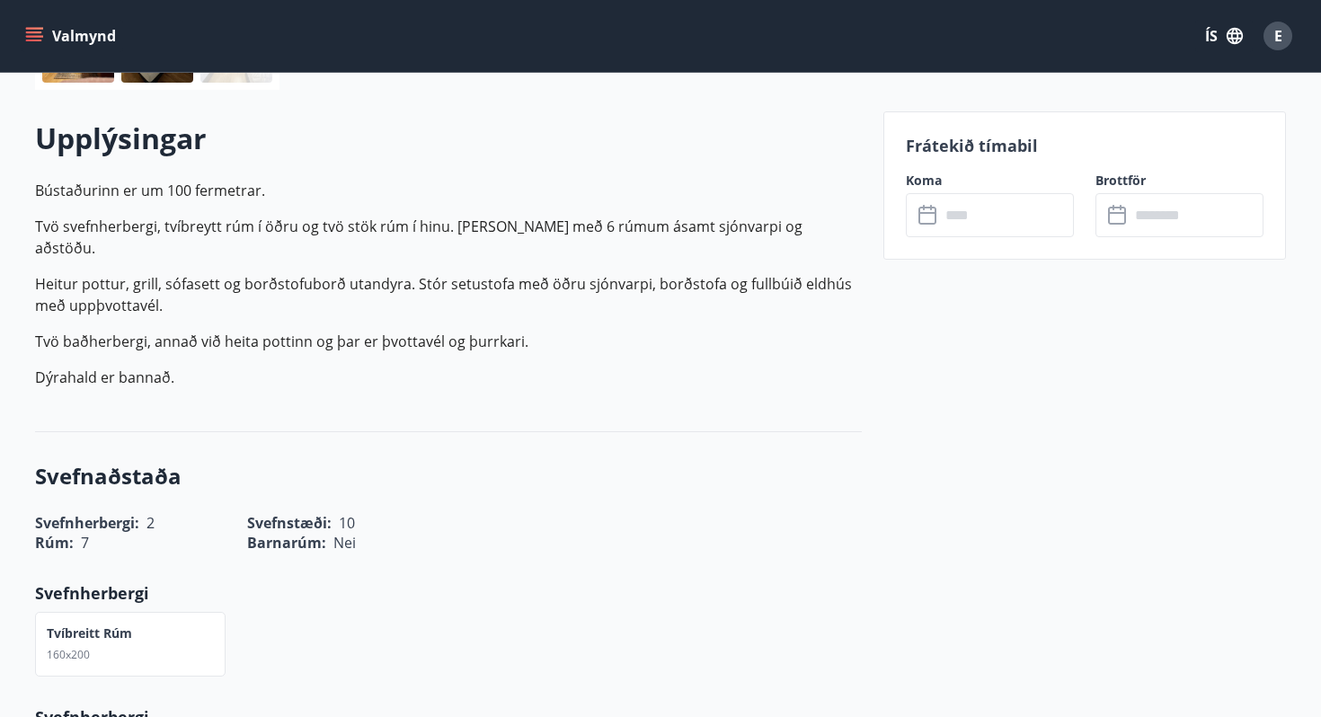
click at [1011, 209] on input "text" at bounding box center [1007, 215] width 134 height 44
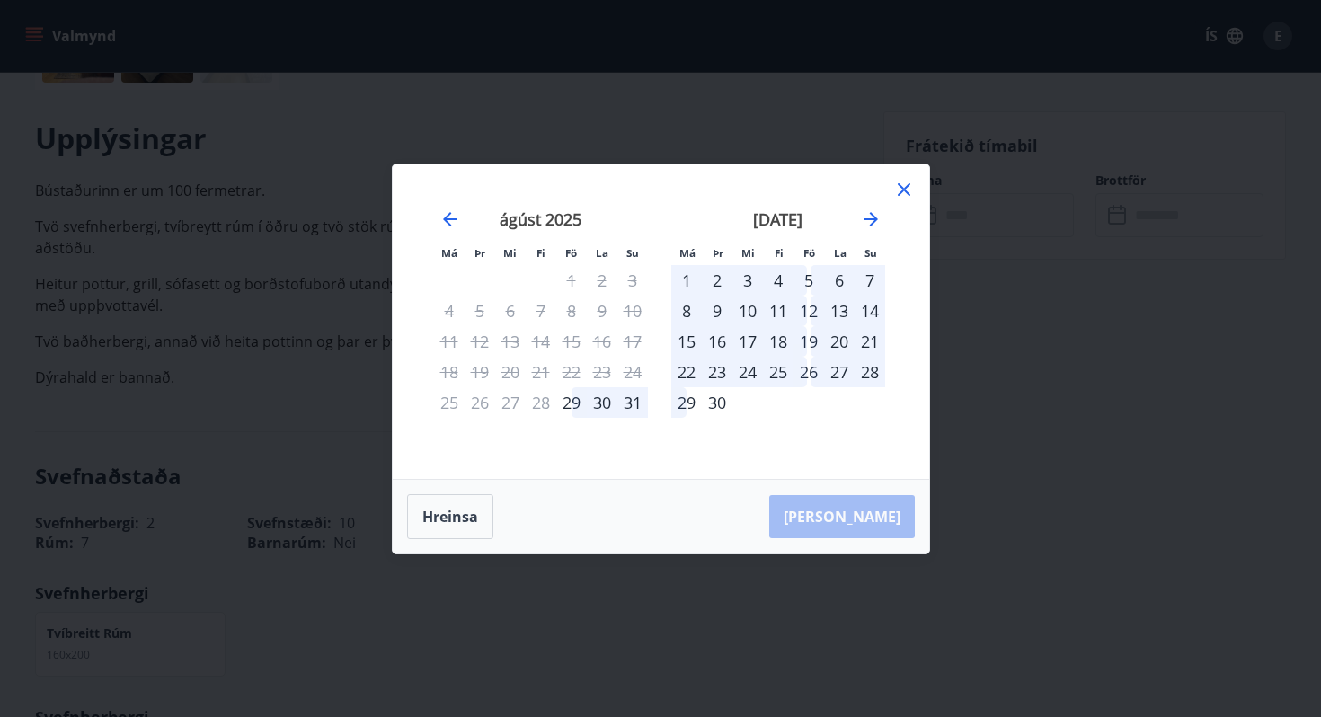
click at [988, 275] on div "Má Þr Mi Fi Fö La Su Má Þr Mi Fi Fö La Su júlí 2025 1 2 3 4 5 6 7 8 9 10 11 12 …" at bounding box center [660, 358] width 1321 height 717
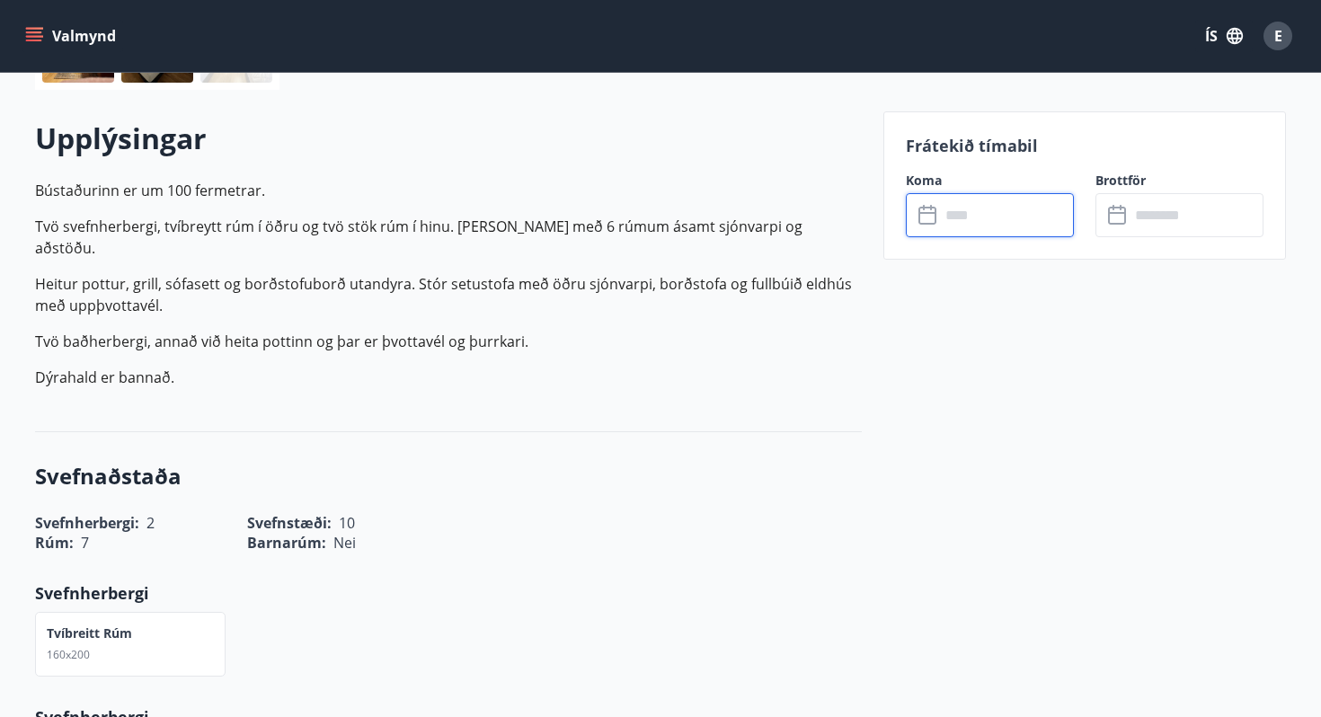
click at [973, 208] on input "text" at bounding box center [1007, 215] width 134 height 44
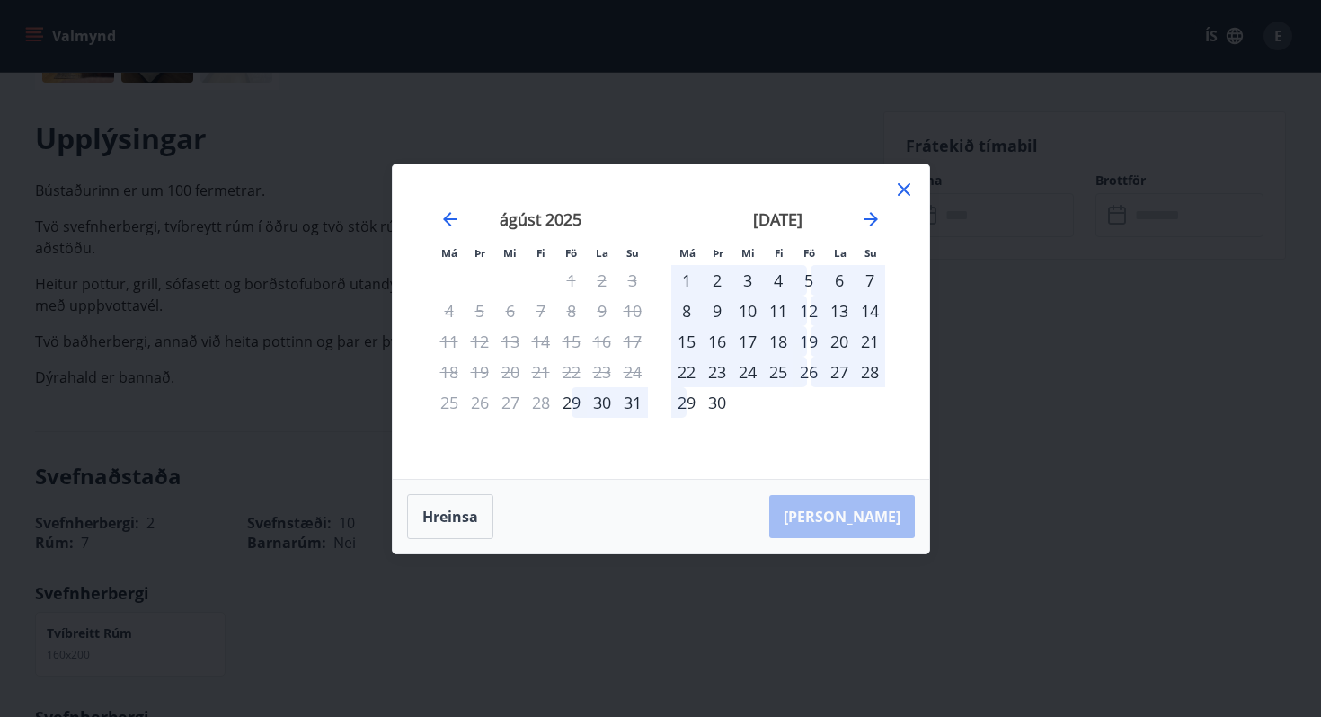
click at [783, 311] on div "11" at bounding box center [778, 311] width 31 height 31
click at [808, 311] on div "12" at bounding box center [808, 311] width 31 height 31
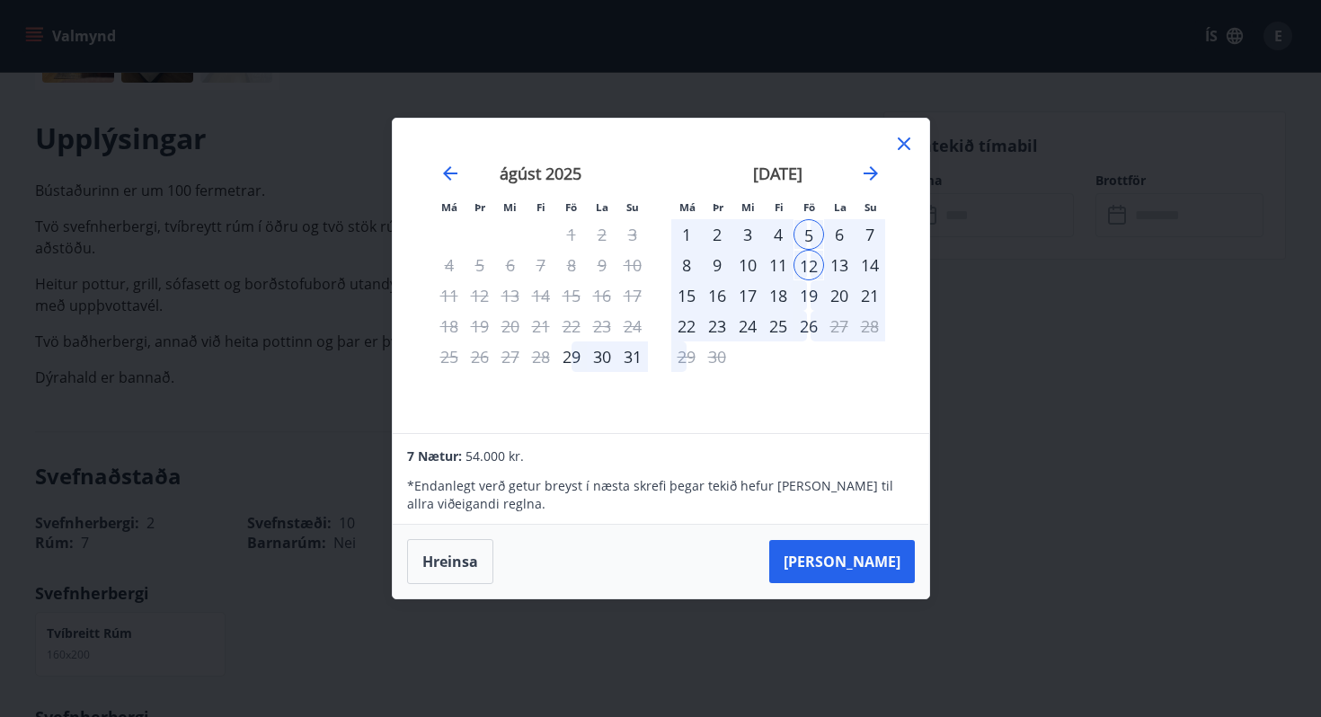
click at [808, 236] on div "5" at bounding box center [808, 234] width 31 height 31
click at [458, 555] on button "Hreinsa" at bounding box center [450, 561] width 86 height 45
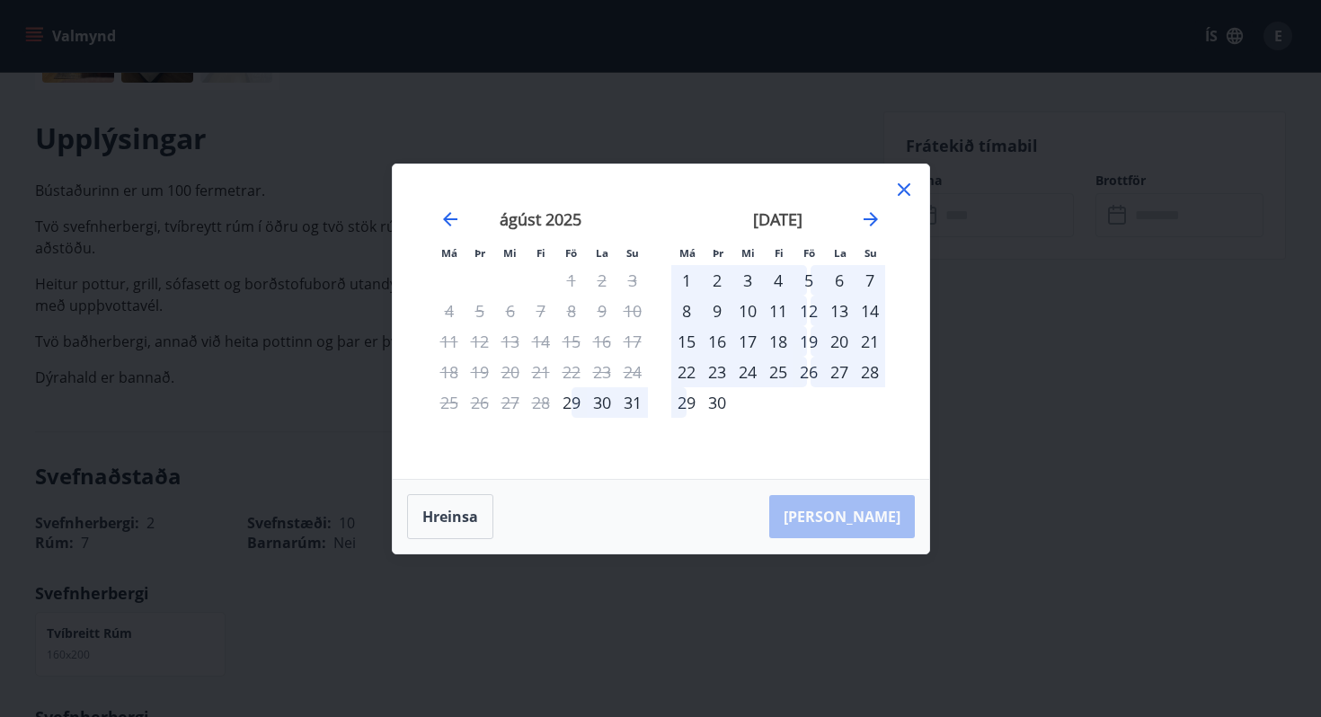
click at [806, 303] on div "12" at bounding box center [808, 311] width 31 height 31
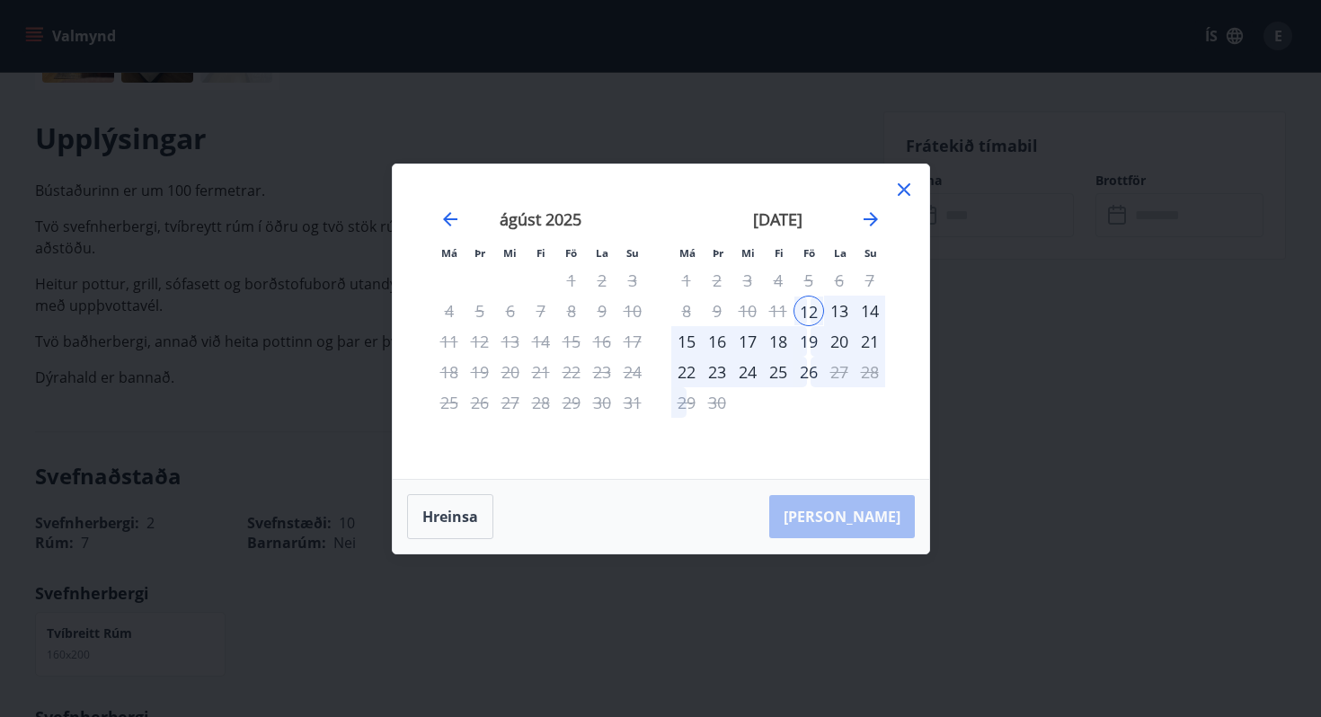
click at [806, 339] on div "19" at bounding box center [808, 341] width 31 height 31
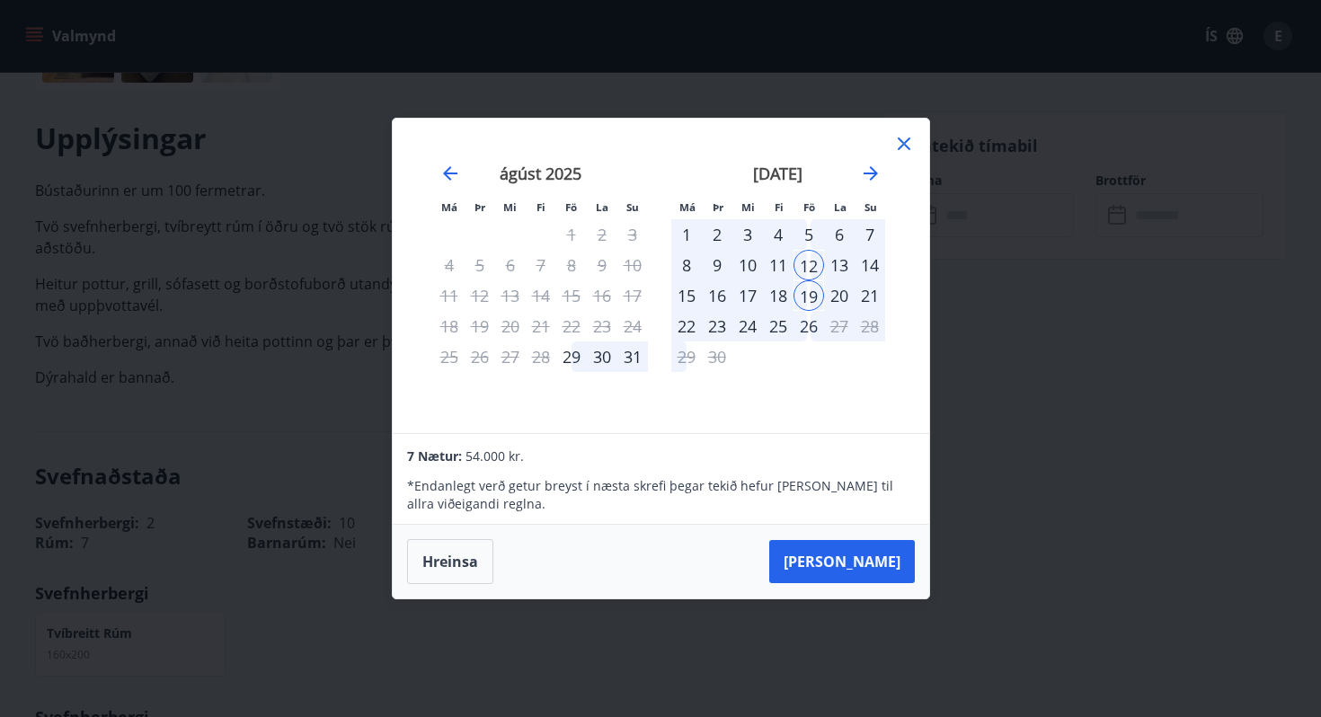
click at [903, 139] on icon at bounding box center [904, 144] width 22 height 22
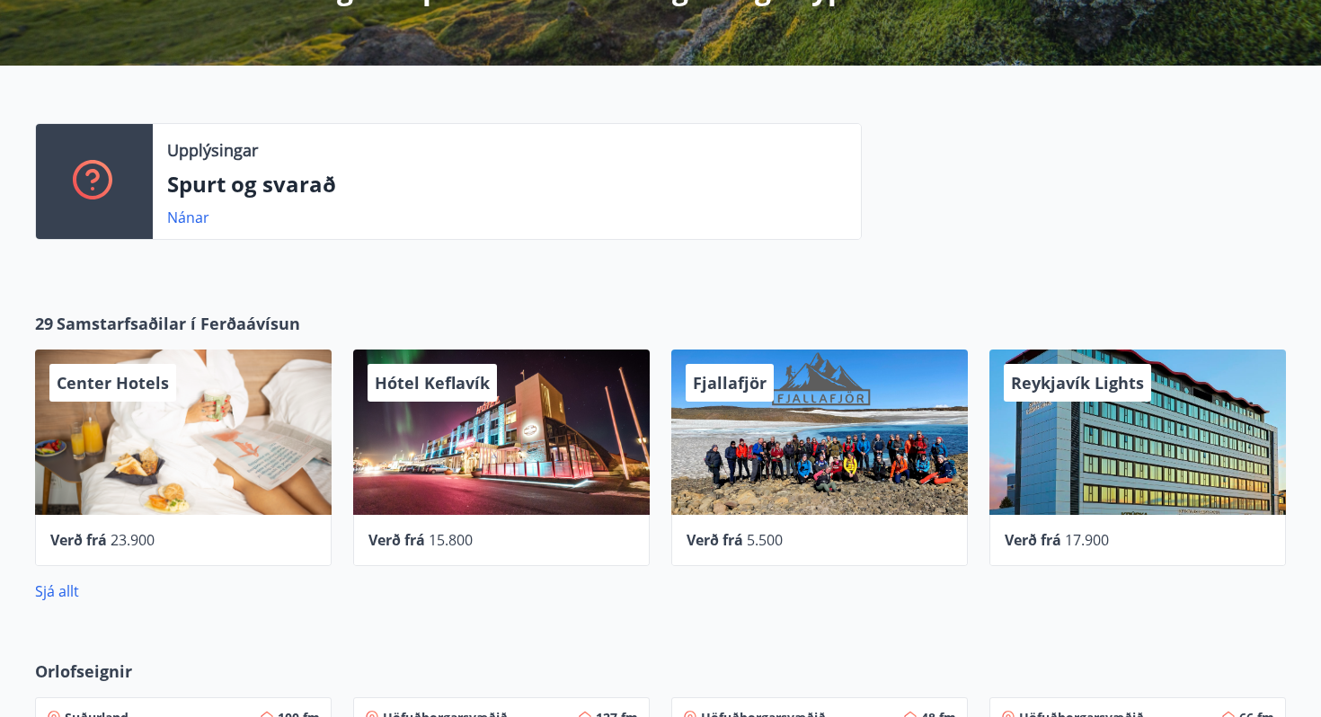
scroll to position [455, 0]
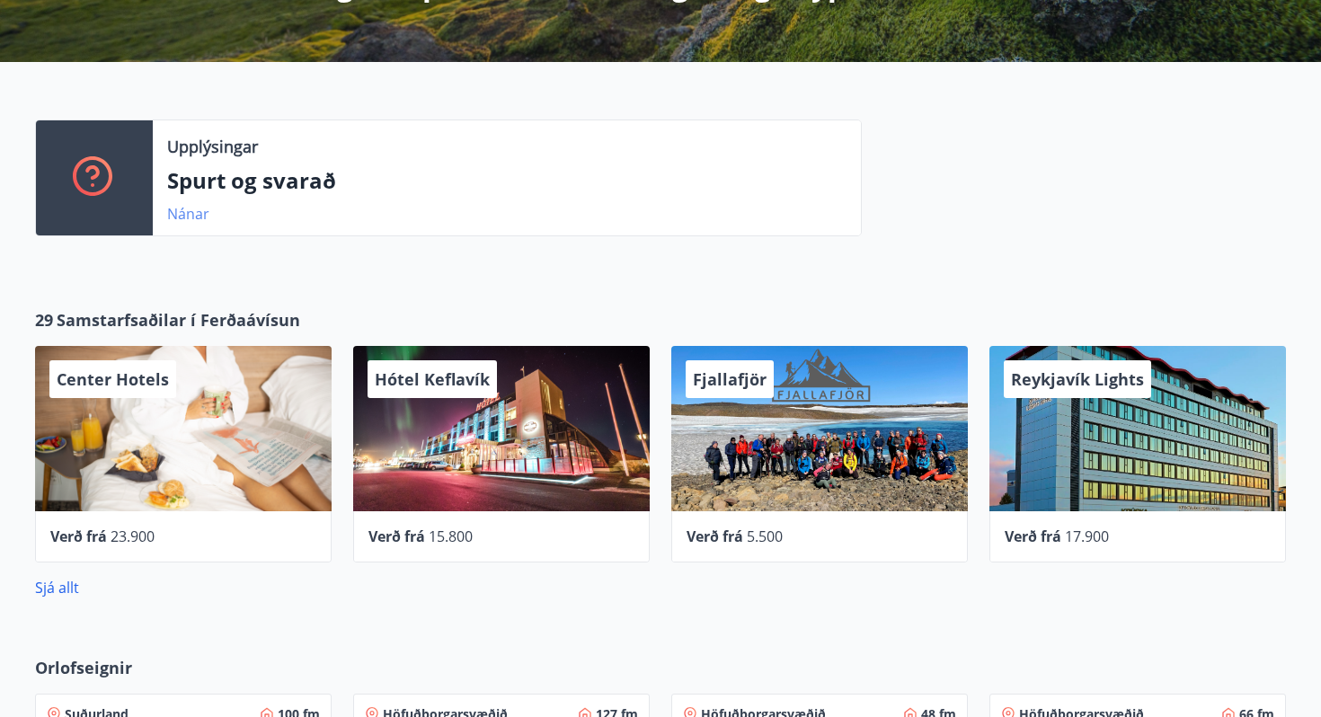
click at [188, 212] on link "Nánar" at bounding box center [188, 214] width 42 height 20
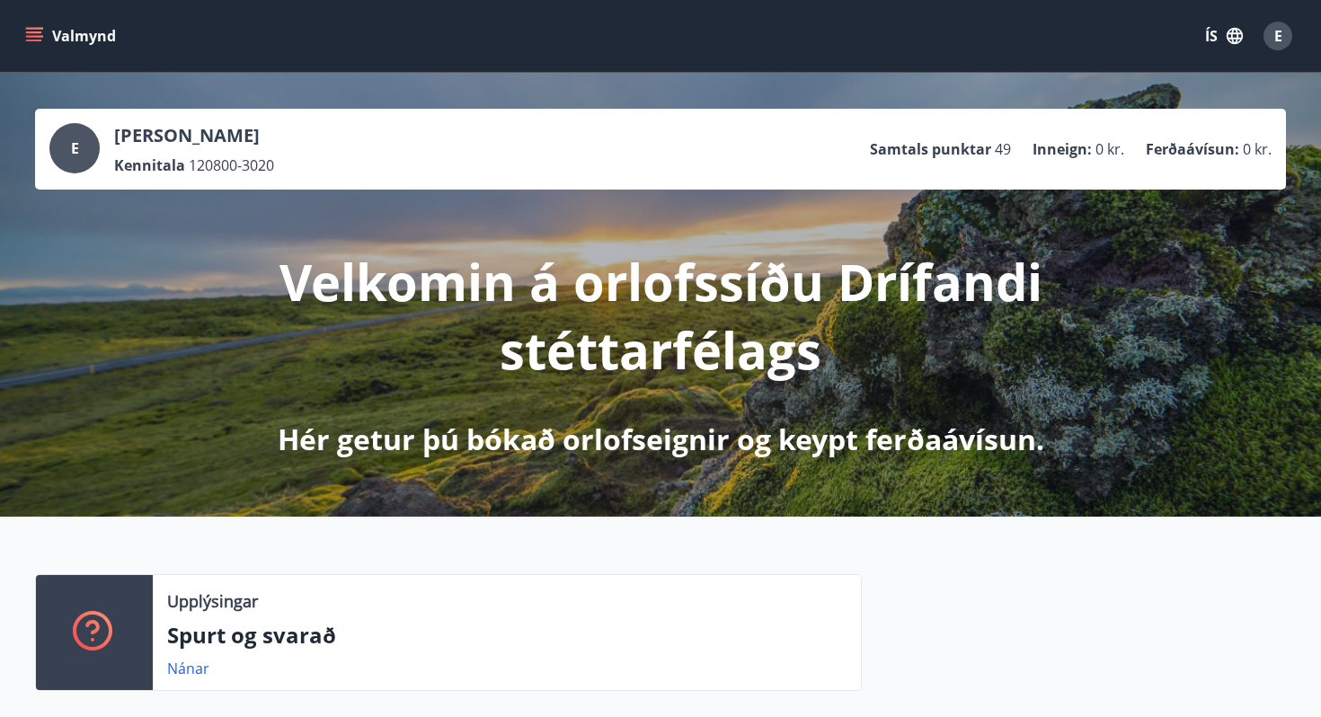
click at [36, 32] on icon "menu" at bounding box center [34, 32] width 16 height 2
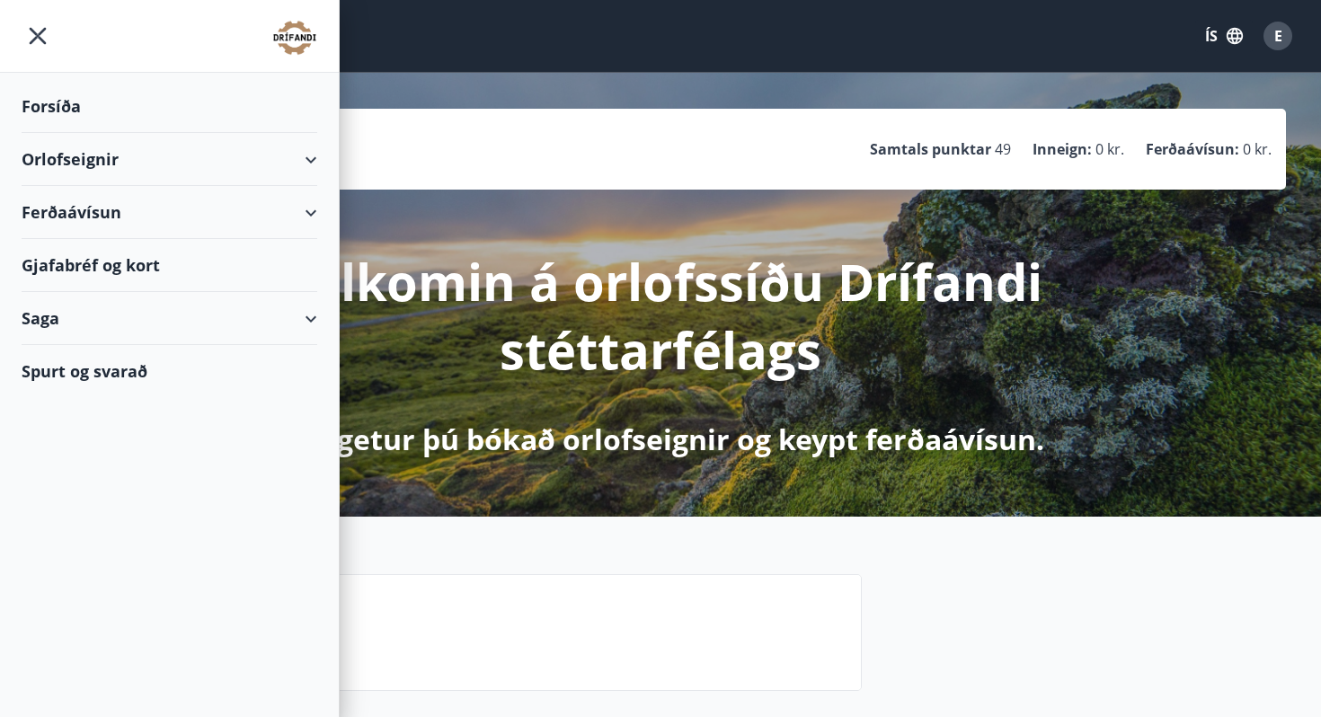
click at [119, 265] on div "Gjafabréf og kort" at bounding box center [170, 265] width 296 height 53
click at [91, 358] on div "Spurt og svarað" at bounding box center [170, 371] width 296 height 52
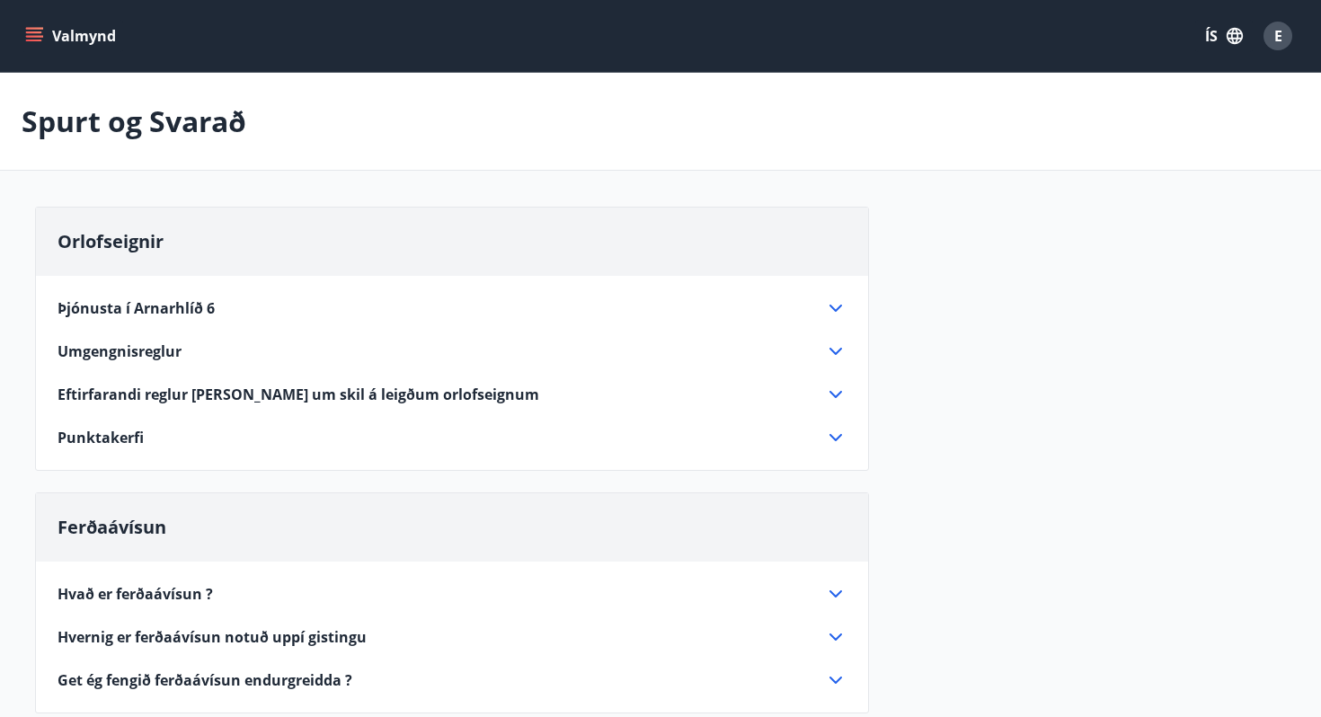
click at [842, 438] on icon at bounding box center [836, 438] width 22 height 22
